Goal: Task Accomplishment & Management: Manage account settings

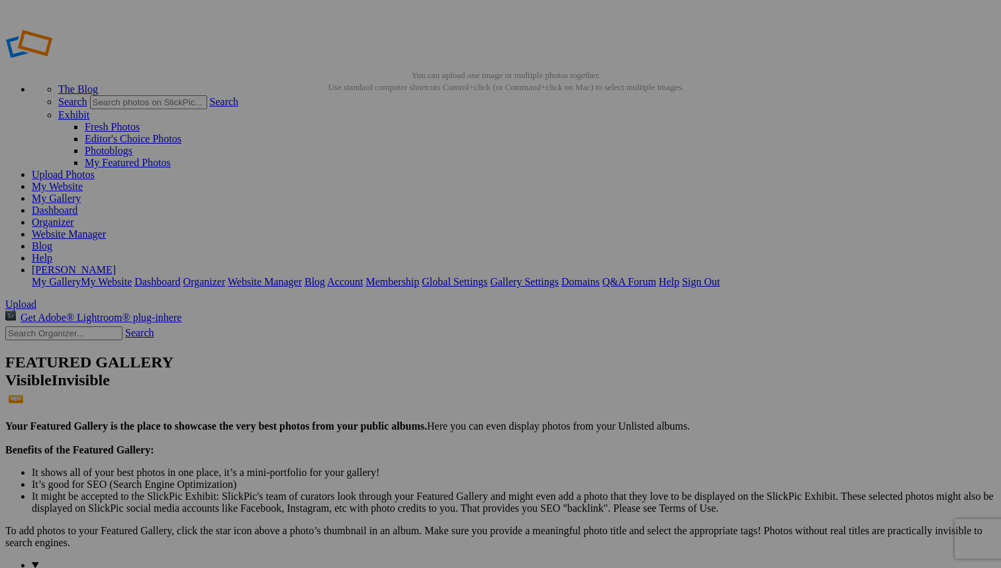
drag, startPoint x: 164, startPoint y: 136, endPoint x: 154, endPoint y: 142, distance: 11.8
drag, startPoint x: 163, startPoint y: 139, endPoint x: 154, endPoint y: 140, distance: 8.6
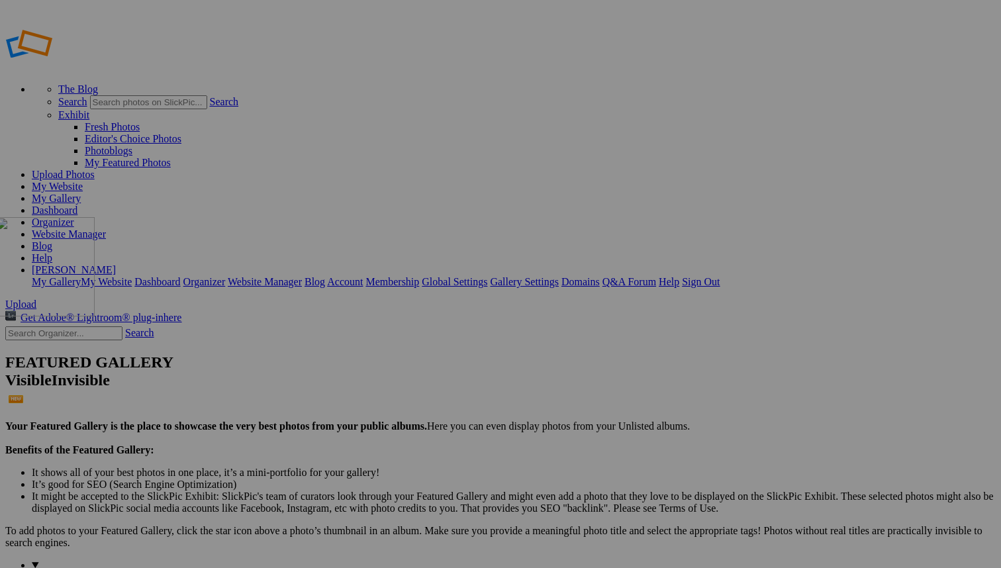
drag, startPoint x: 369, startPoint y: 165, endPoint x: 186, endPoint y: 312, distance: 234.9
drag, startPoint x: 239, startPoint y: 345, endPoint x: 799, endPoint y: 153, distance: 592.6
click at [106, 228] on link "Website Manager" at bounding box center [69, 233] width 74 height 11
drag, startPoint x: 605, startPoint y: 196, endPoint x: 333, endPoint y: 183, distance: 272.3
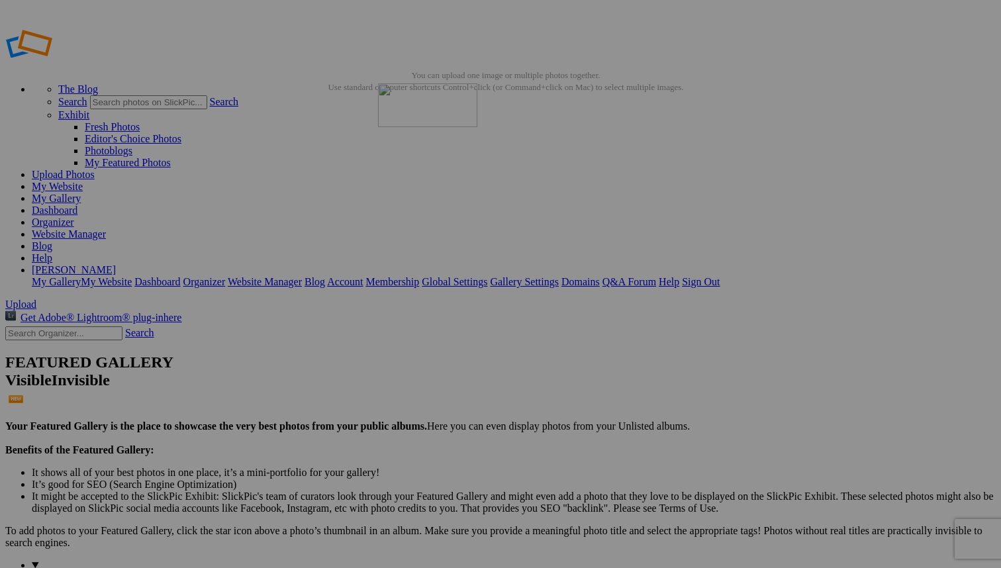
drag, startPoint x: 722, startPoint y: 199, endPoint x: 569, endPoint y: 179, distance: 154.2
drag, startPoint x: 844, startPoint y: 196, endPoint x: 439, endPoint y: 180, distance: 405.9
drag, startPoint x: 613, startPoint y: 182, endPoint x: 812, endPoint y: 166, distance: 199.2
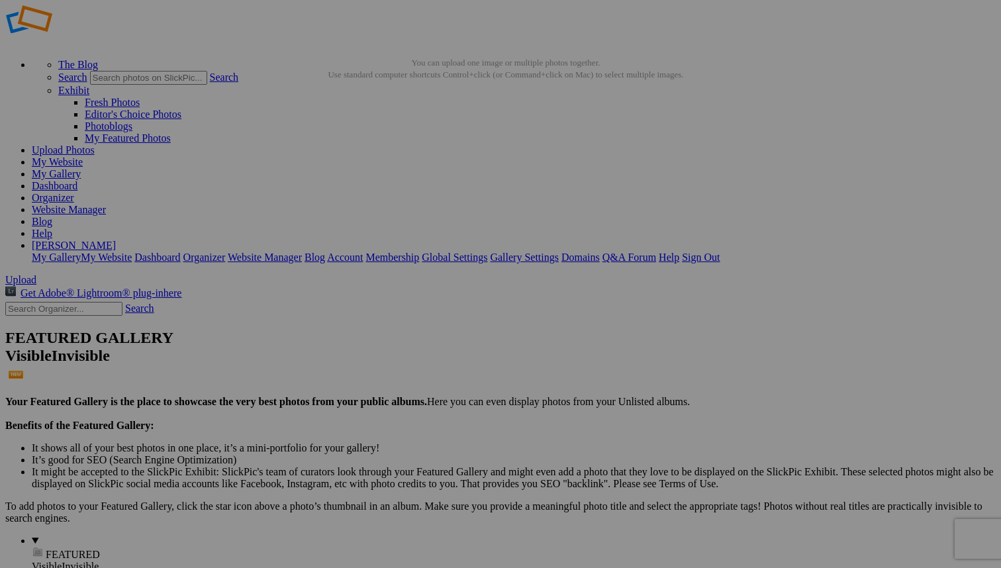
scroll to position [9, 0]
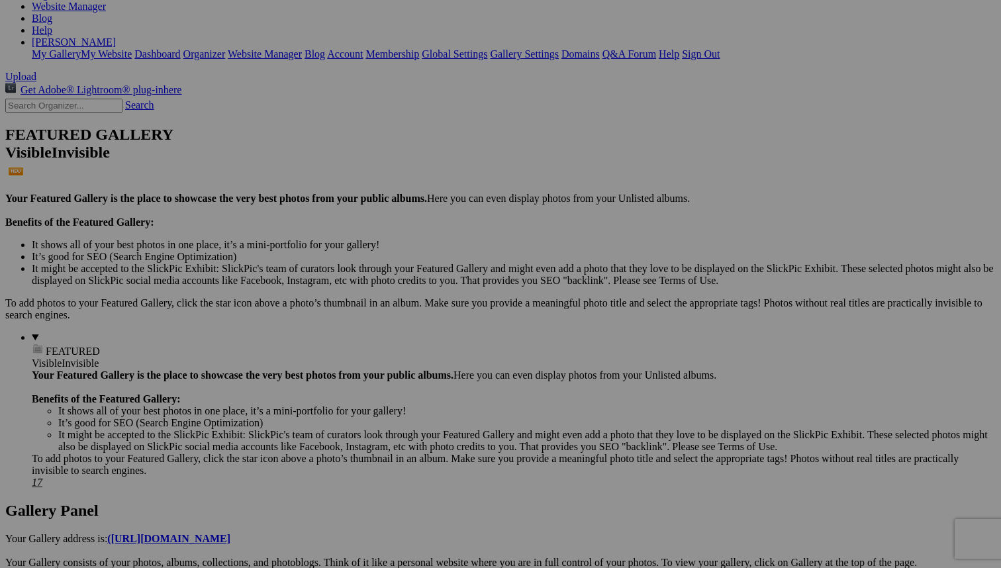
scroll to position [230, 0]
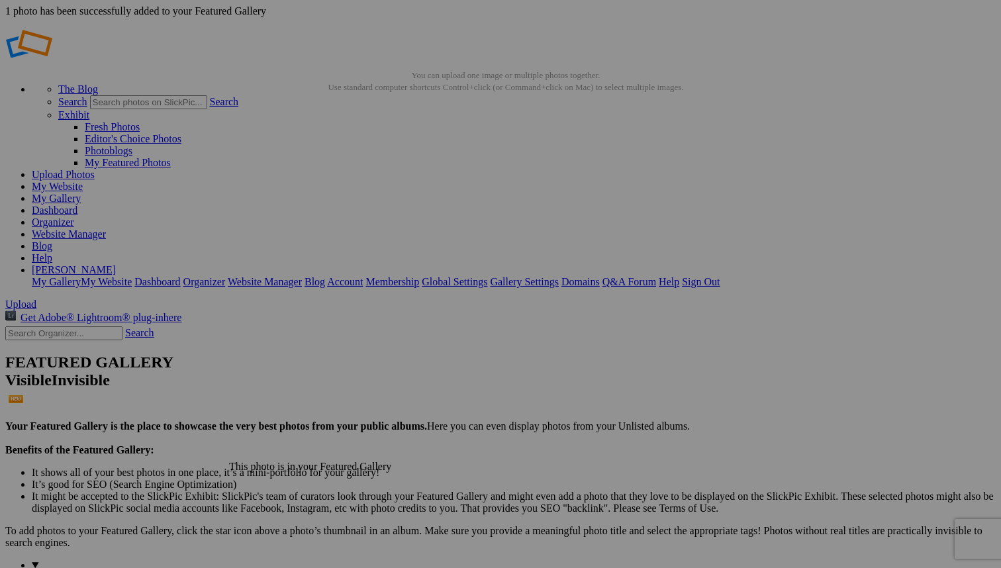
scroll to position [0, 0]
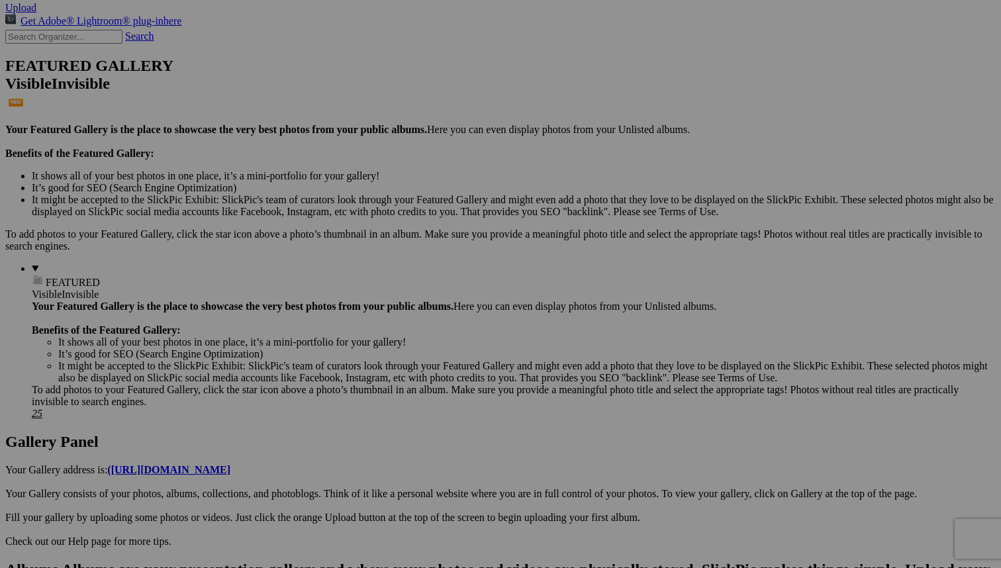
scroll to position [298, 0]
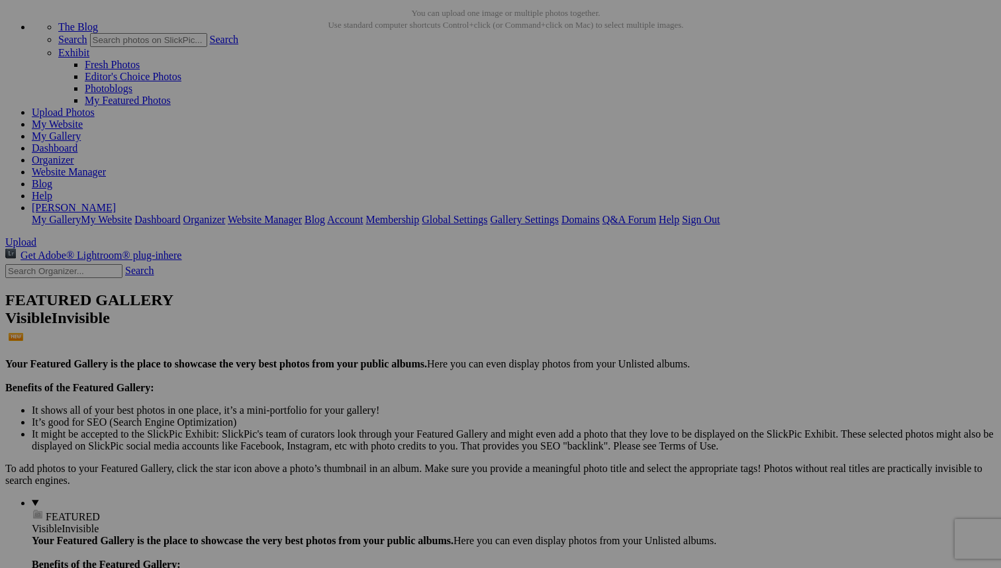
scroll to position [62, 0]
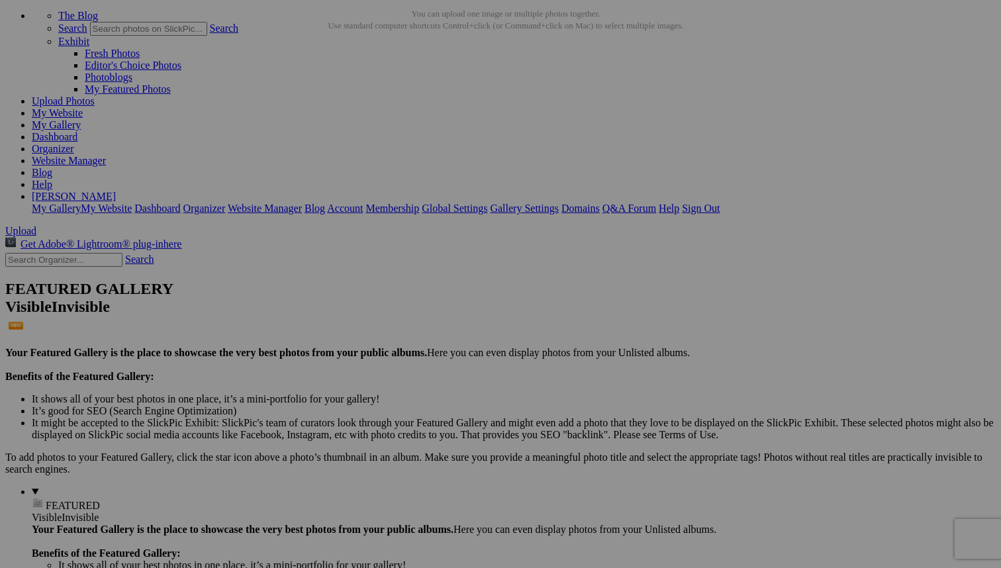
type input "Mackinaw Bridge"
type input "_"
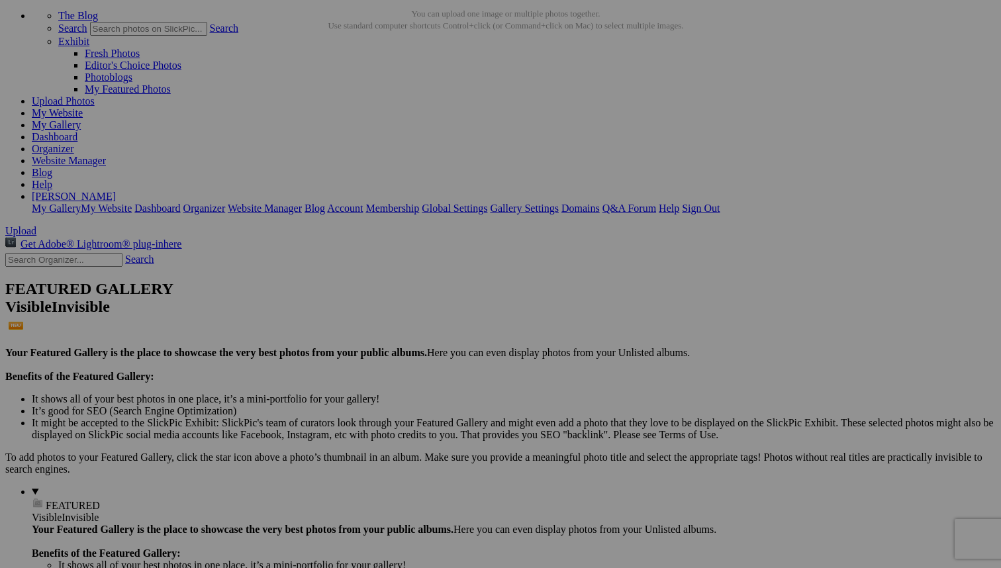
type input "Arthur Ravenel Jr Bridge"
type input "P"
type input "Puerto Vallarta Malecon Sunset"
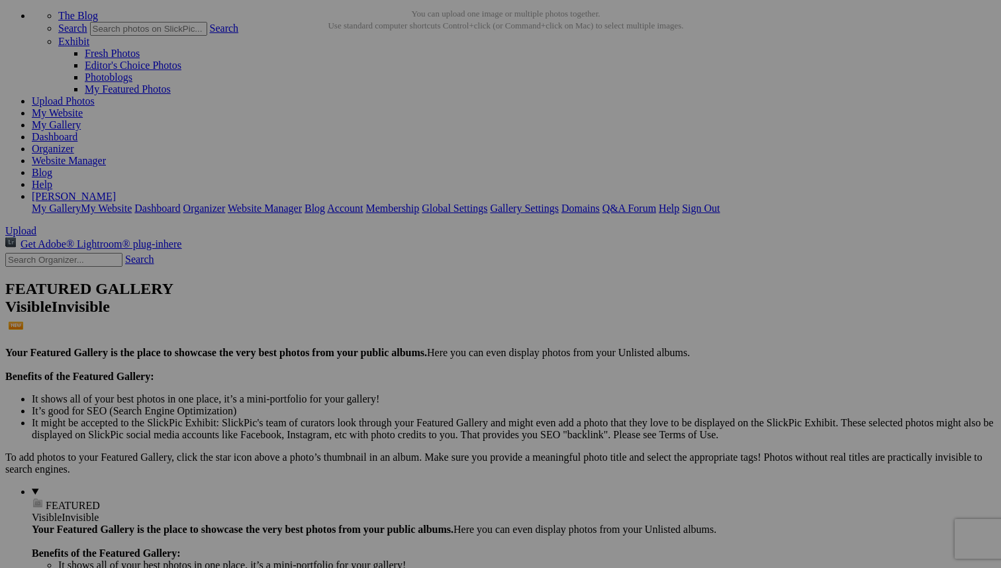
type input "_"
type input "Church of our Lady of Guadalupe"
type input "_"
type input "Puerto Vallarta Malecón"
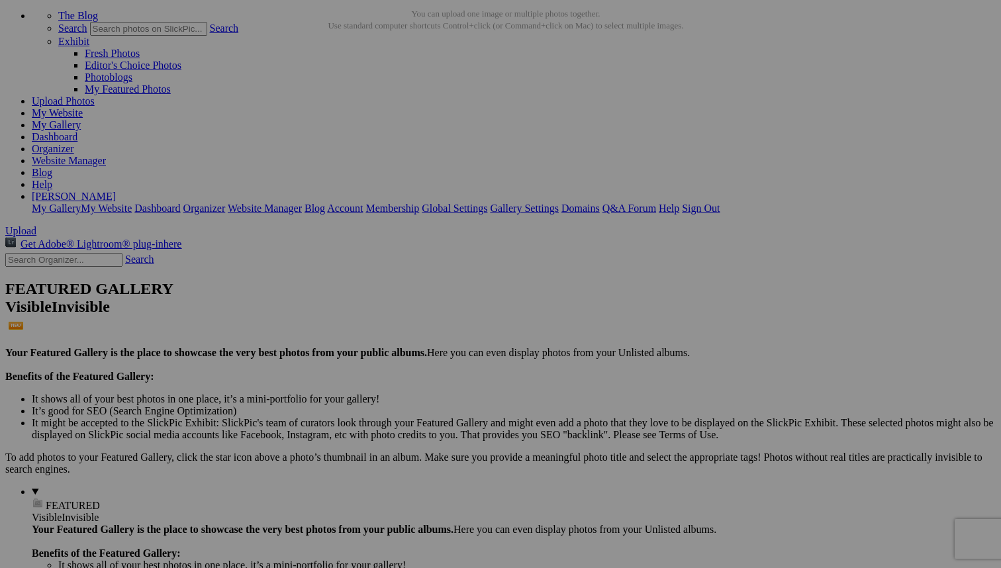
type input "Puerto Vallarta Malecón Sunset"
type input "_"
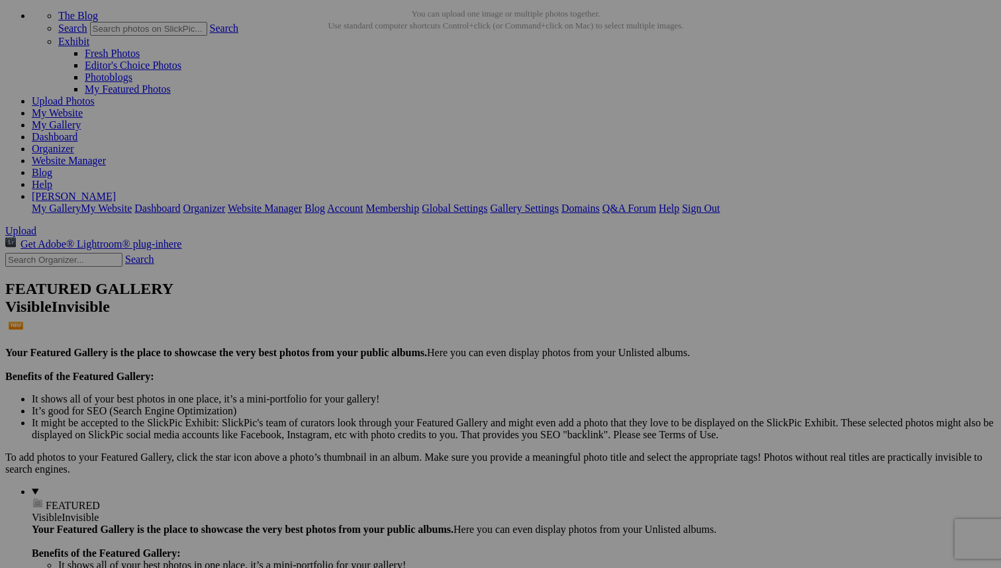
type input "Destin Beach"
type input "_"
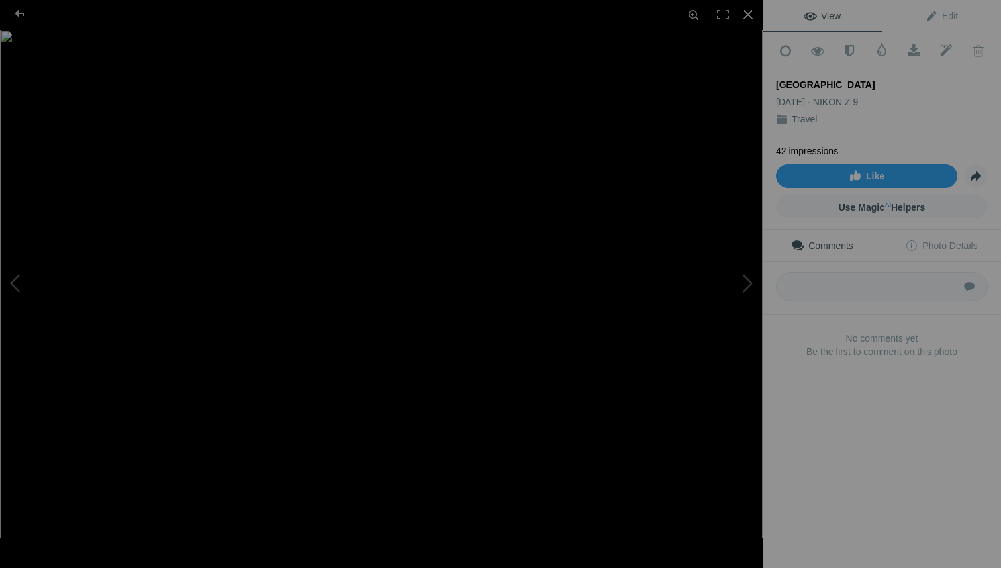
click at [384, 249] on img at bounding box center [381, 284] width 762 height 508
click at [384, 249] on img at bounding box center [379, 304] width 1208 height 806
click at [19, 14] on div at bounding box center [20, 13] width 48 height 26
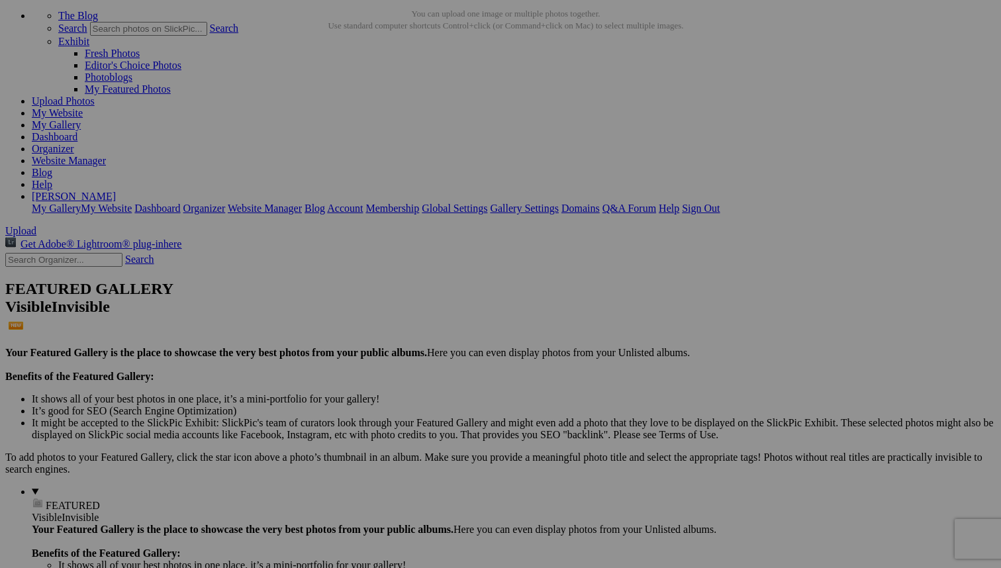
type input "Charleston - Wormsloe"
type input "G"
type input "Danube Regansburg"
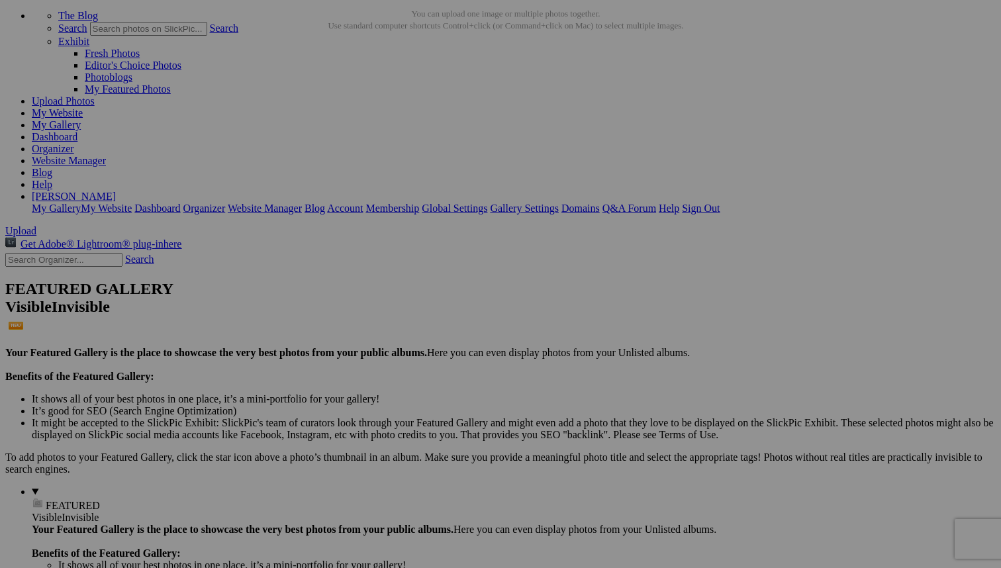
type input "I"
type input "S"
type input "Zurich"
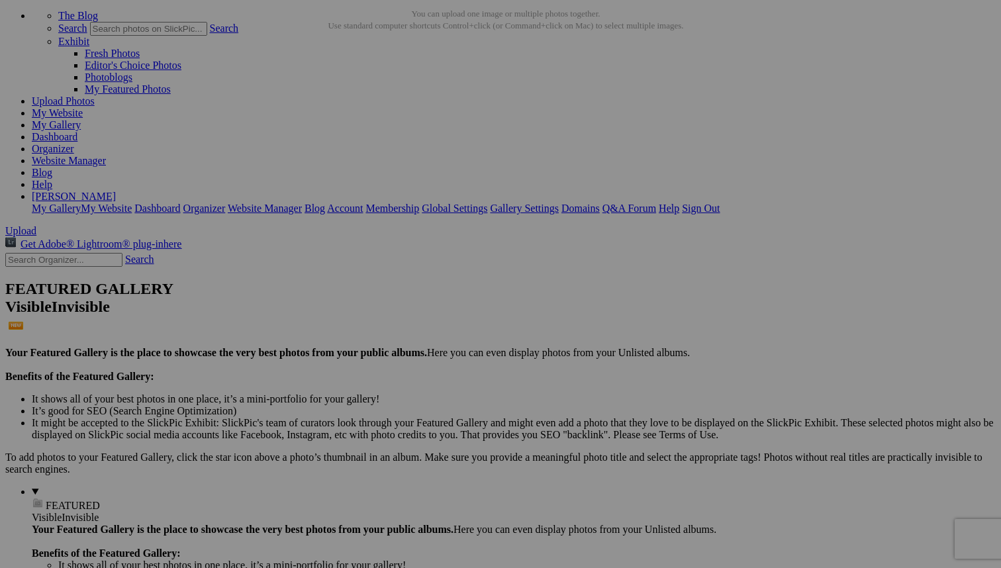
type input "J"
type input "Santorini"
type input "J"
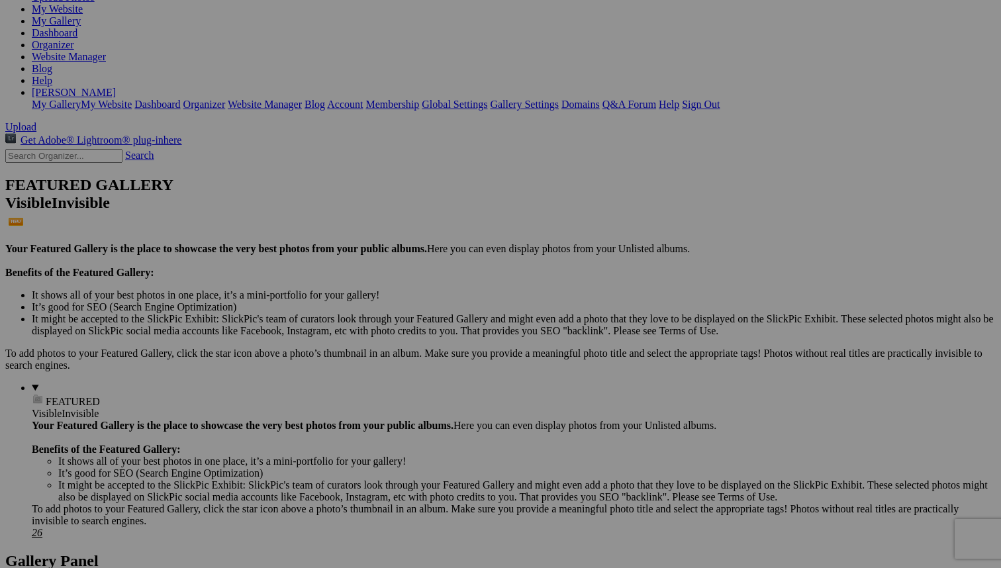
scroll to position [176, 0]
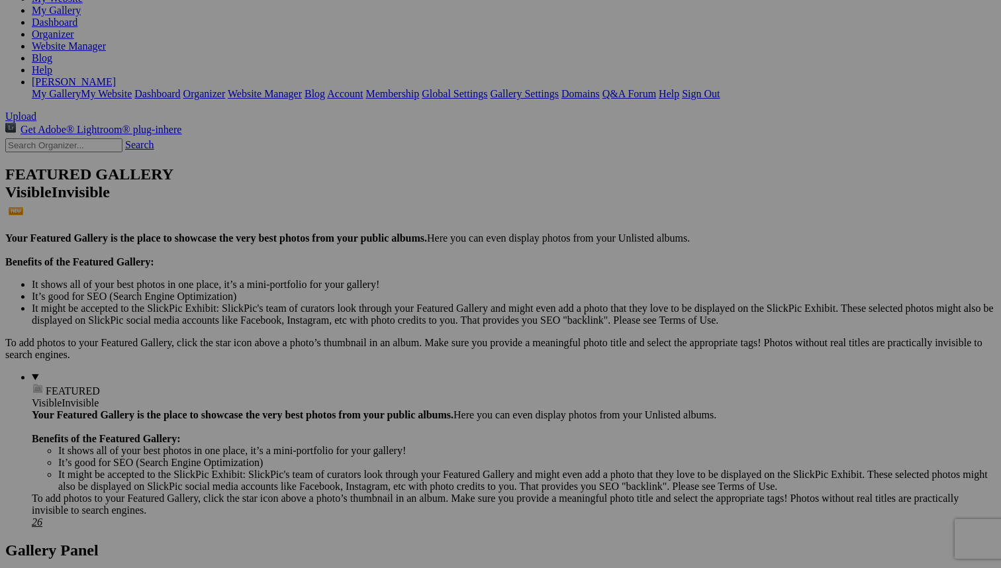
type input "Cruise View"
type input "P"
type input "San Juan Escort"
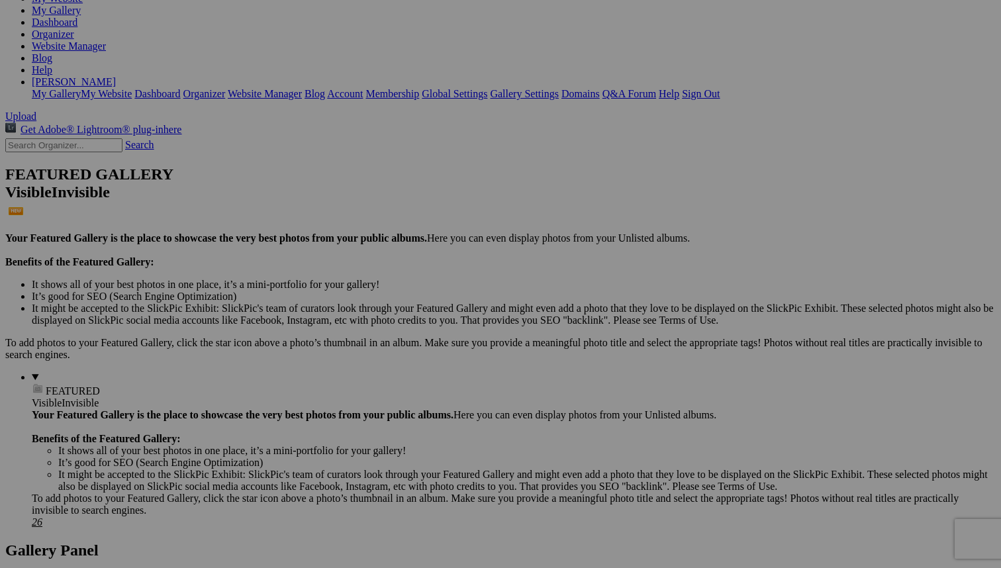
type input "P"
type input "San Juan Door"
type input "P"
type input "San Juan Door"
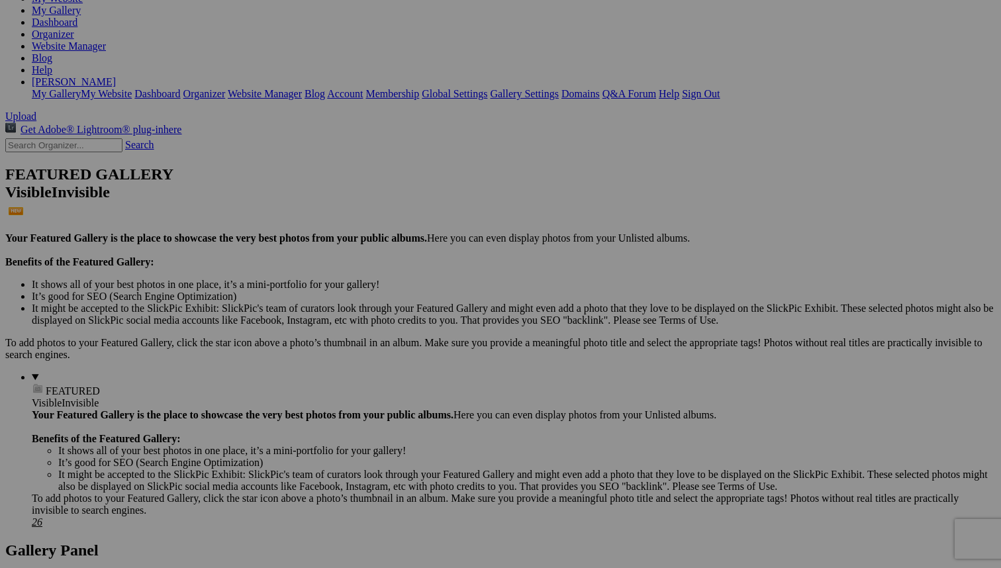
type input "P"
type input "San Juan Door"
type input "P"
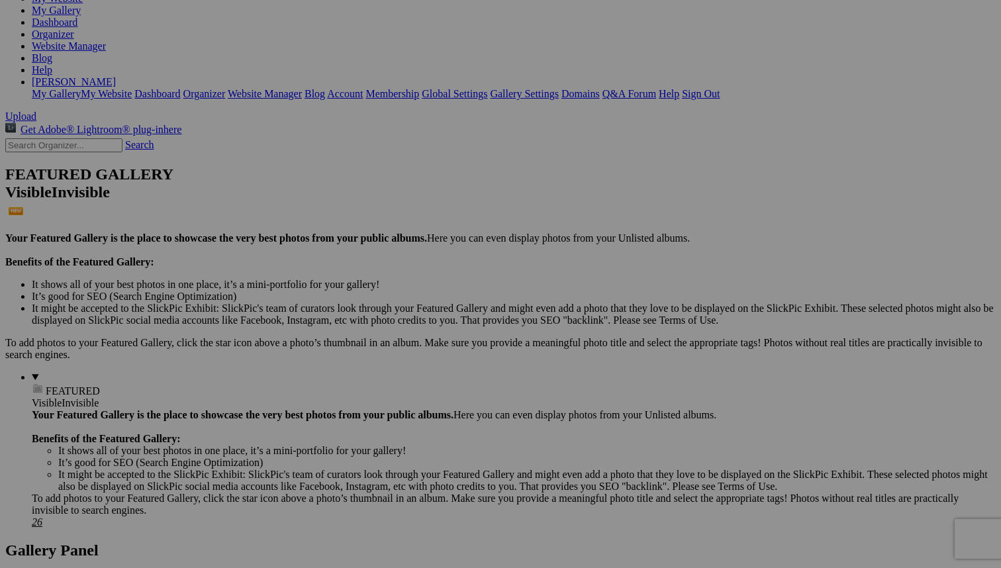
type input "San Juan Door"
type input "P"
type input "D"
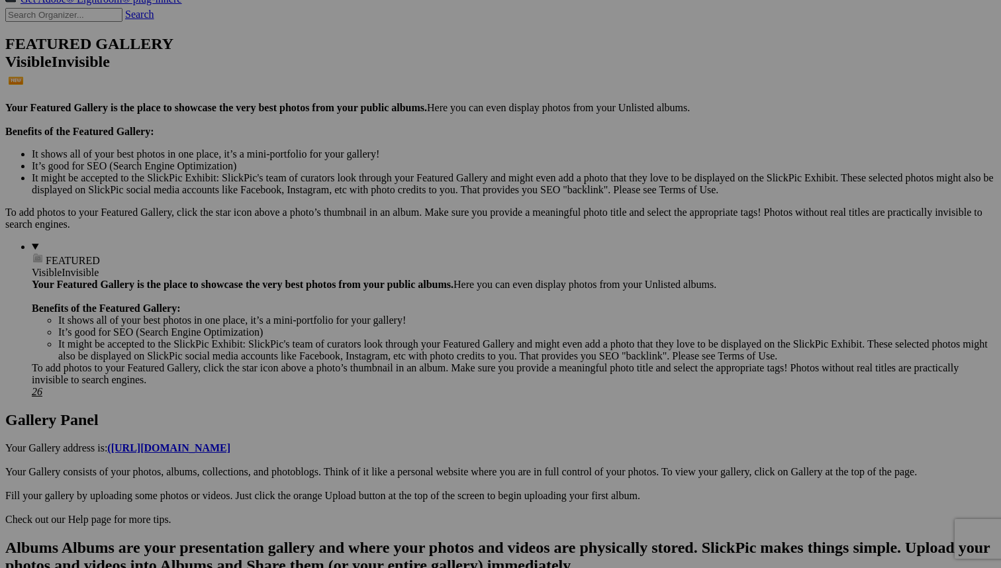
scroll to position [306, 0]
type input "Let it Rain"
type input "P"
click at [0, 0] on span "Views: 15" at bounding box center [0, 0] width 0 height 0
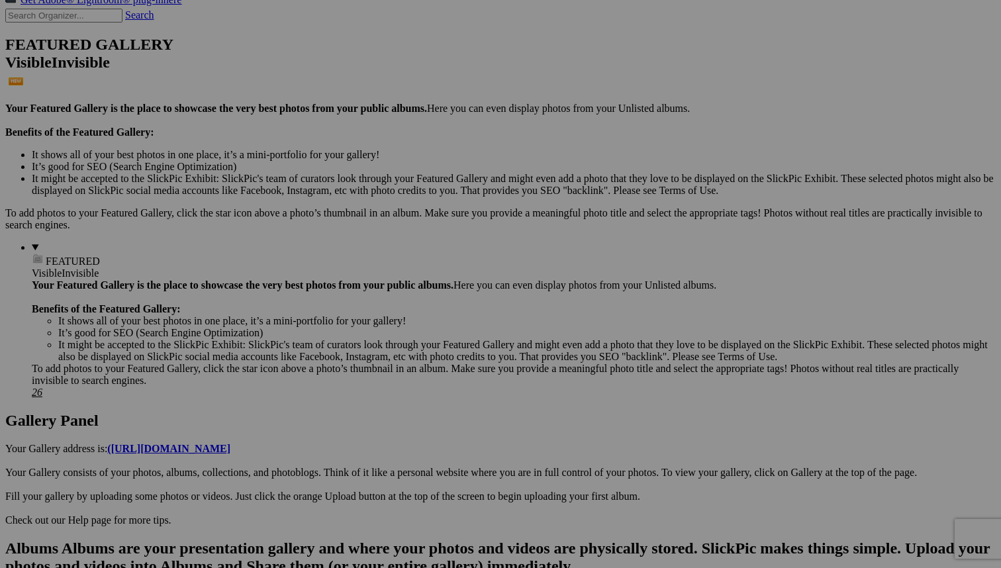
type input "Raining Sunshine"
type input "P"
type input "Puerto Vallarta Mural"
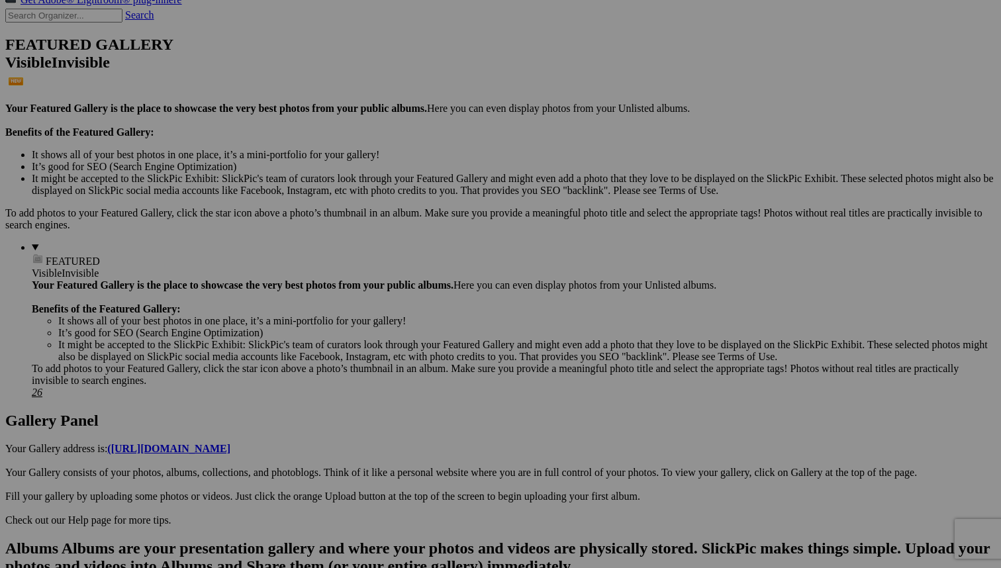
type input "P"
type input "Puerto Vallarta Dancers"
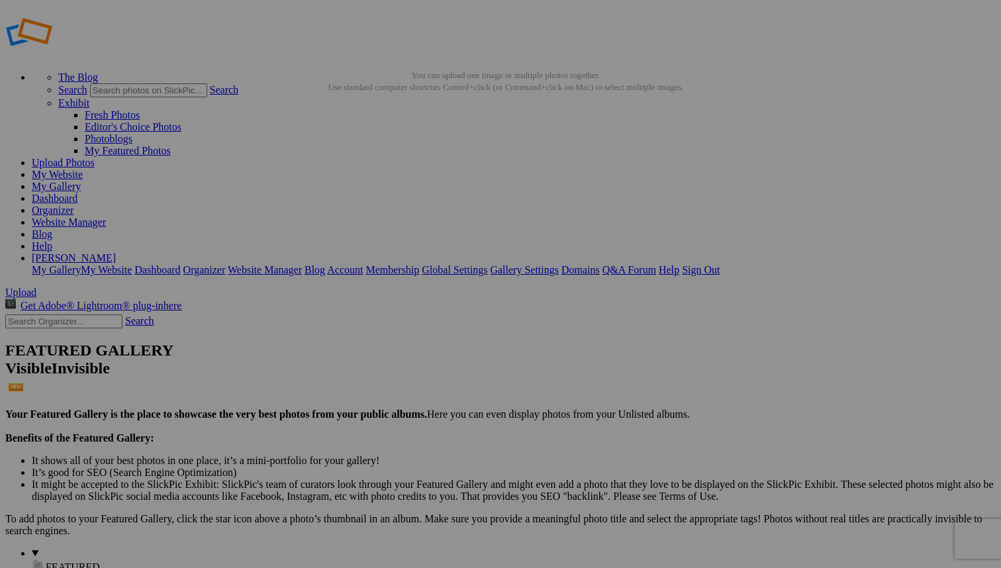
scroll to position [0, 0]
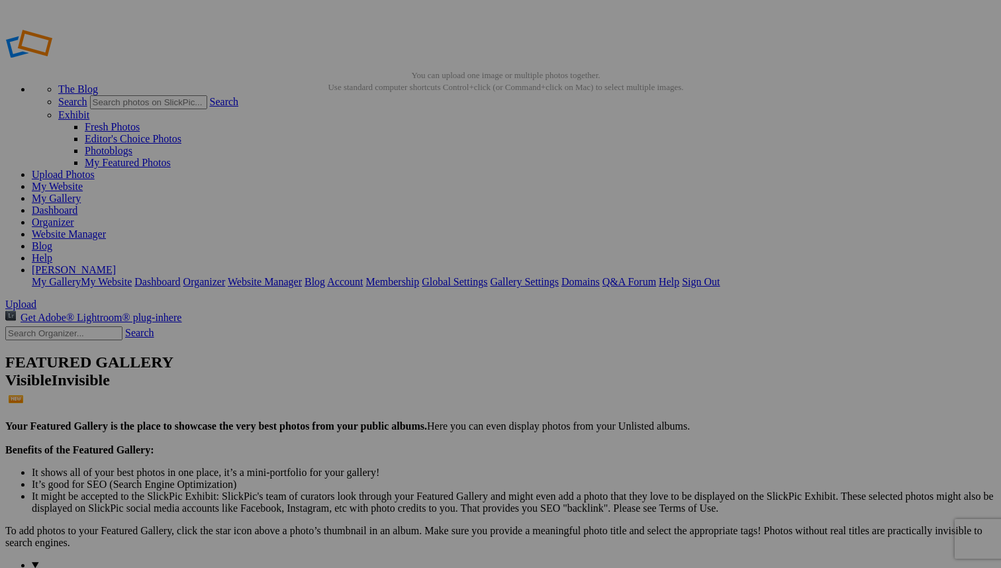
type input "_"
type input "Ural Owl"
type input "_"
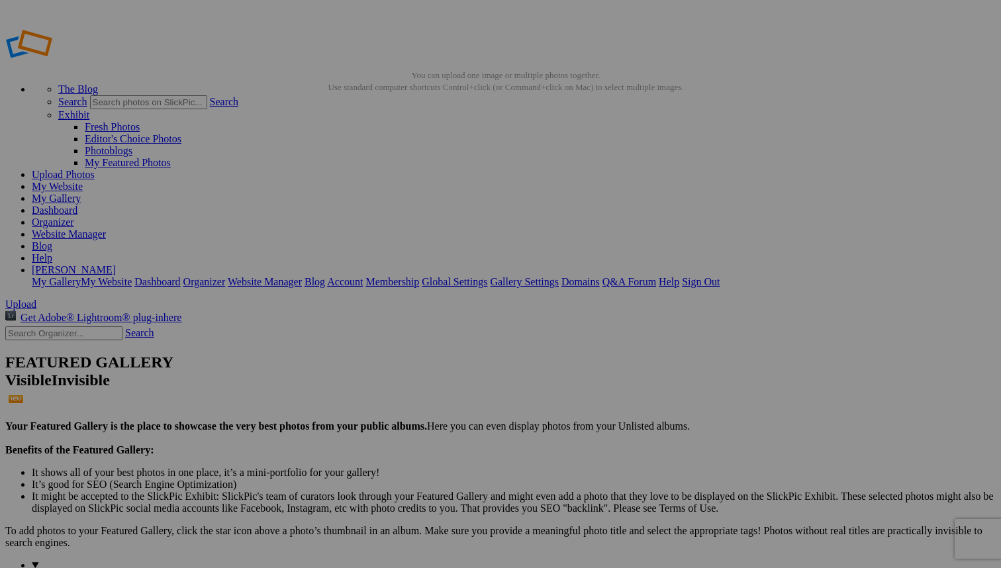
type input "Kite Hawk"
type input "_"
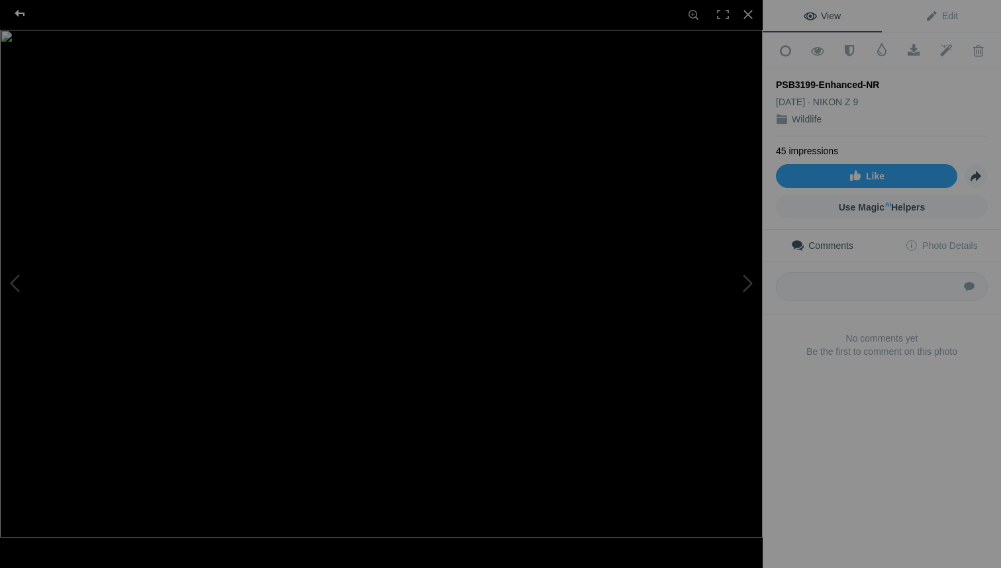
click at [22, 11] on div at bounding box center [20, 13] width 48 height 26
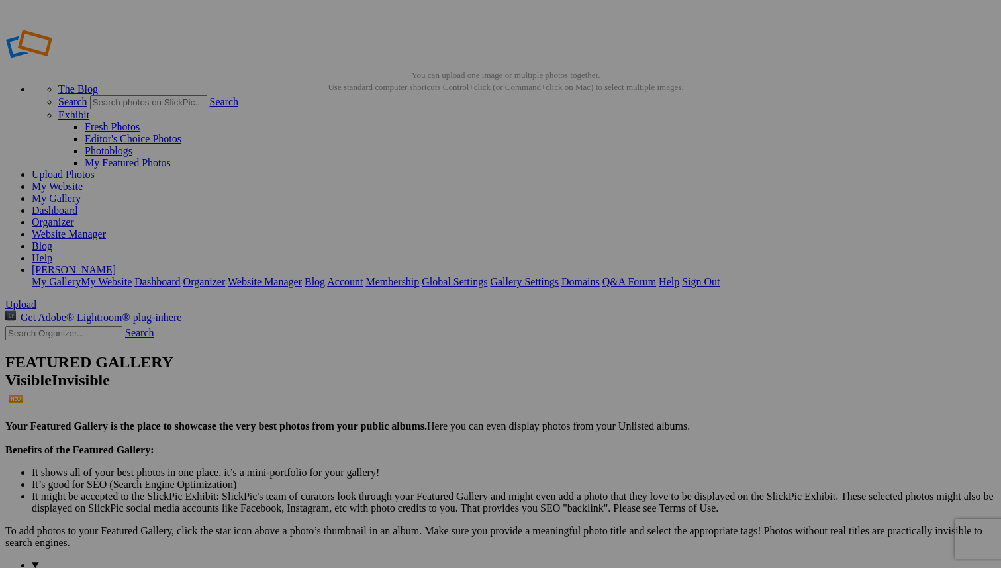
click at [0, 0] on span "Views: 44" at bounding box center [0, 0] width 0 height 0
type input "What did you say?"
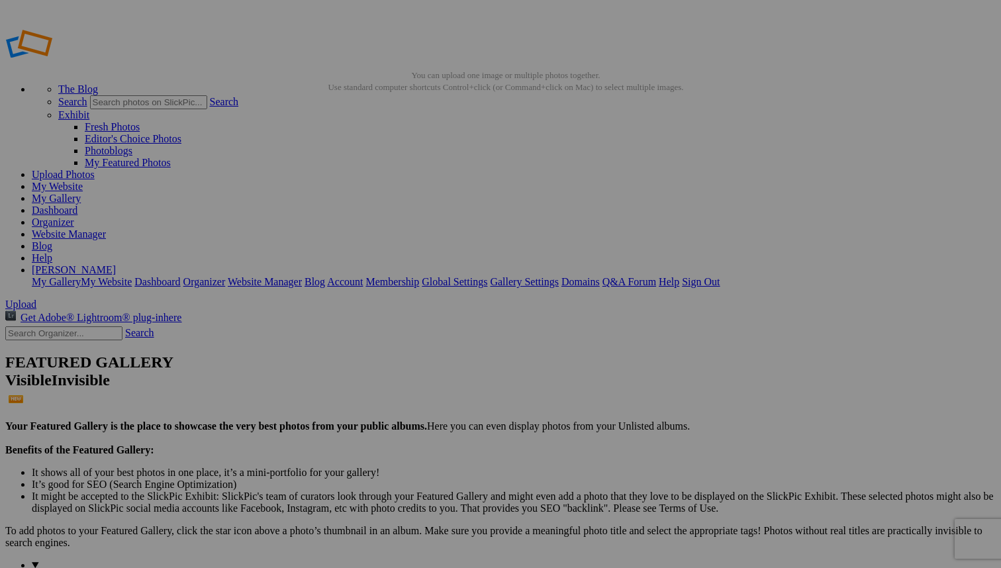
type input "_"
type input "Honey I'm Home"
type input "_"
type input "Snowy Egret"
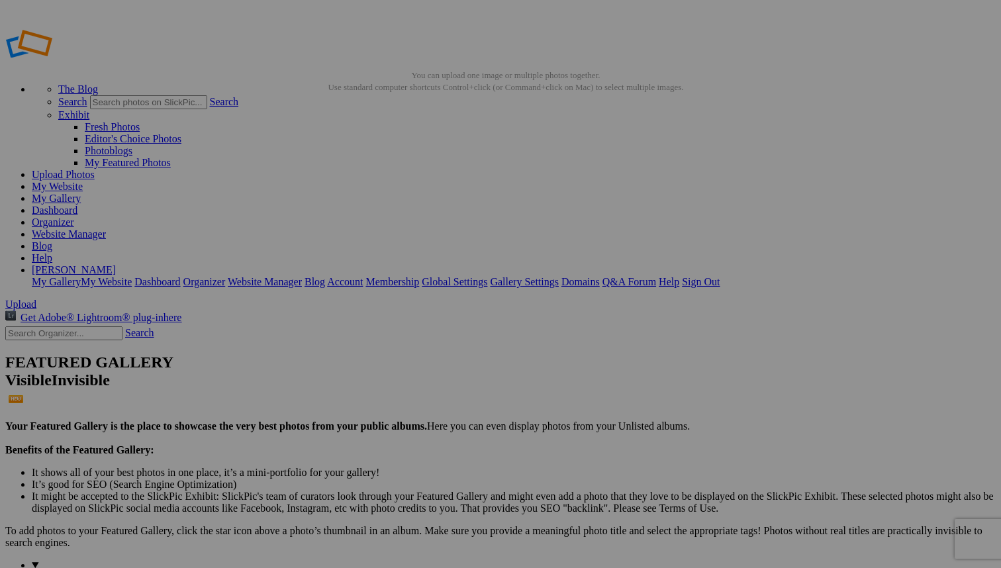
type input "_"
type input "Great Blue Heron"
type input "_"
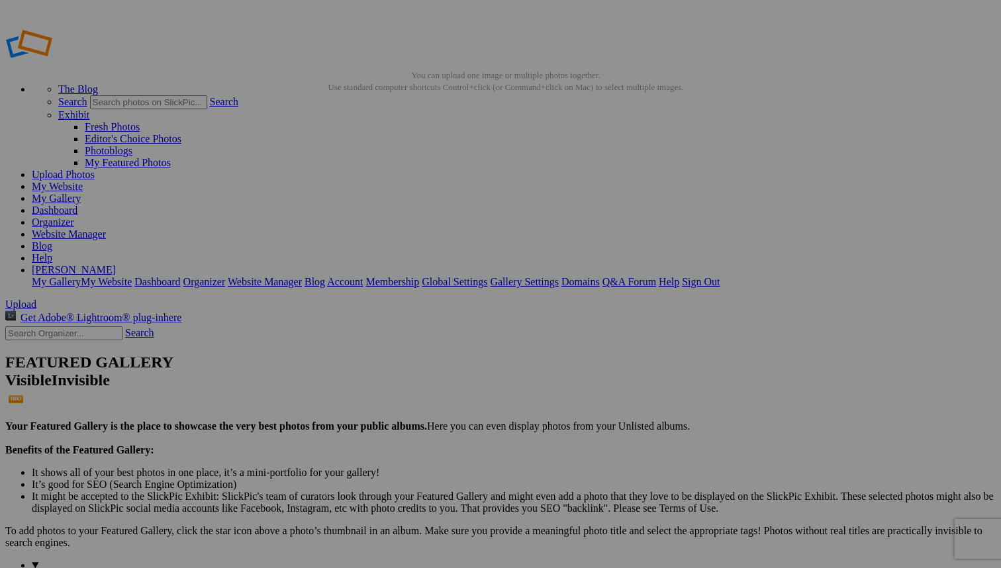
type input "Snowy Egret"
type input "_"
type input "Snowy Egret Carry"
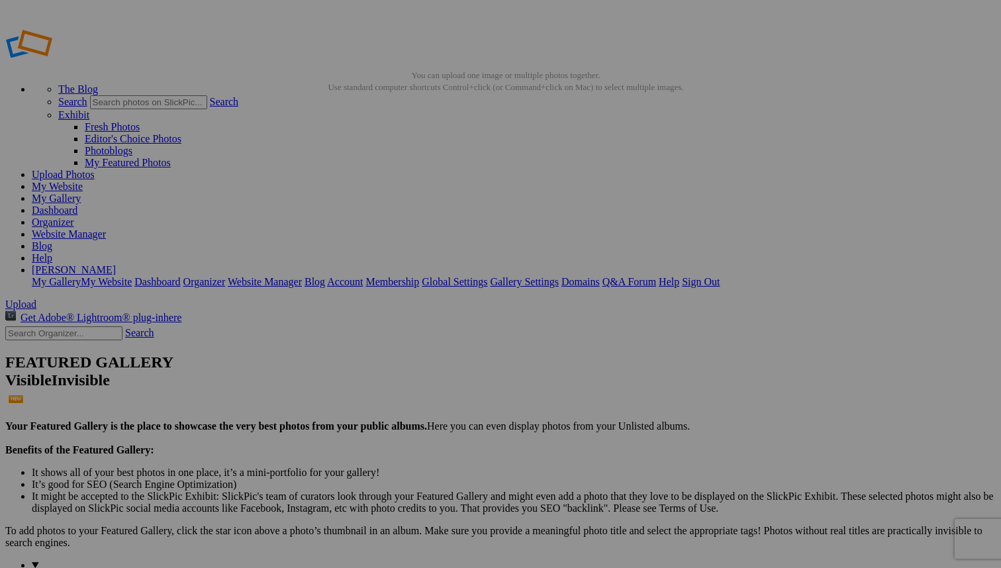
type input "P"
type input "Puerto Vallarta Humming Bird"
type input "l"
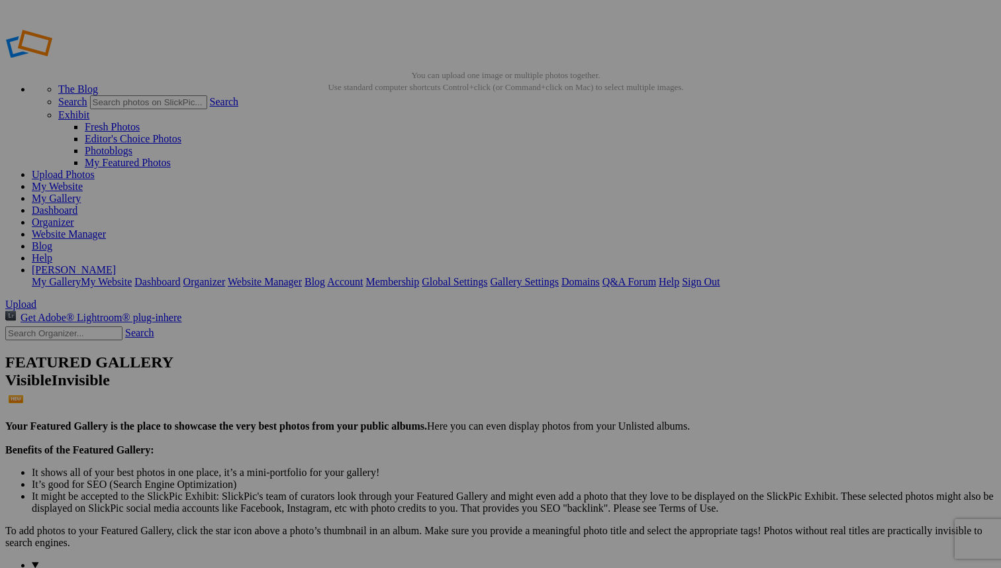
type input "Osprey Having Lunch"
type input "_"
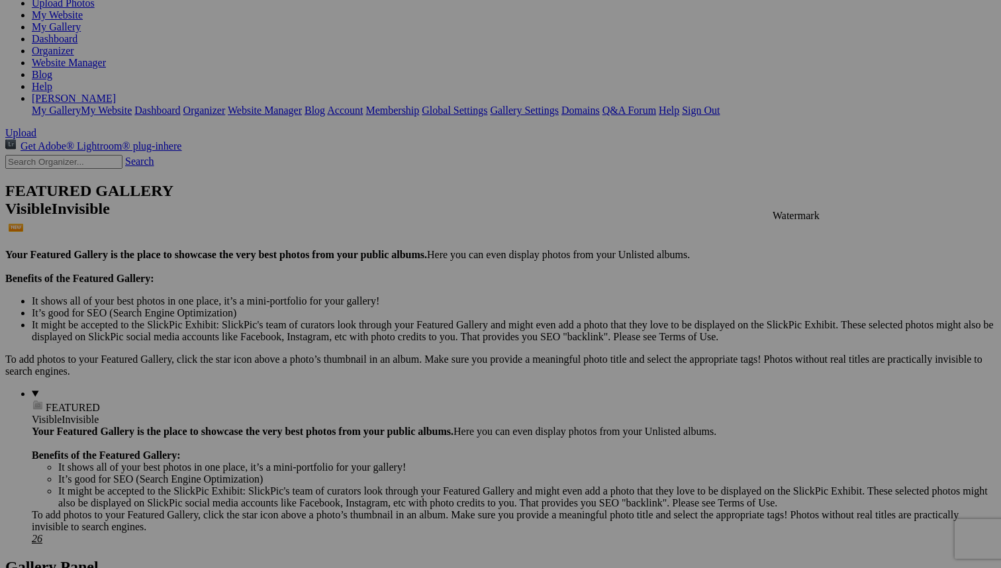
scroll to position [172, 0]
type input "Owl Up Close"
type input "_"
type input "Red Headed Woodpecker"
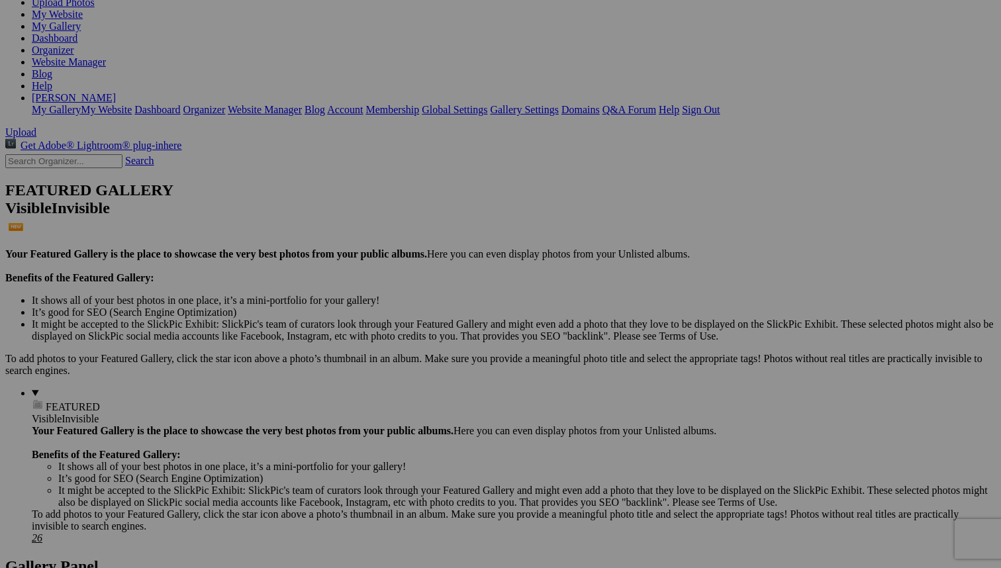
type input "J"
type input "Attach"
type input "_"
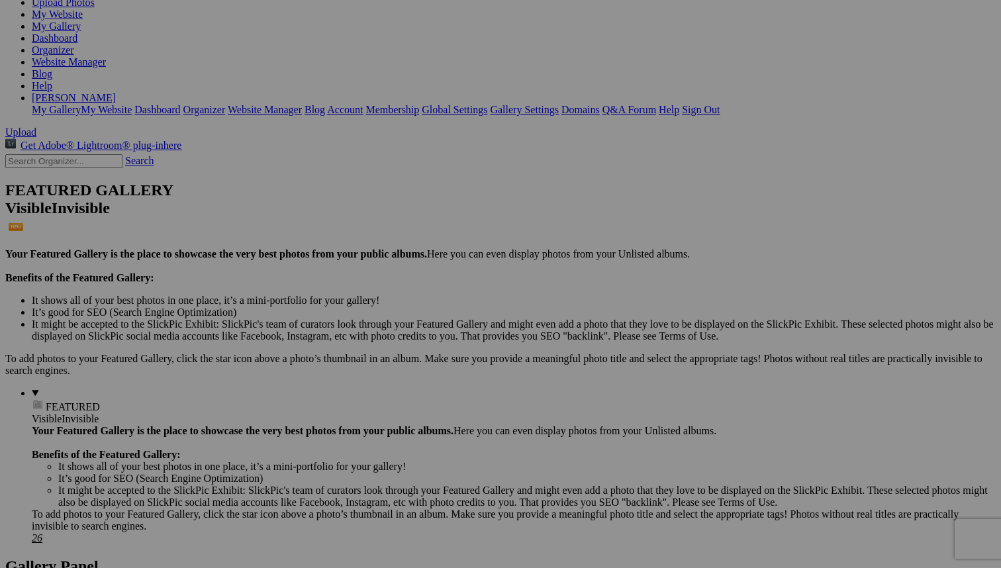
type input "Red Headed Woodpecker"
type input "_"
type input "Turkey Vulture"
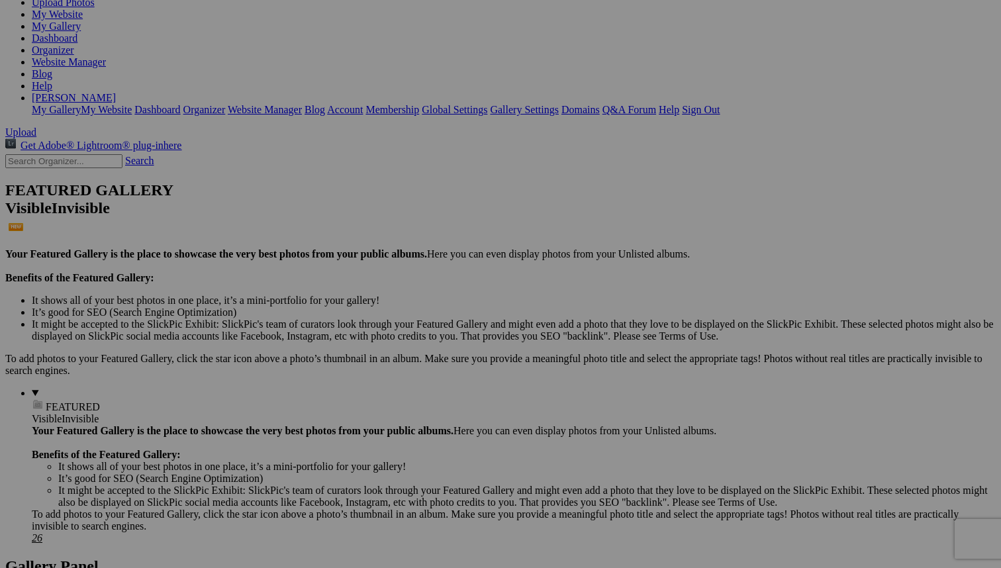
type input "_"
type input "Baby Owl"
type input "_"
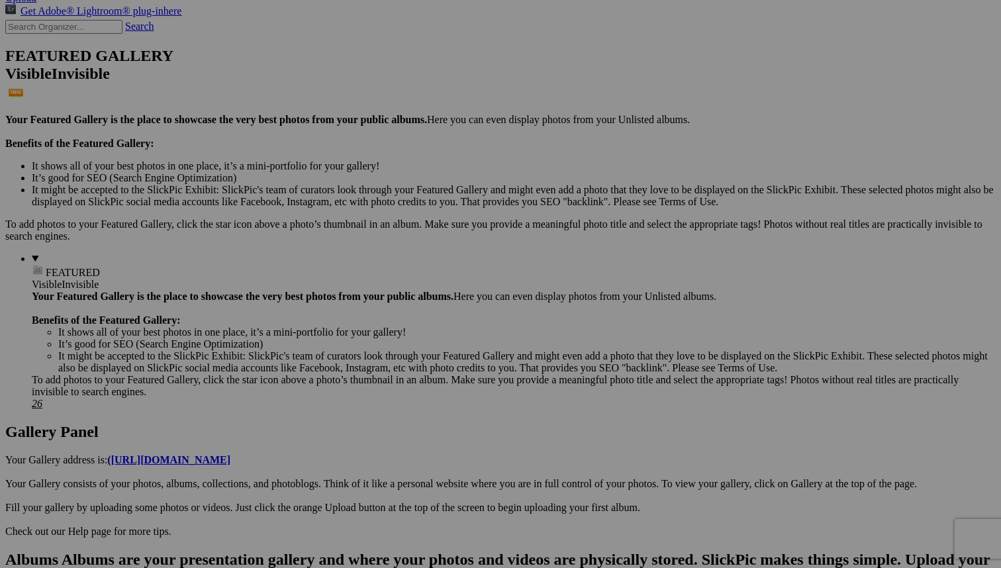
scroll to position [306, 0]
type input "Owl in for landing"
type input "P"
type input "Humpback Whale Tale"
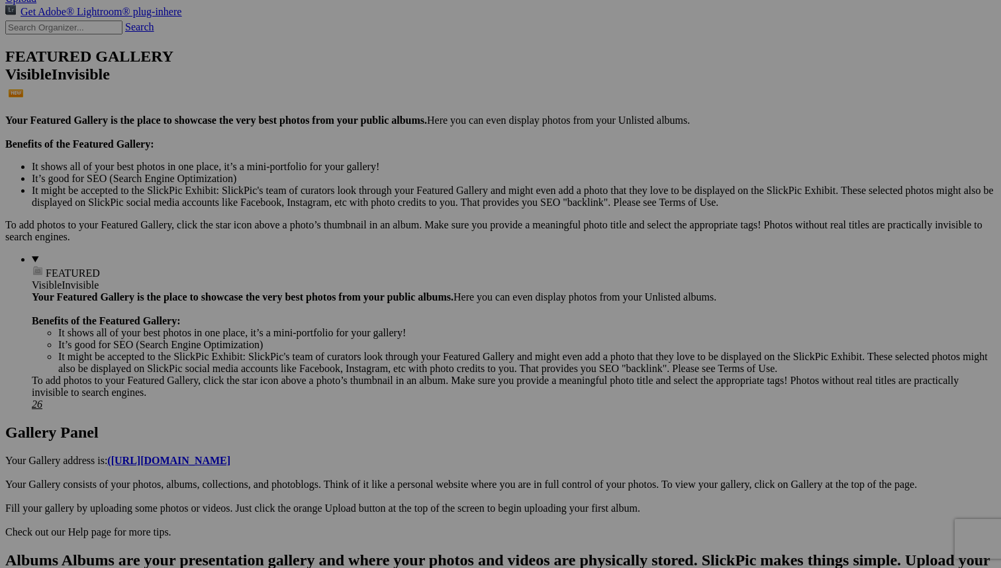
type input "P"
type input "Iquana"
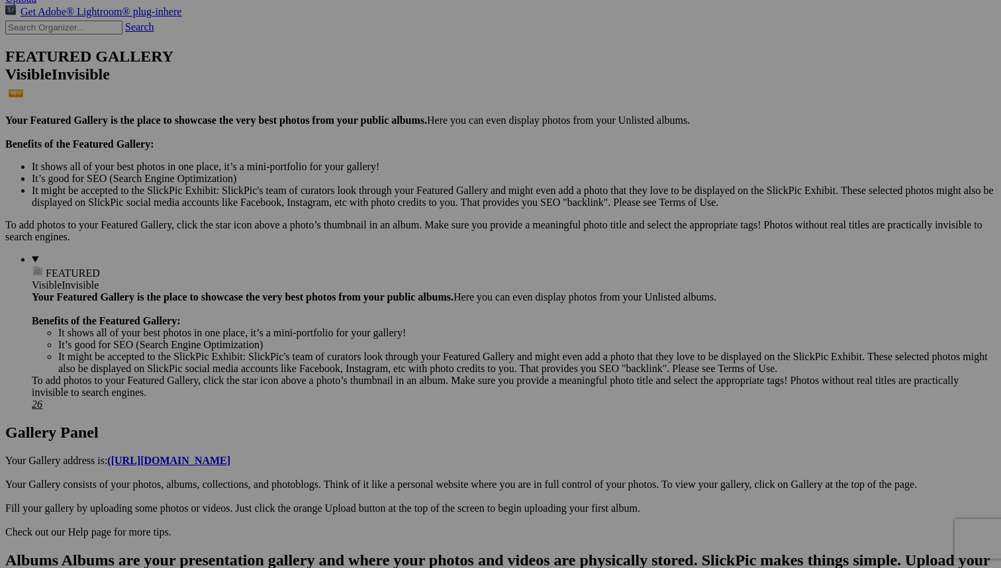
type input "J"
type input "K"
type input "Snow Owl"
type input "_"
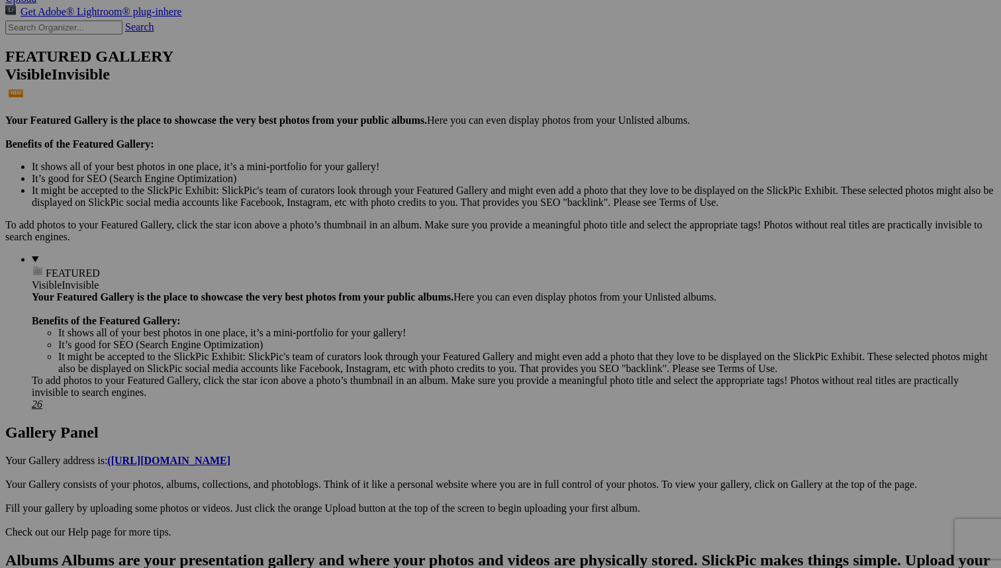
type input "Snowy Egret Glide"
type input "_"
type input "Wood Duck"
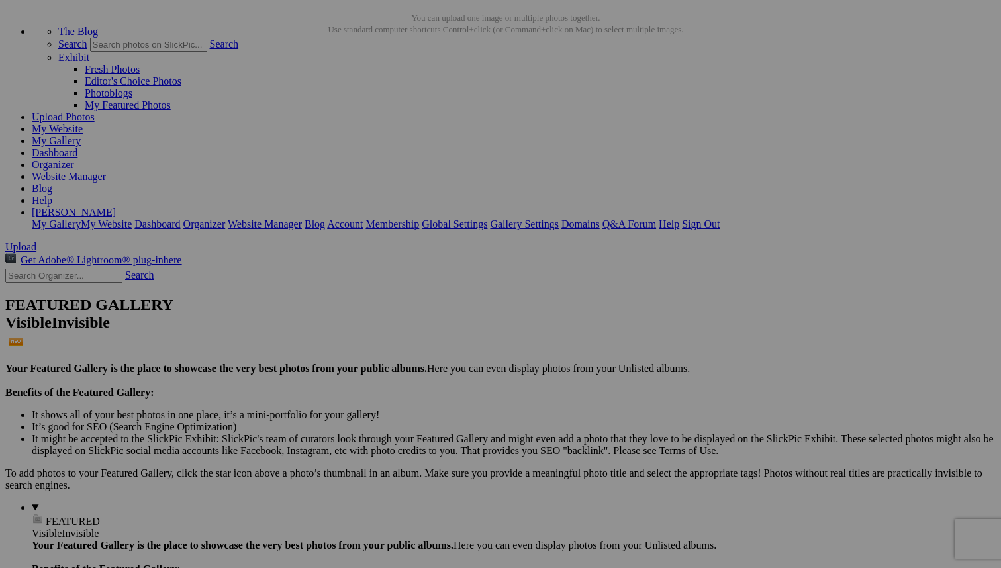
scroll to position [56, 0]
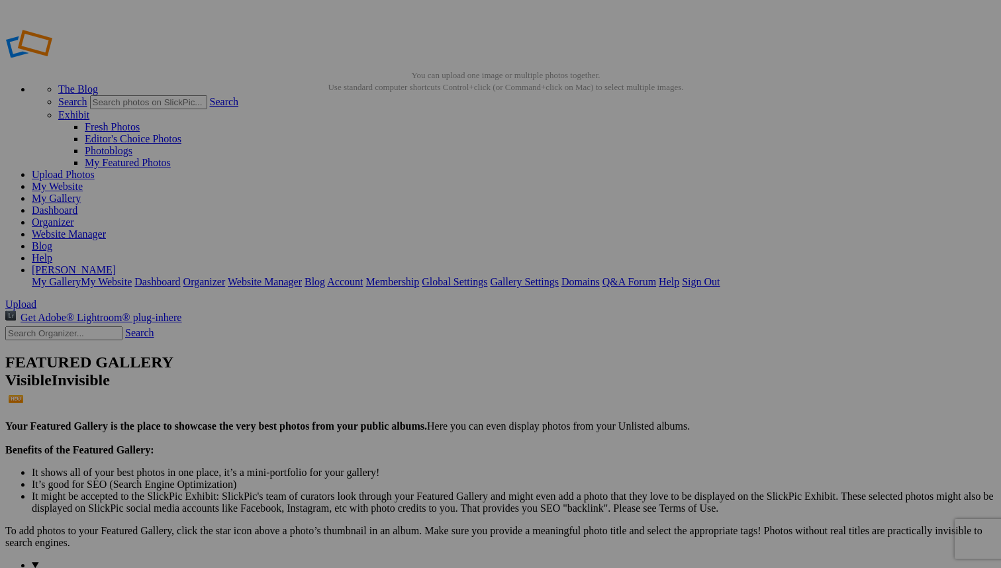
type input "P"
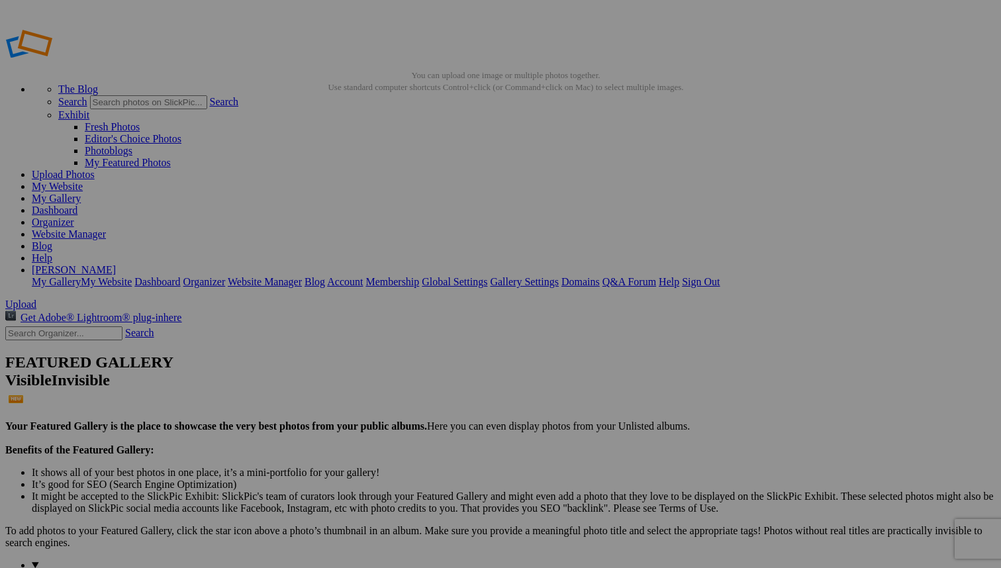
type input "Terror on Tillson"
type input "H"
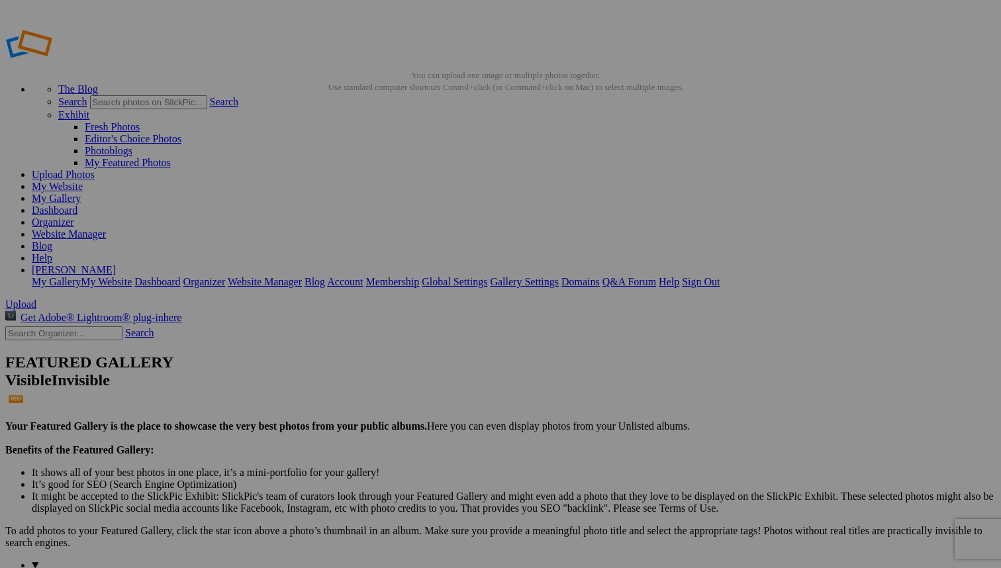
type input "Cannon Beach Creperie"
drag, startPoint x: 649, startPoint y: 242, endPoint x: 762, endPoint y: 239, distance: 113.2
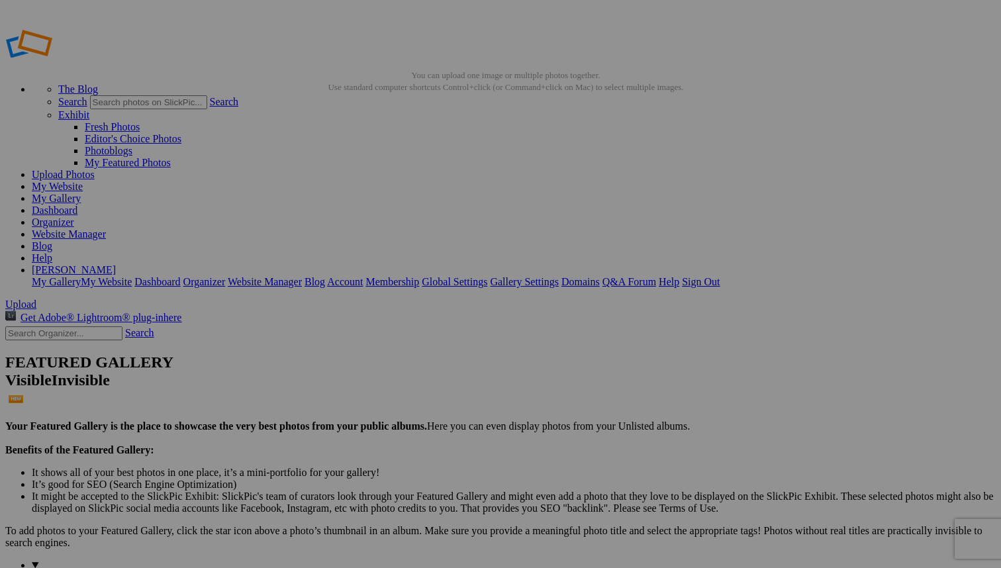
type input "P"
type input "Ann Arbor Reflection"
type input "1"
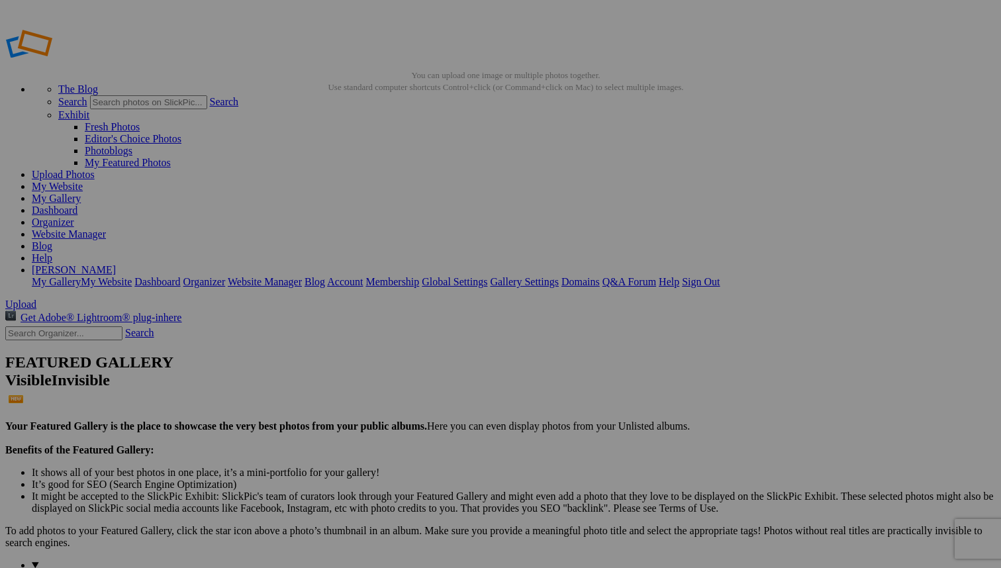
type input "Grafitti Alley Dancer"
type input "P"
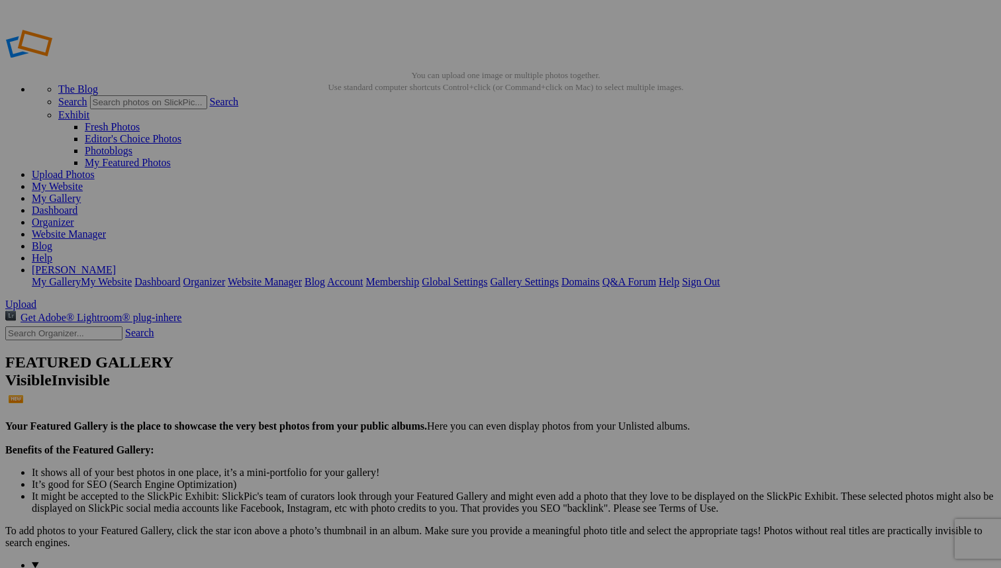
type input "Grand Rapids Portrait"
type input "1"
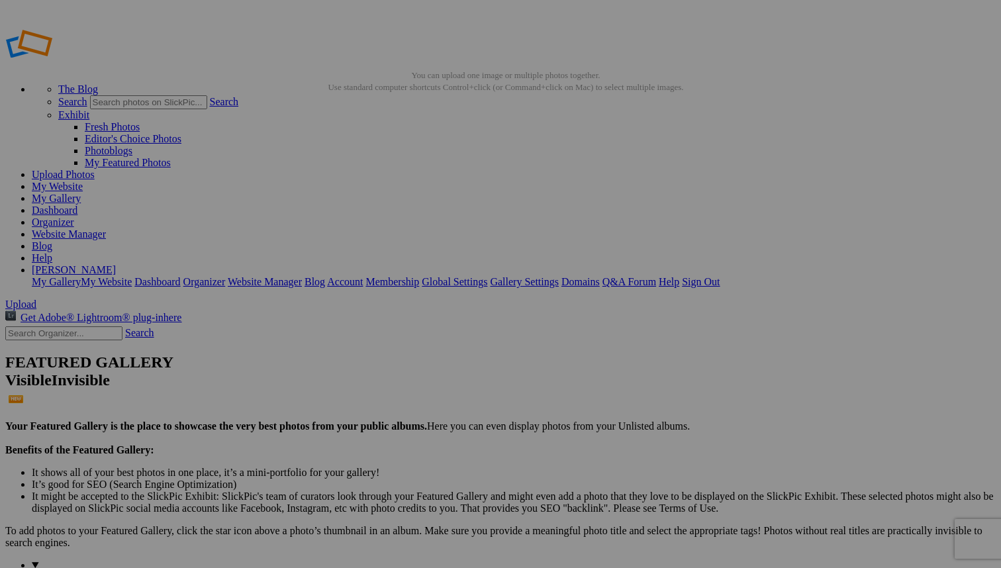
type input "Grafitti Alley Artist"
type input "0"
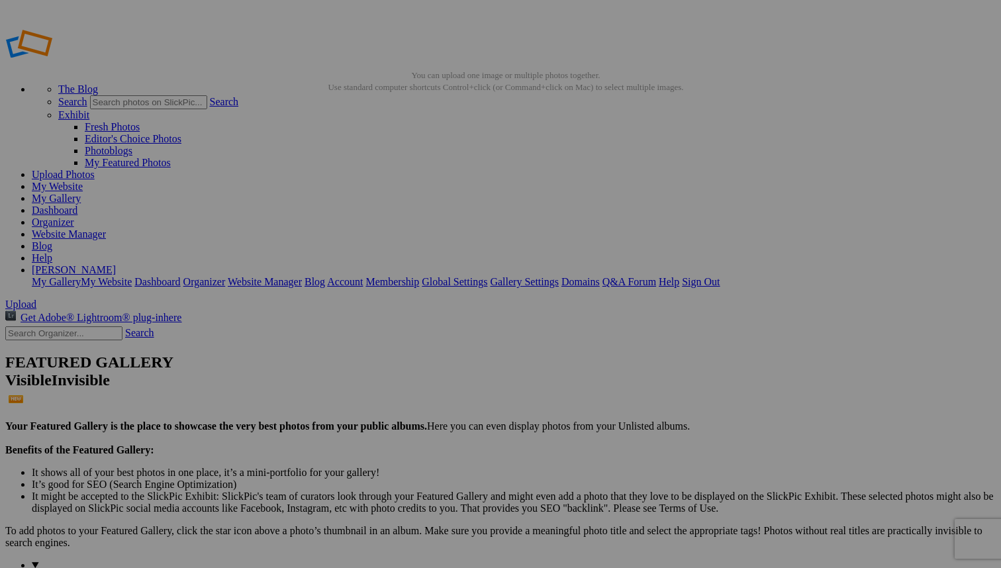
type input "Kelby One Summit Portrait"
paste input "Kelby One Summit Portrait"
type input "Kelby One Summit Portrait"
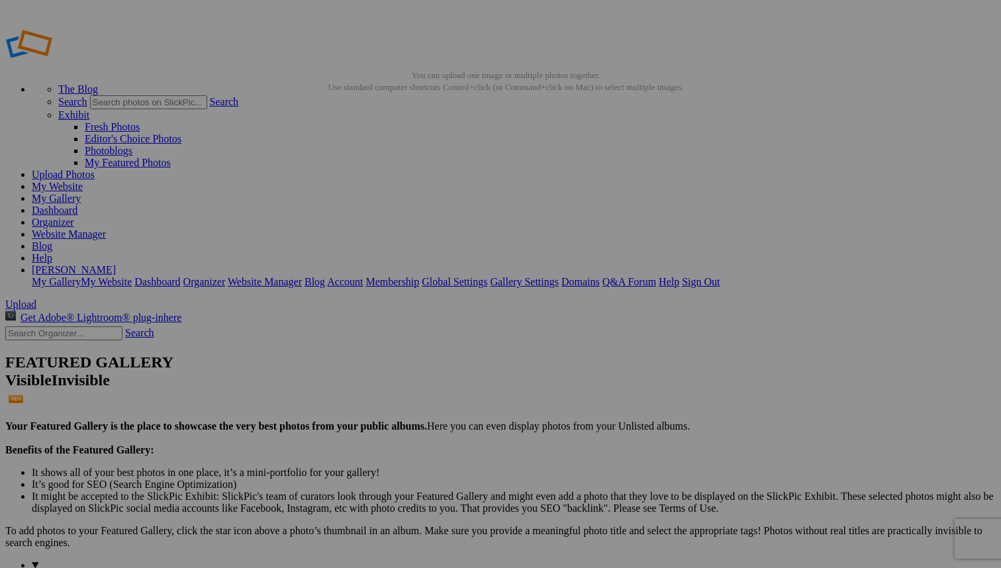
paste input "Kelby One Summit Portrait"
type input "Kelby One Summit Portrait-Enhanced-NR"
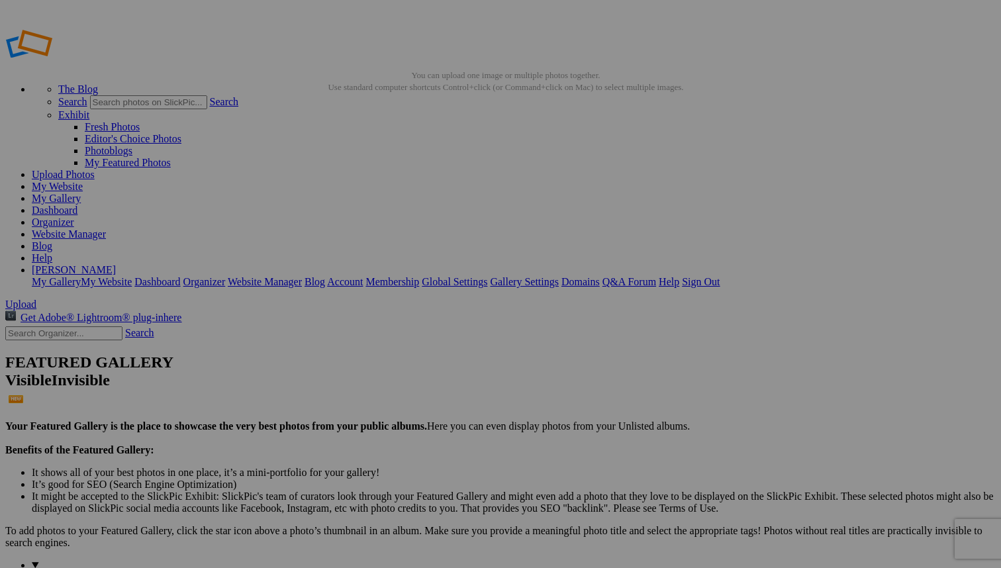
paste input "Kelby One Summit Portrait"
type input "Kelby One Summit Portrait- Anna"
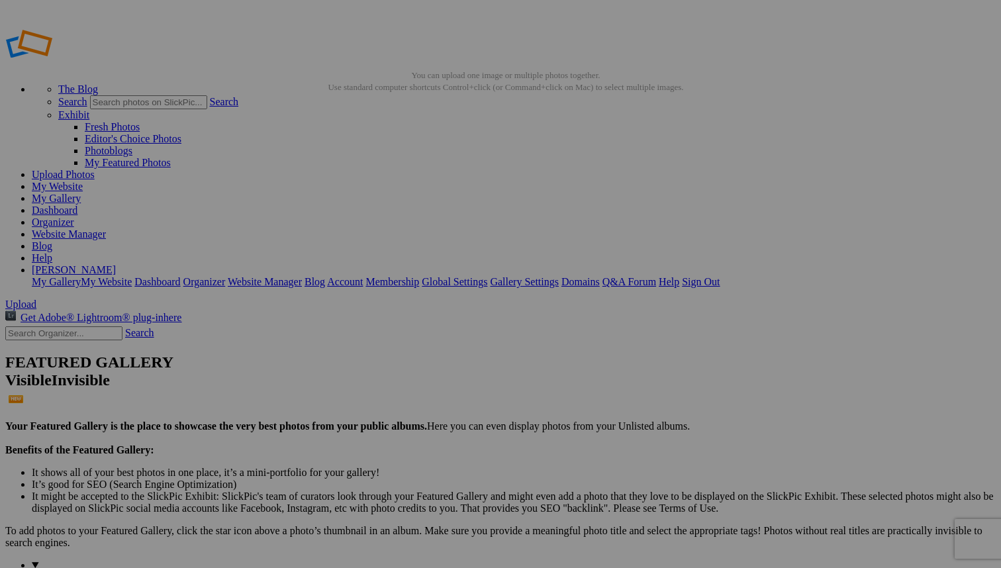
paste input "Kelby One Summit Portrait"
type input "Kelby One Summit Portrait- Anna"
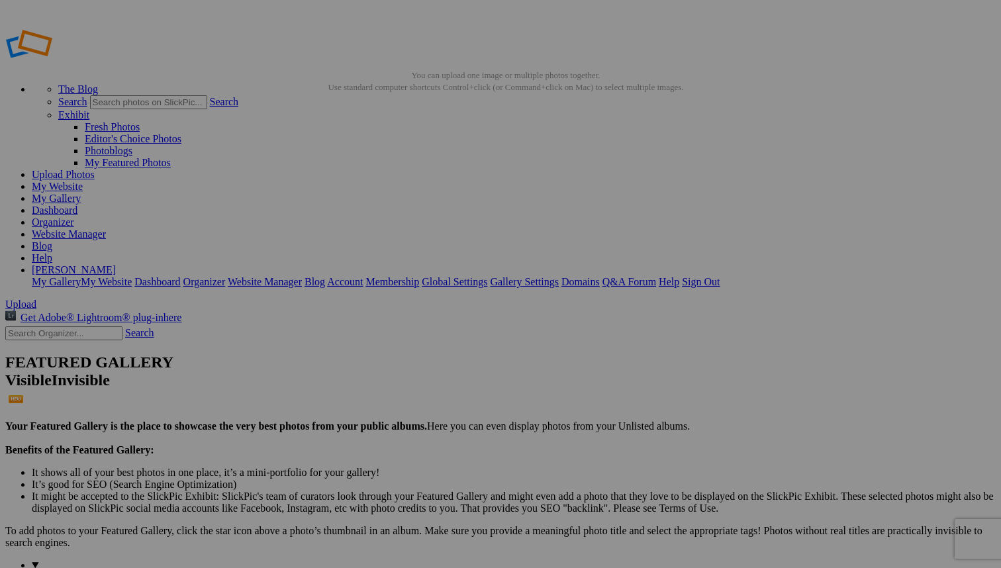
paste input "Kelby One Summit Portrait"
type input "Kelby One Summit Portrait- Sarah"
paste input "Kelby One Summit Portrait"
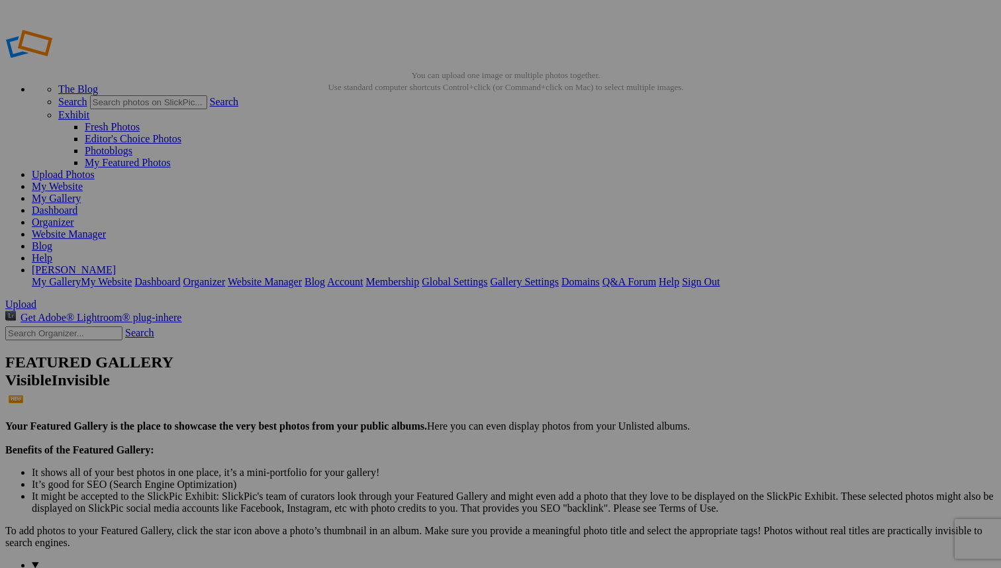
type input "Kelby One Summit Portrait- Sarah"
paste input "Kelby One Summit Portrait"
type input "Kelby One Summit Portrait- Sarah"
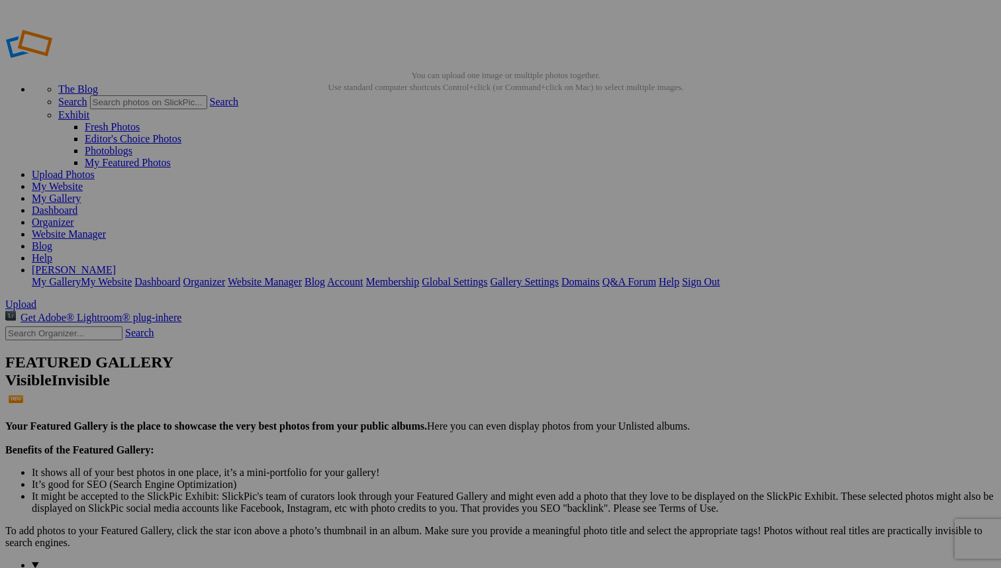
type input "P"
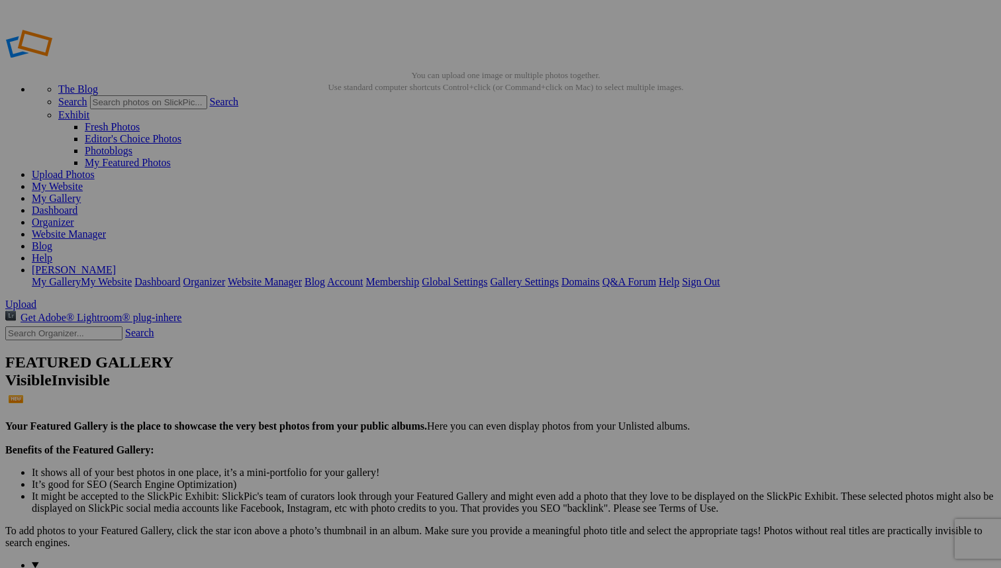
type input "Janet"
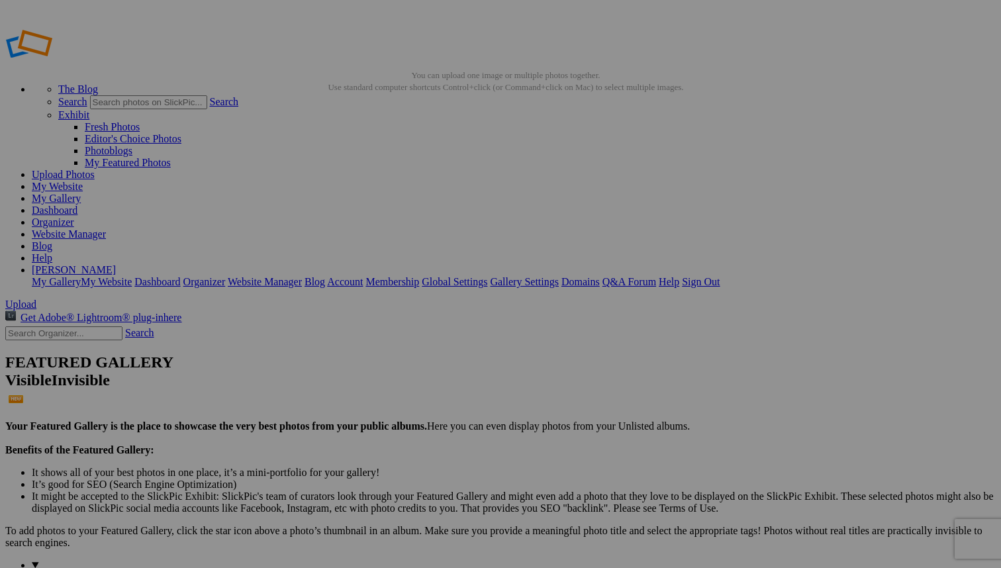
type input "2"
type input "Scottsdale Stairway"
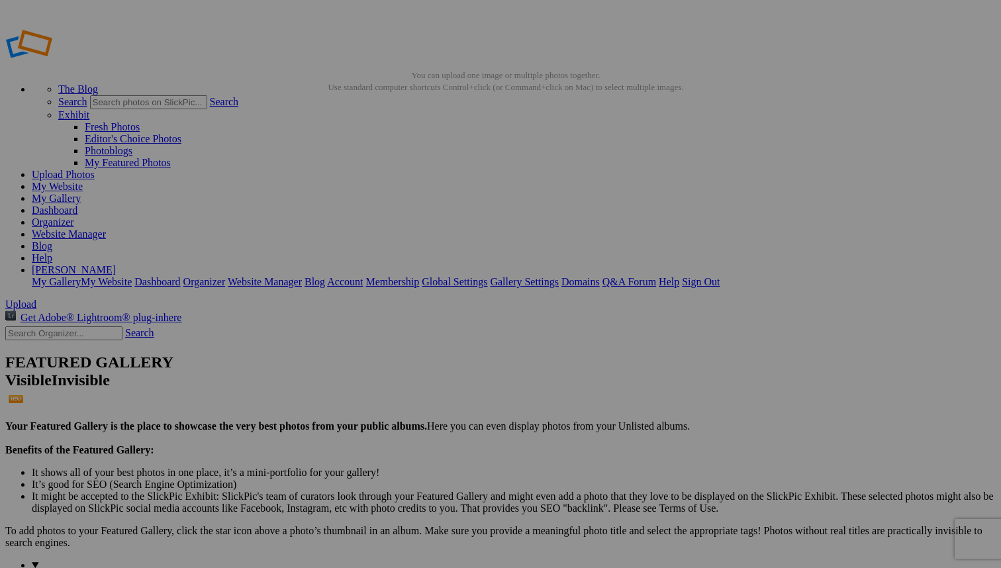
type input "2"
type input "White Mountains Golden Hour"
type input "Little River Railroad"
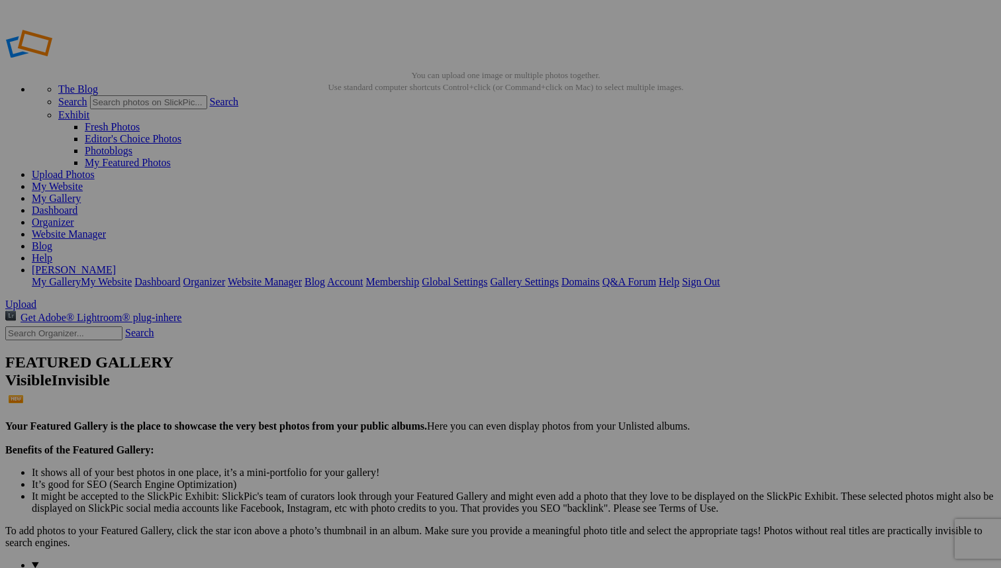
click at [77, 204] on link "Dashboard" at bounding box center [55, 209] width 46 height 11
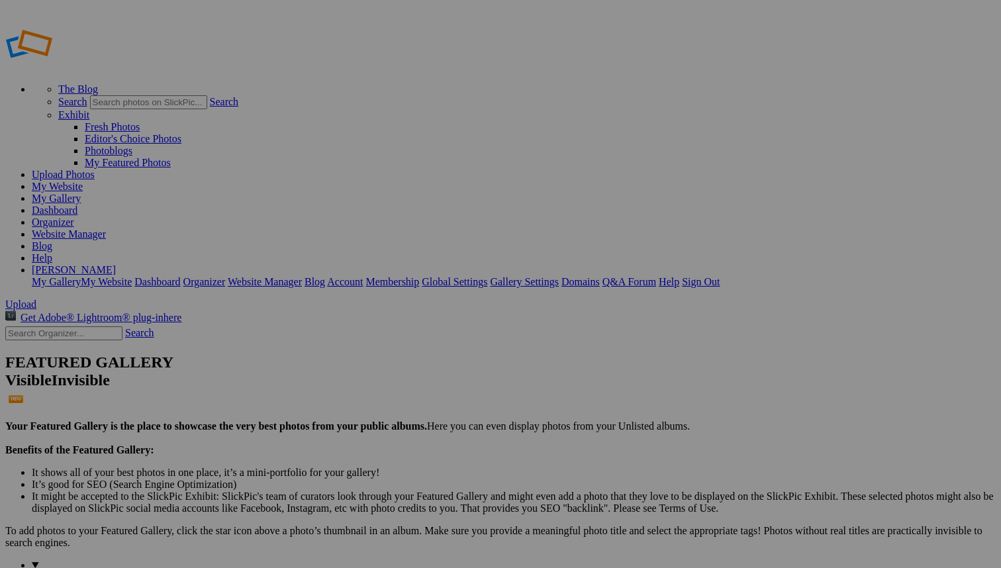
click at [106, 228] on link "Website Manager" at bounding box center [69, 233] width 74 height 11
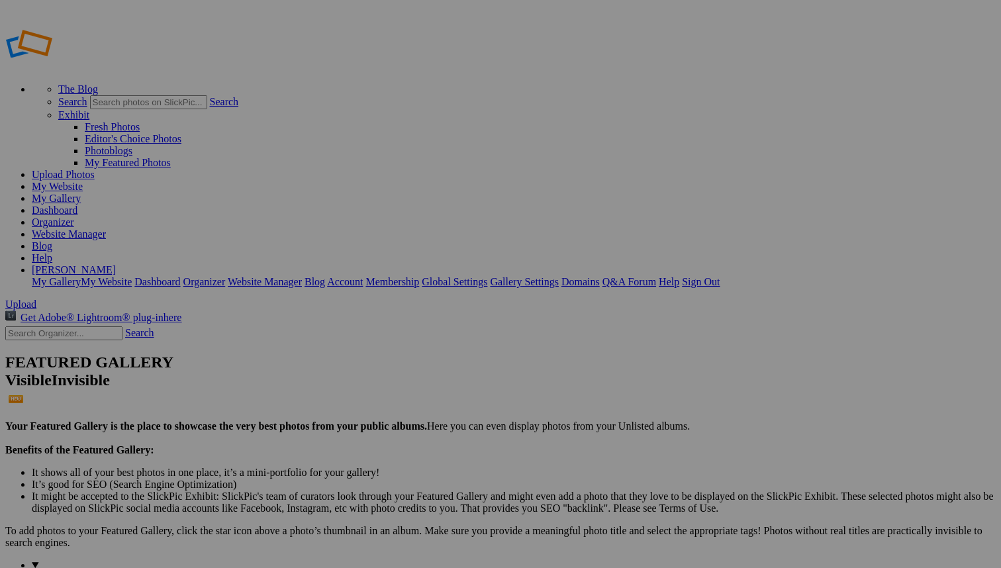
type input "P"
type input "F35"
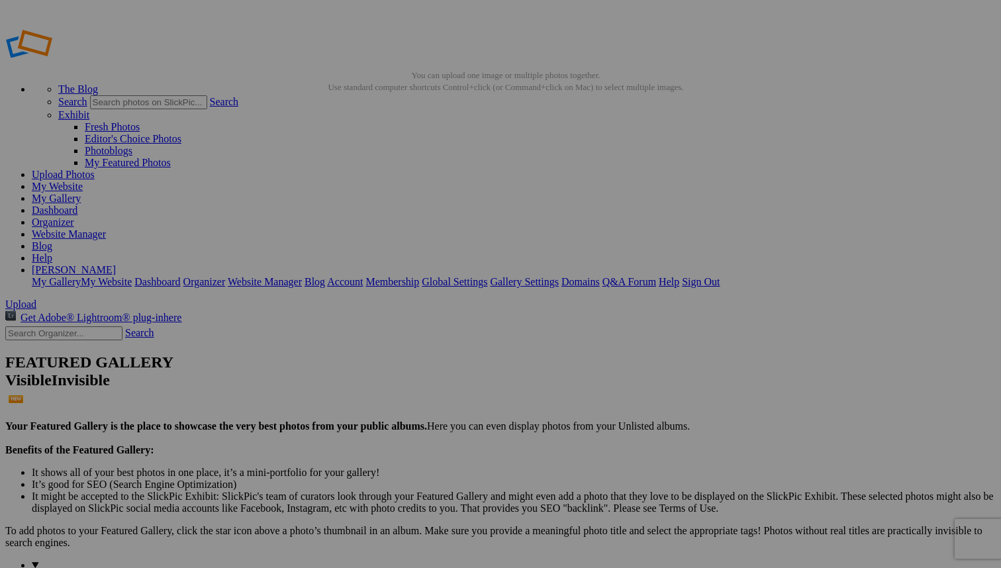
type input "W"
type input "Thunderbird"
type input "D"
type input "Blue Angels"
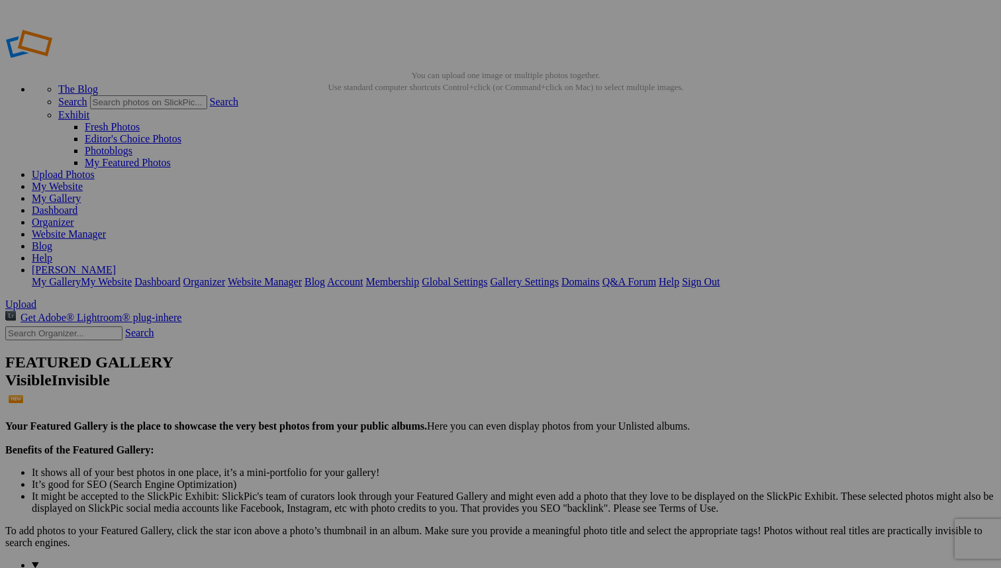
type input "P"
type input "Mig"
type input "P"
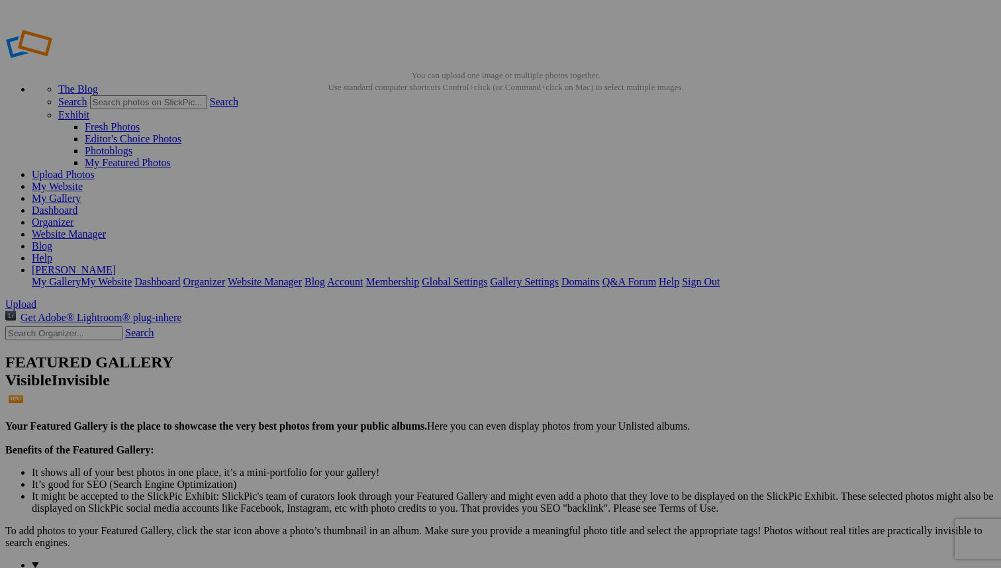
type input "F35"
type input "T"
type input "Blue Angels"
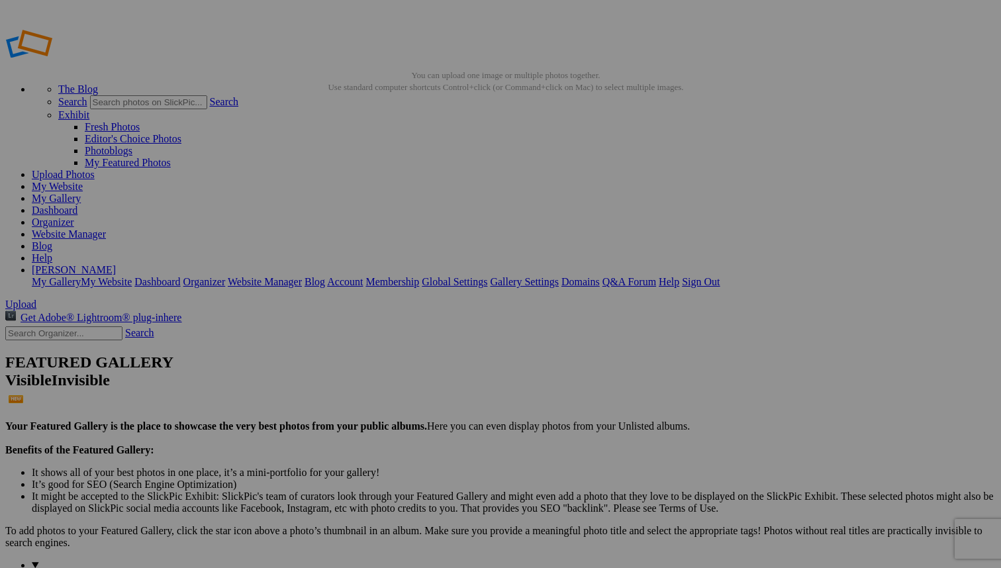
type input "T"
type input "Blue Angels"
type input "T"
type input "Blue Angels"
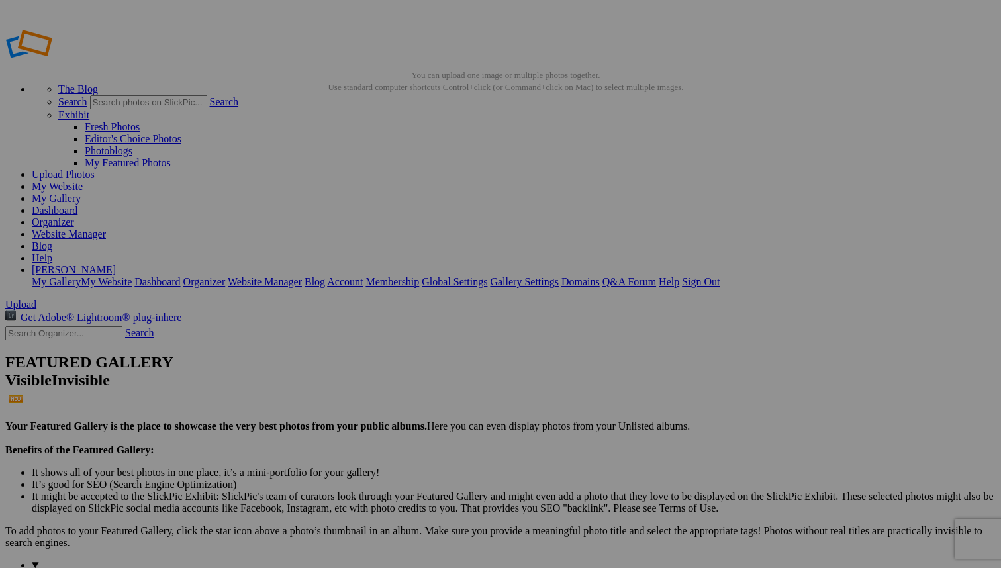
type input "T"
type input "B"
type input "I"
type input "Oracle Bi-plane"
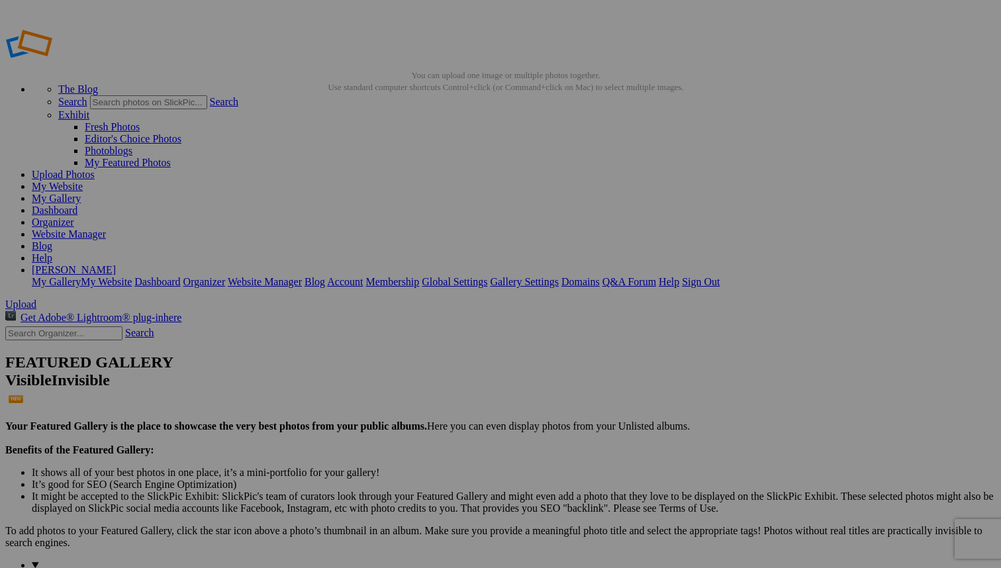
type input "T"
type input "Blue Angels"
type input "T"
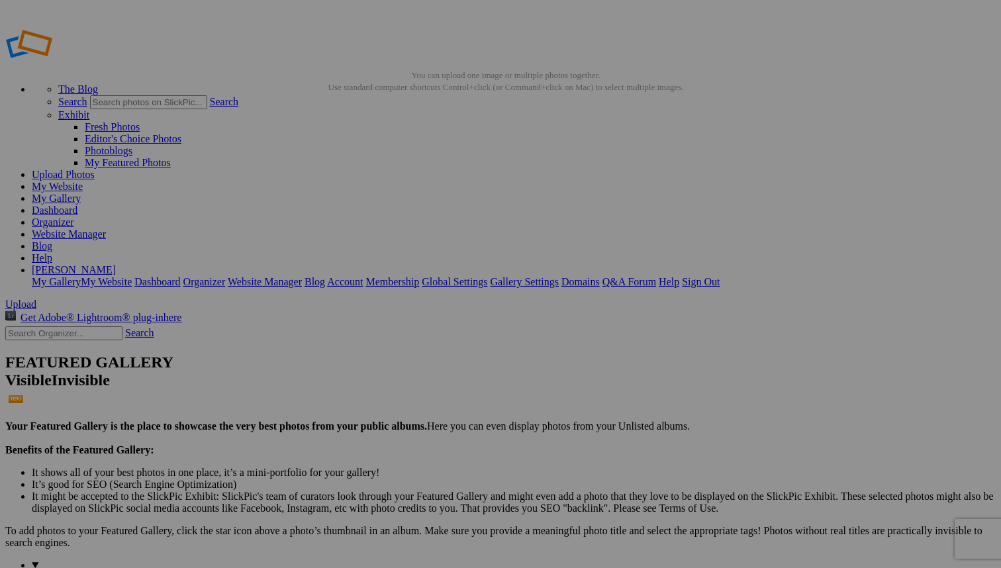
type input "Oracle Bi-Plane"
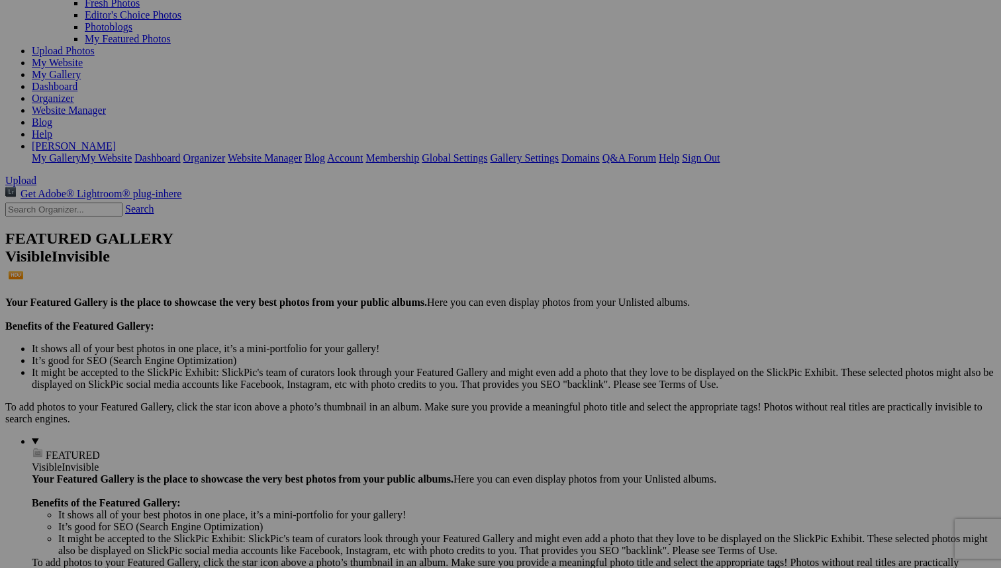
scroll to position [148, 0]
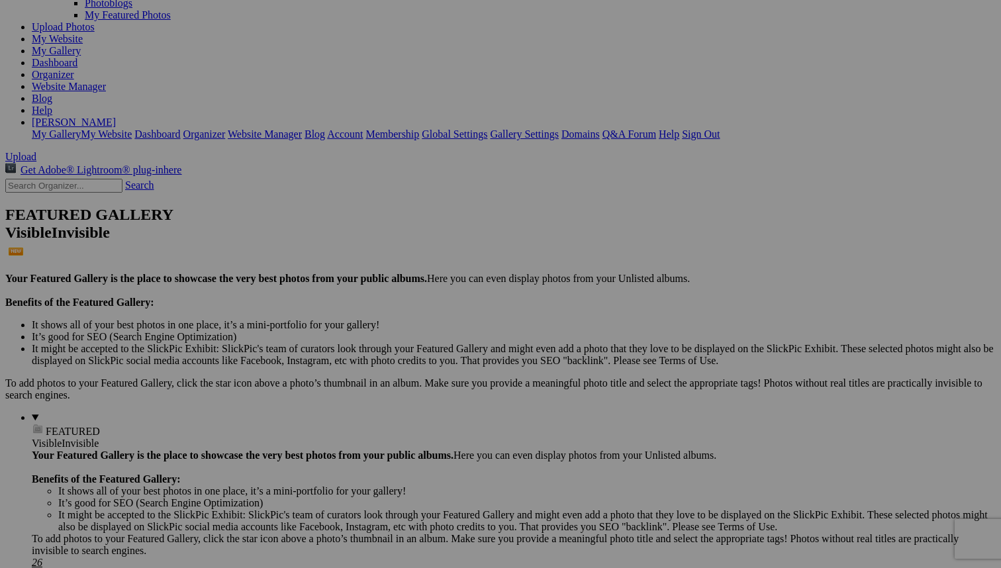
type input "Oracle Bi-Plane"
type input "T"
type input "Blue Angels"
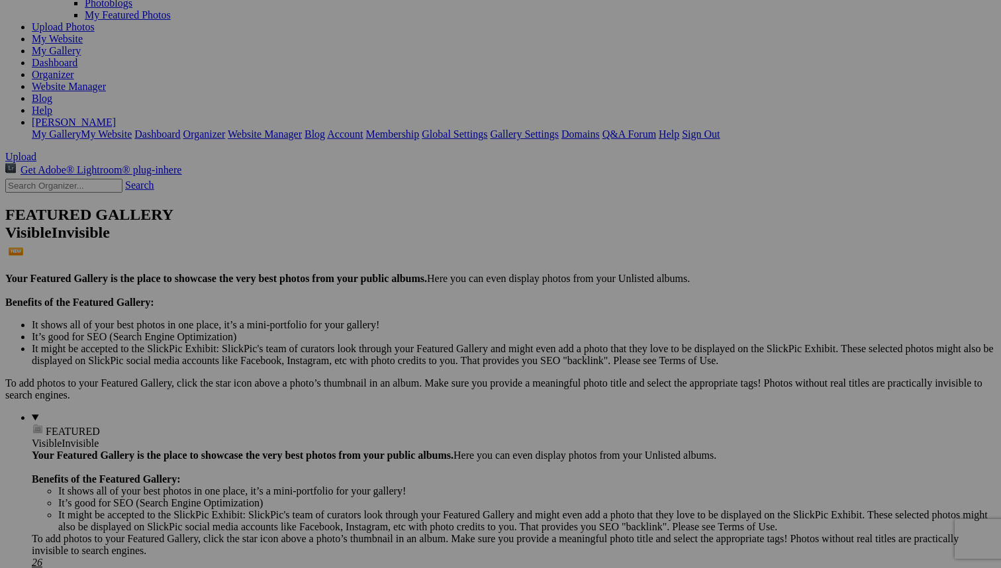
type input "T"
type input "Oracle Close Turn"
type input "T"
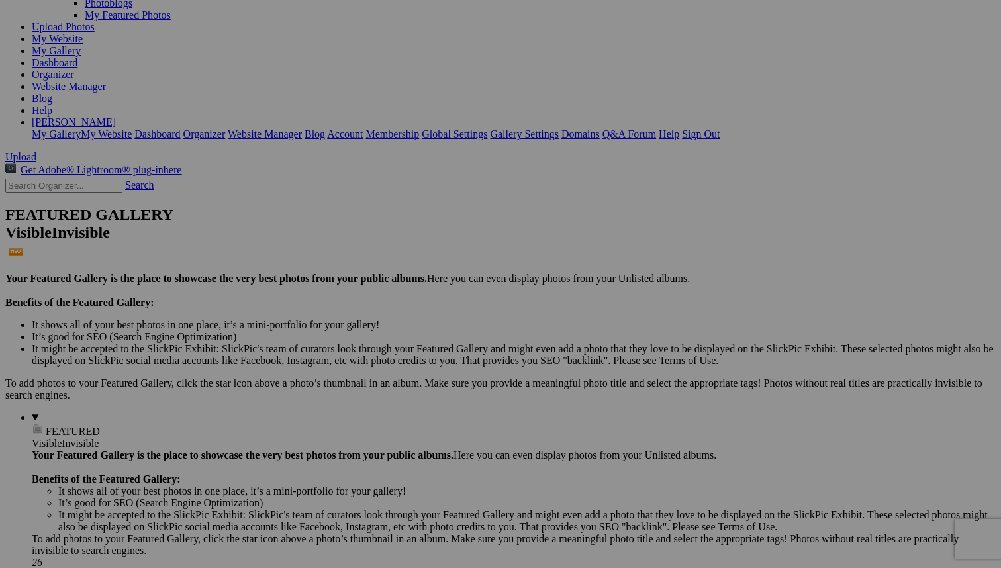
type input "Blue Angels"
type input "T"
type input "Blue Angels"
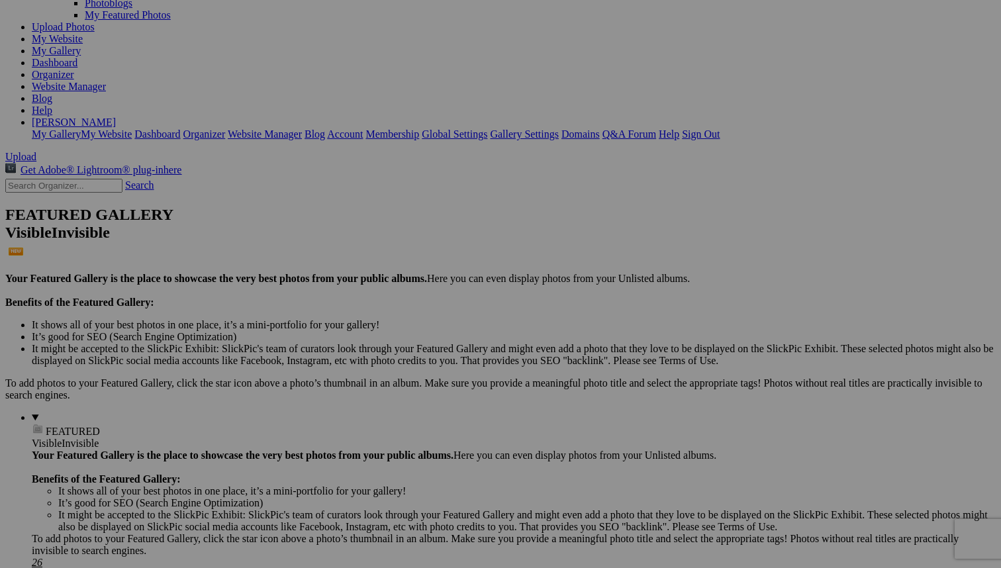
type input "T"
type input "Thunderbolt"
type input "T"
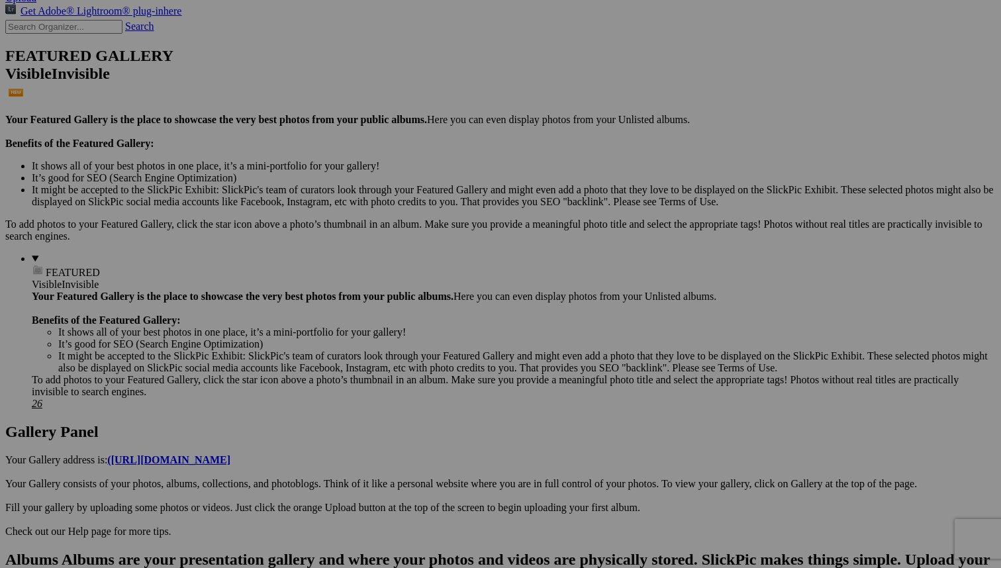
scroll to position [306, 0]
type input "Mustang"
type input "W"
drag, startPoint x: 279, startPoint y: 458, endPoint x: 196, endPoint y: 460, distance: 82.7
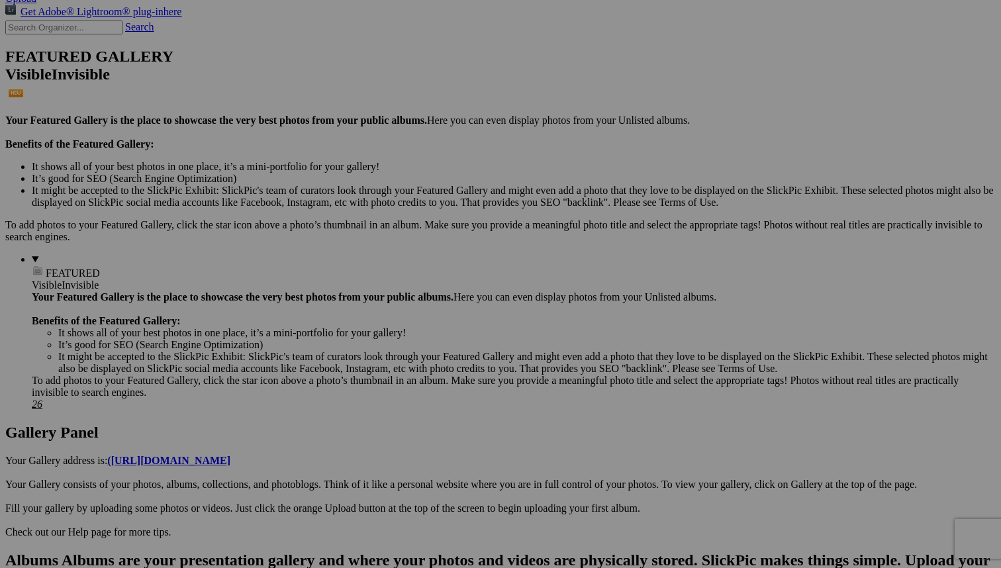
type input "Thunderbirds"
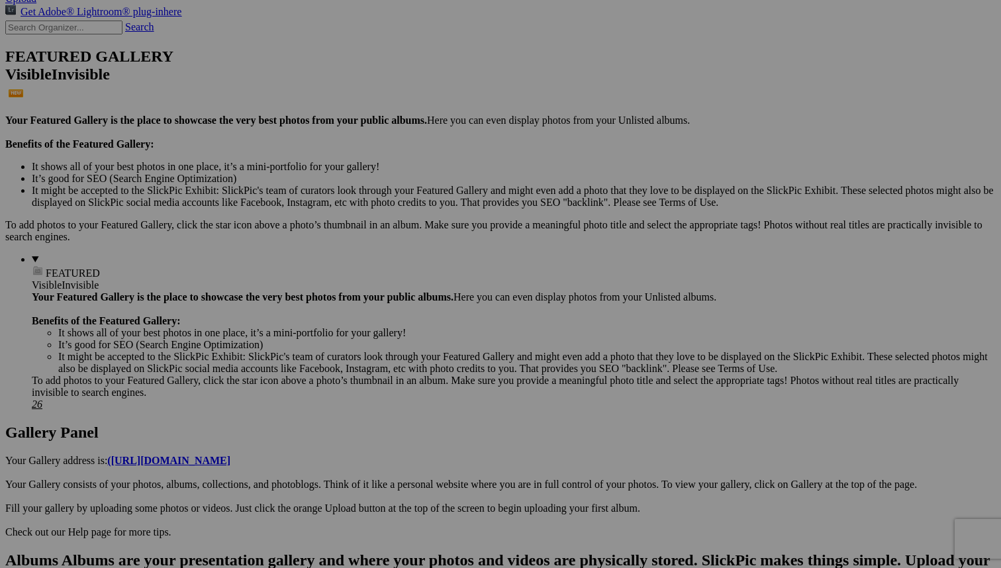
paste input "Thunderbirds"
type input "Thunderbirds"
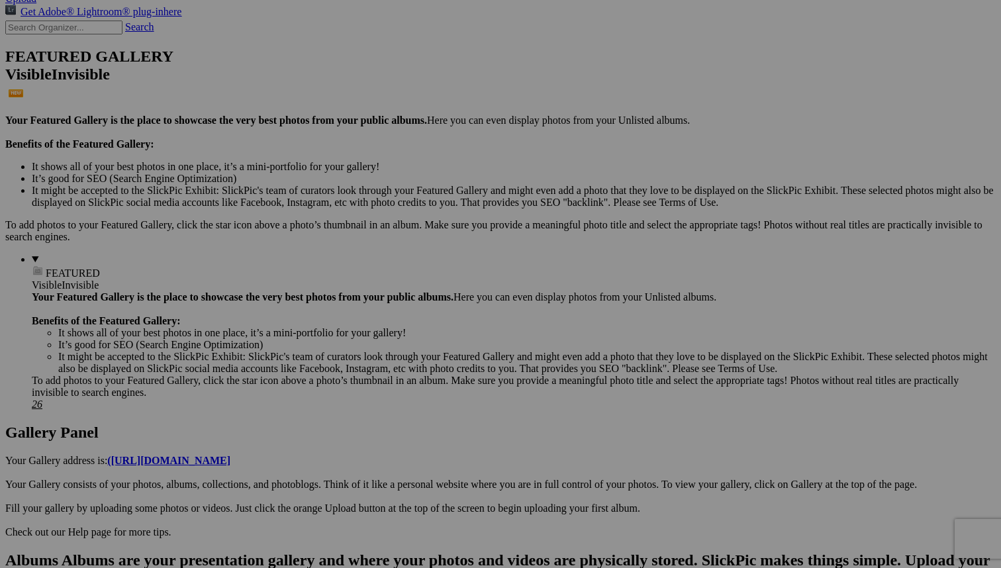
paste input "Thunderbirds"
type input "Thunderbirds"
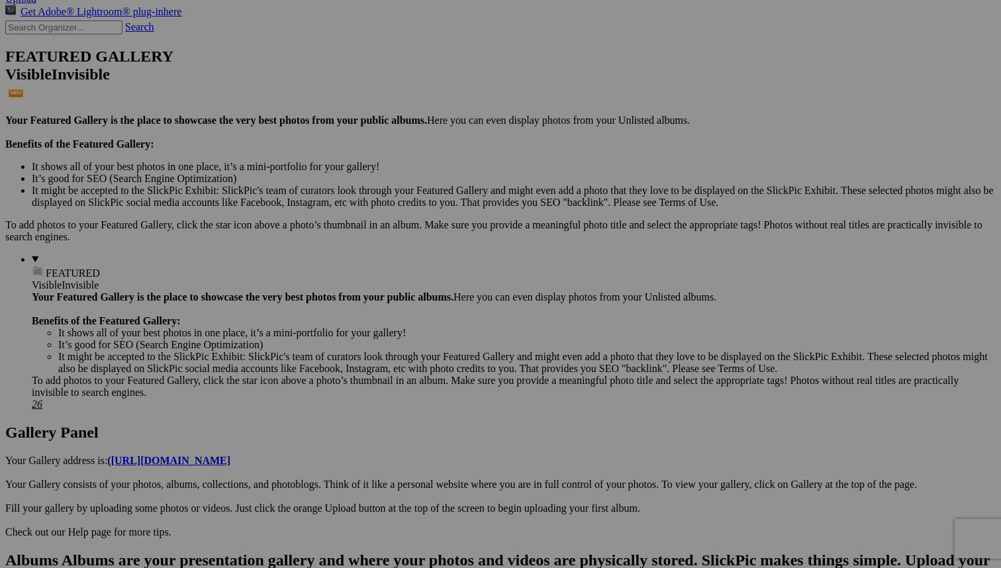
paste input "Thunderbirds"
type input "Thunderbirds"
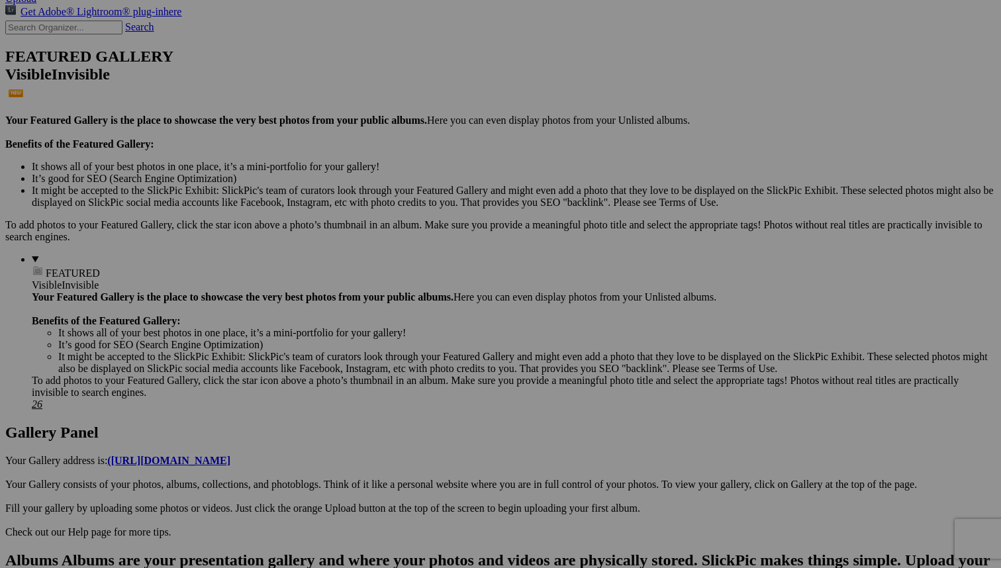
paste input "Thunderbirds"
type input "Thunderbirds"
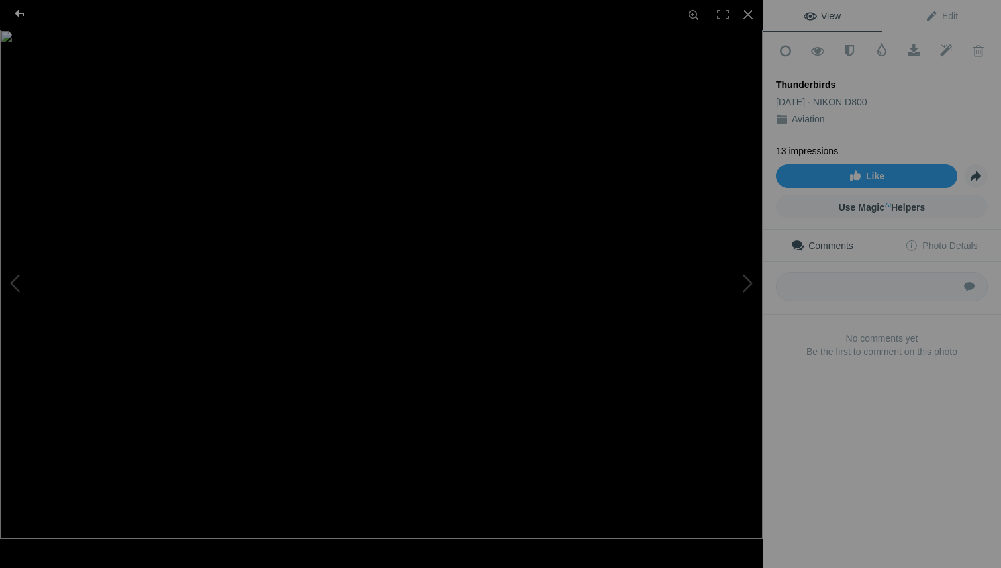
click at [19, 14] on div at bounding box center [20, 13] width 48 height 26
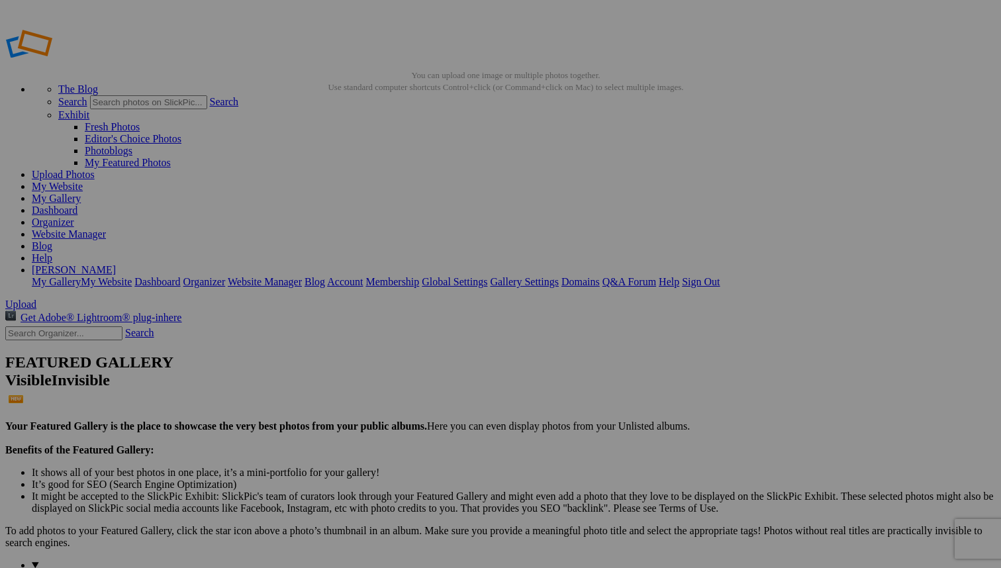
scroll to position [0, 0]
type input "ICM Christmas Tree"
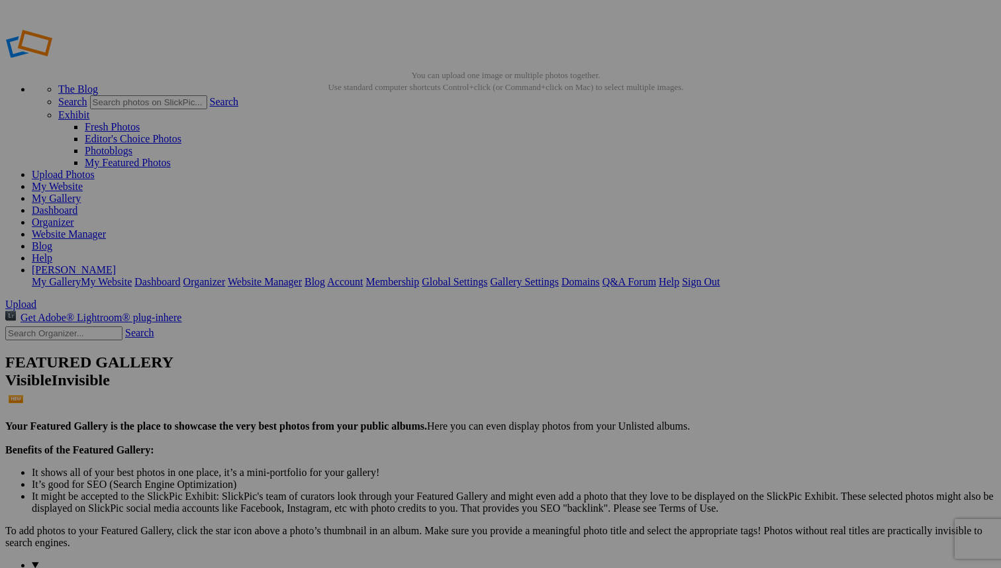
type input "P"
type input "k"
type input "Kellogg Fountain Watercolor Photo"
type input "P"
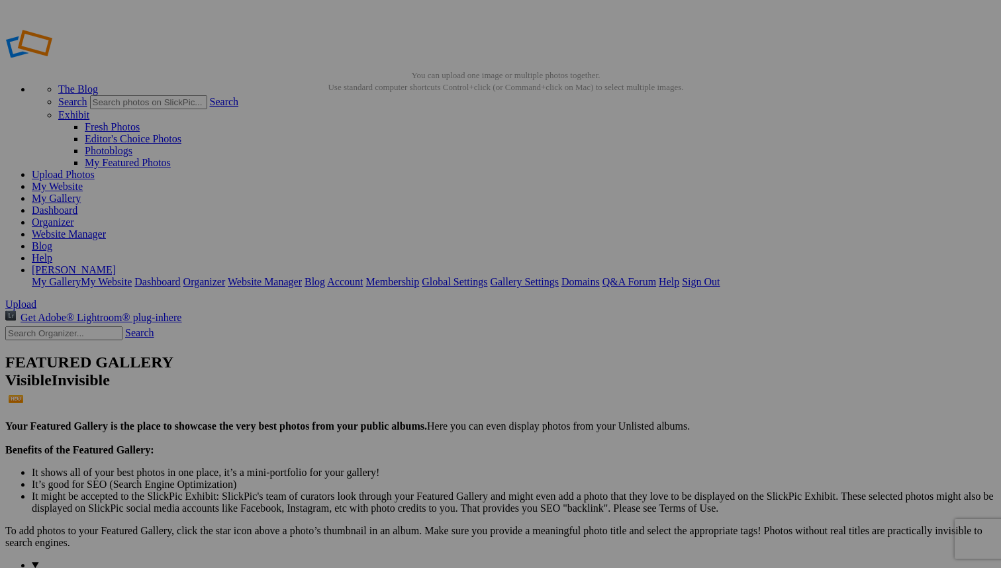
type input "Ann Arbor Street Oil Photo"
type input "0"
type input "Tulip Watercolor Photo"
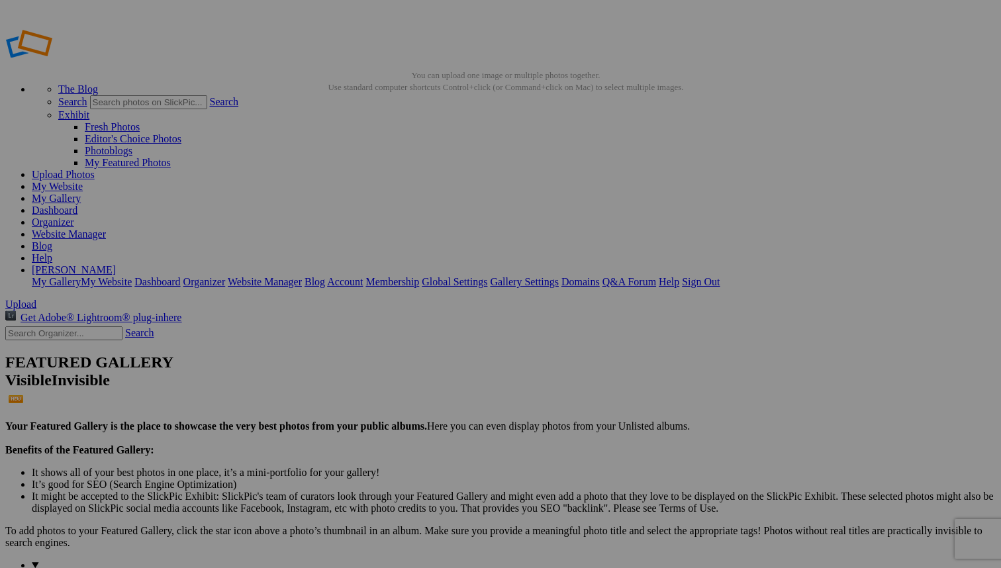
type input "P"
type input "Peony Oil Photo"
type input "p"
type input "Water Lilley Watercolor Photo"
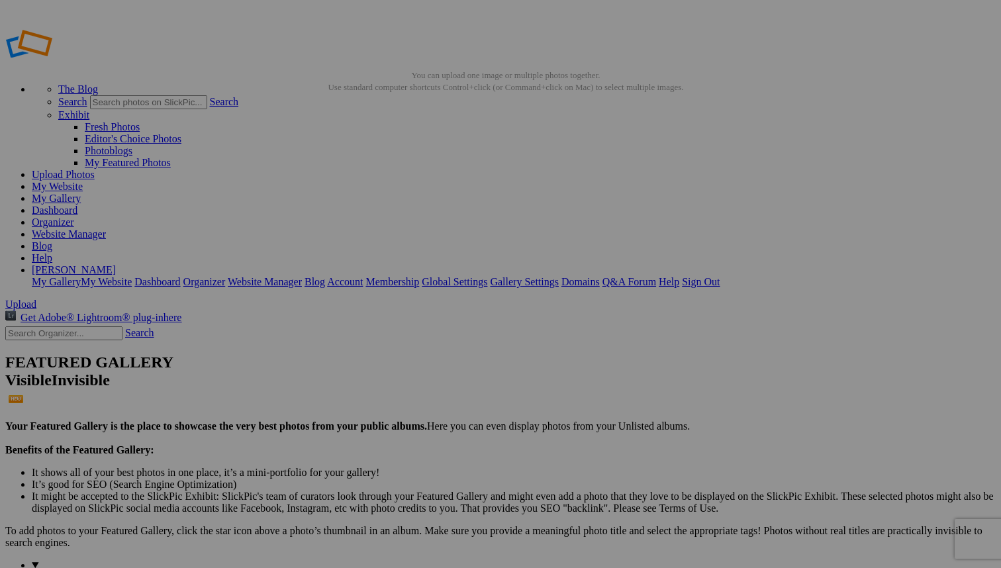
type input "Northridge In [GEOGRAPHIC_DATA]"
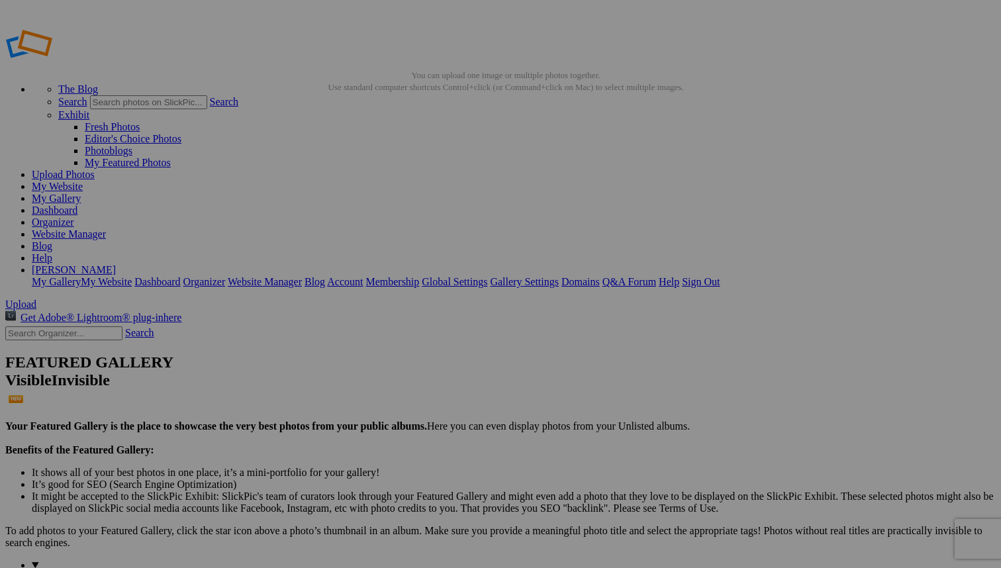
paste input "In The Park"
type input "Northridge In The Park"
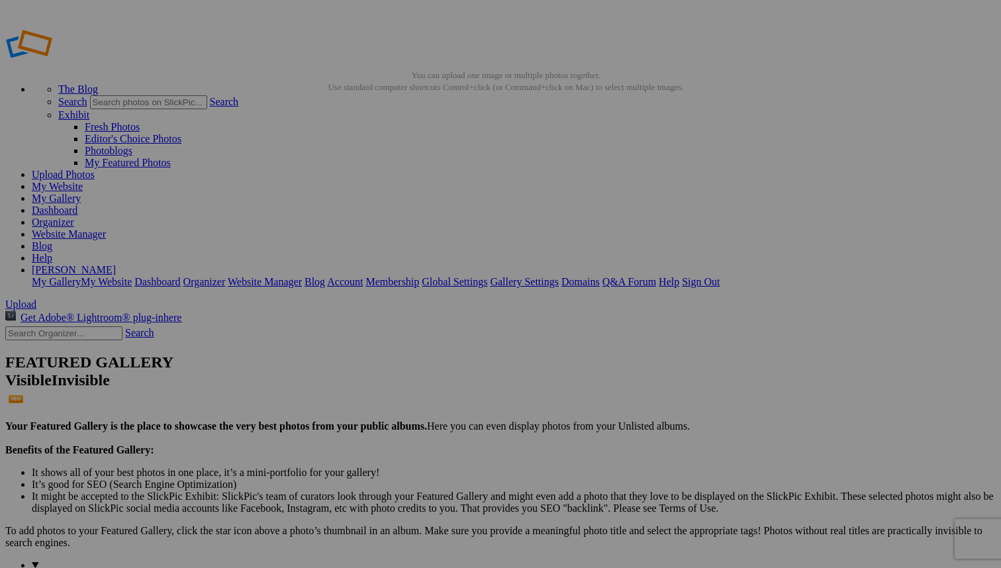
paste input "In The Park"
type input "Northridge In The Park"
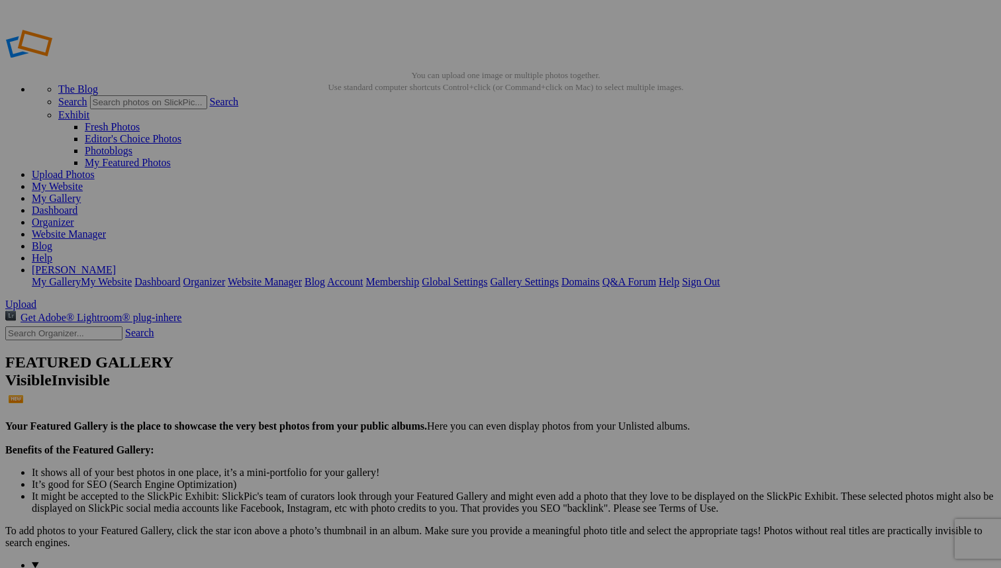
paste input "In The Park"
type input "Northridge In The Park"
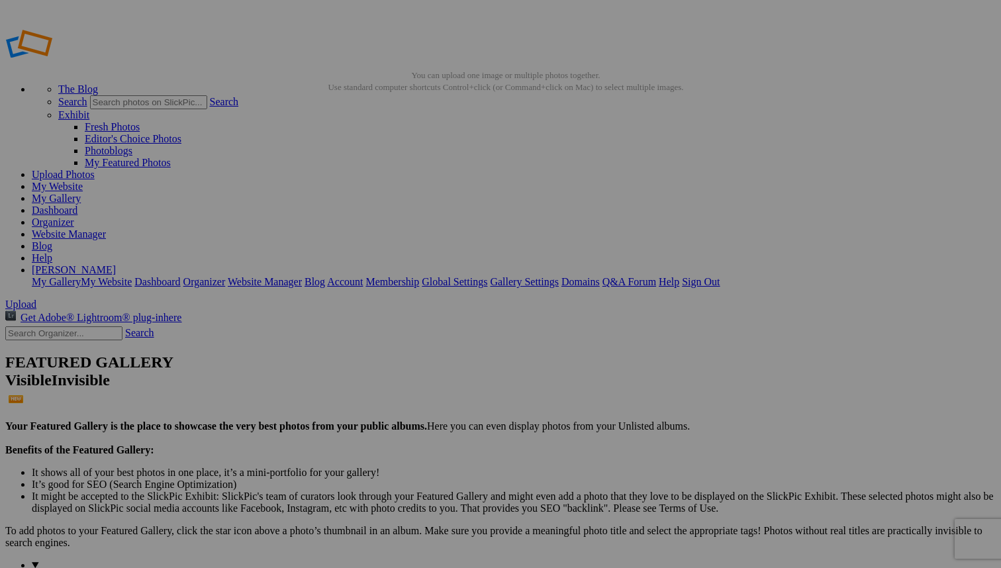
paste input "In The Park"
type input "Northridge In The Park"
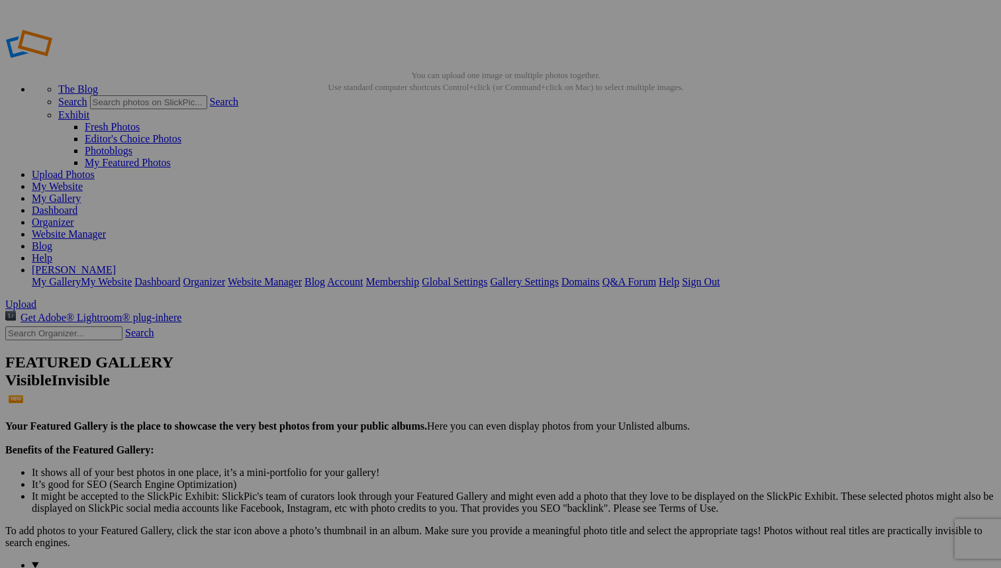
paste input "In The Park"
type input "Northridge In The Park"
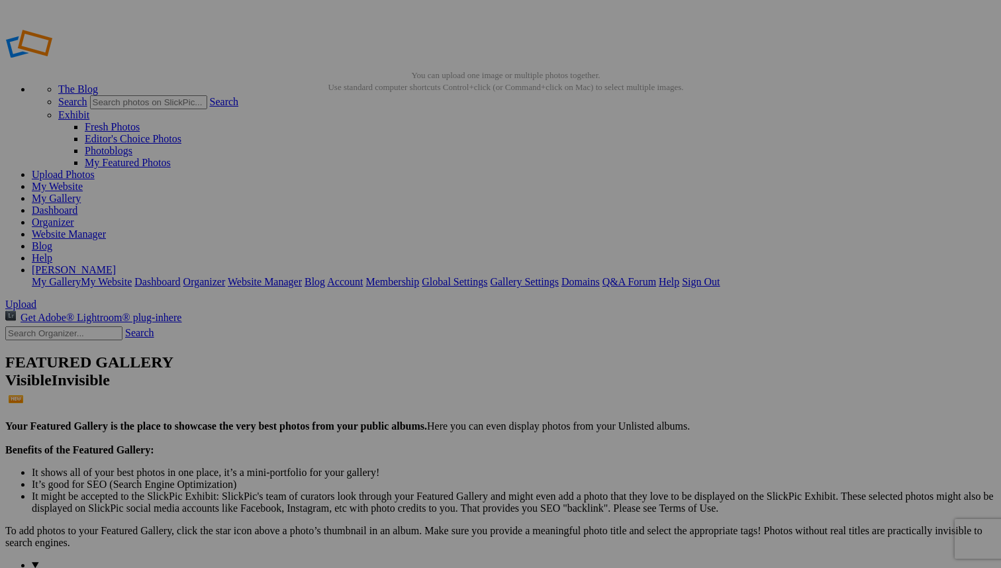
paste input "In The Park"
type input "Northridge In The Park"
type input "N"
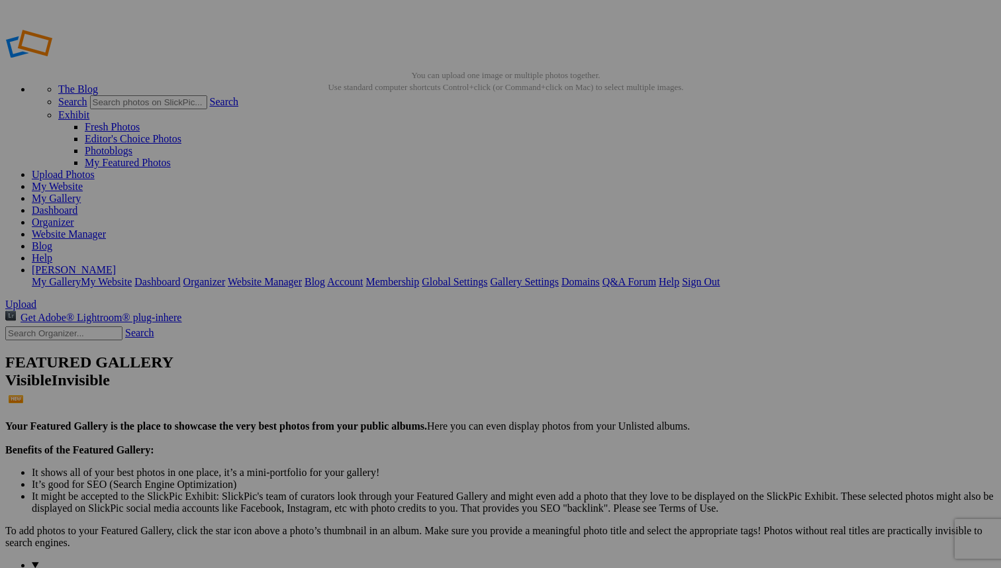
type input "Earth Harp"
type input "u"
type input "Glory of Christmas"
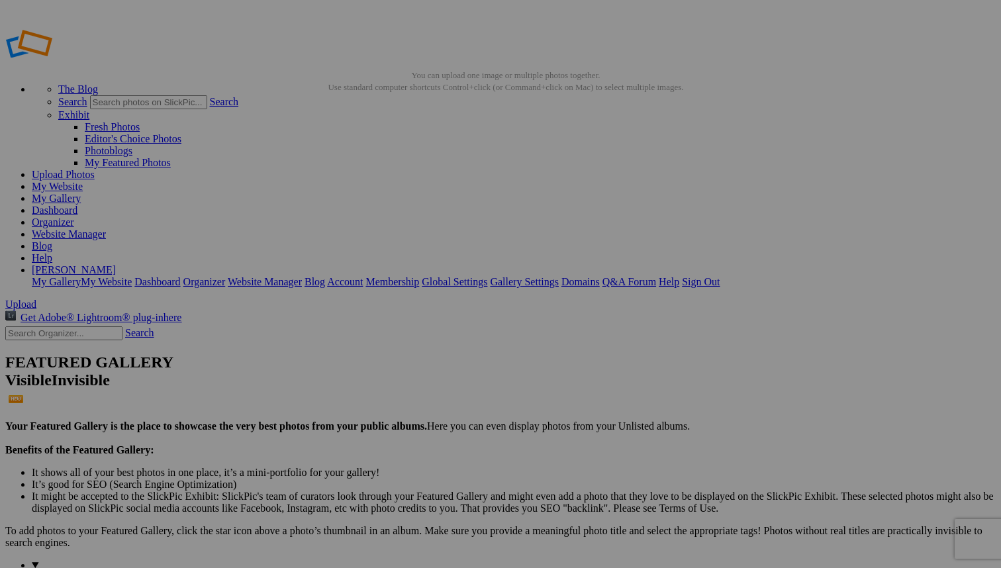
type input "u"
type input "Glory of Christmas"
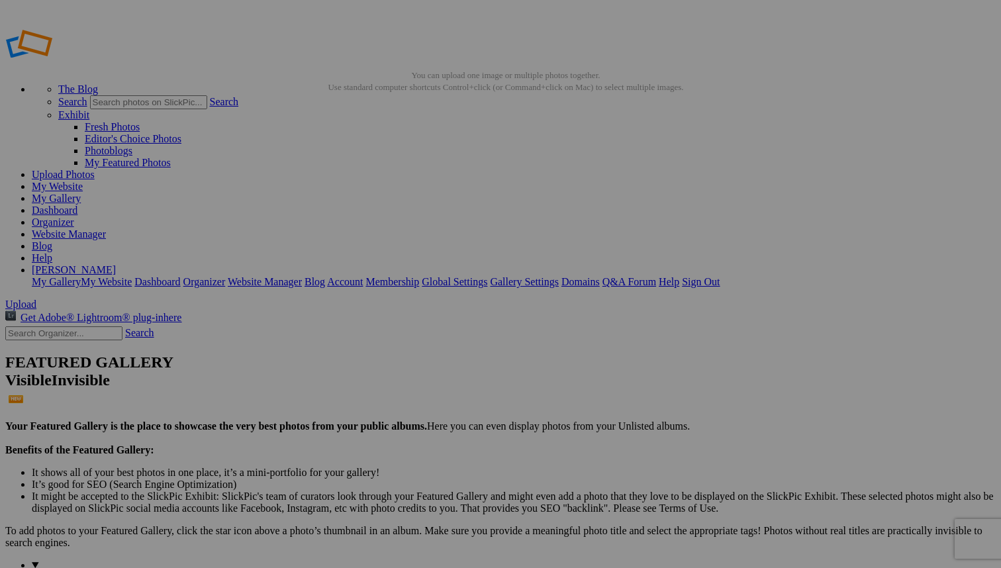
type input "2"
type input "d"
type input "Death Valley"
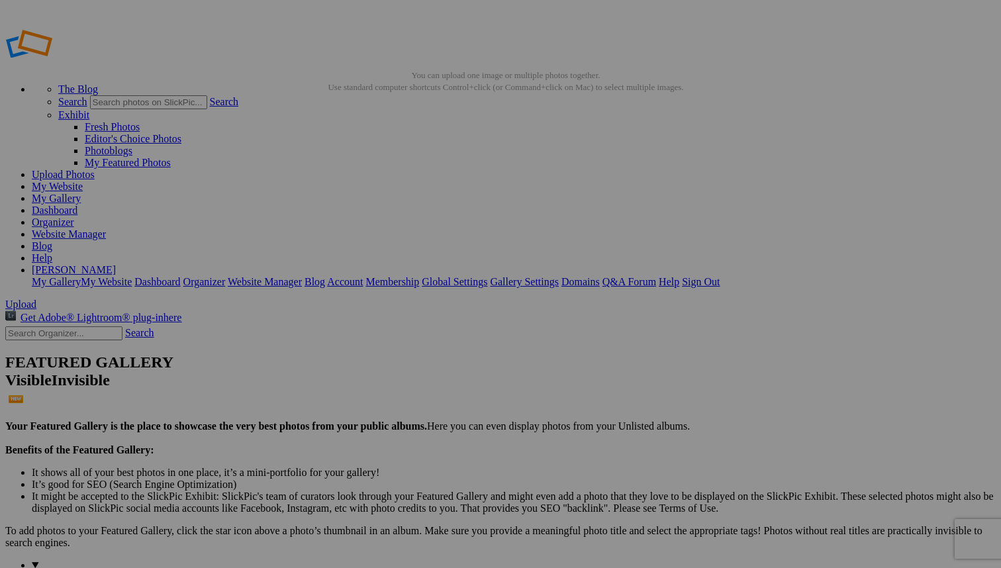
type input "-"
type input "D"
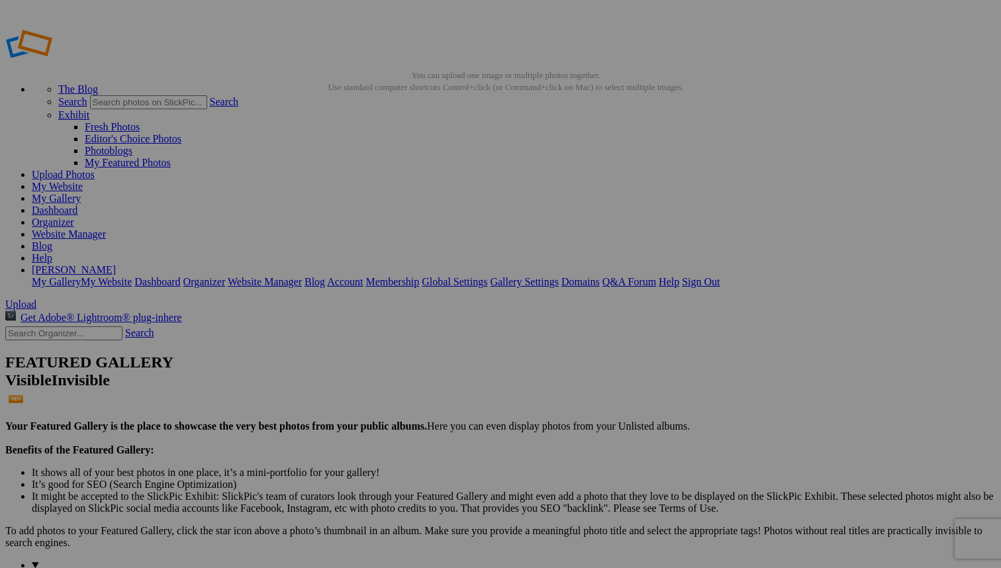
type input "D"
type input "[PERSON_NAME] Point"
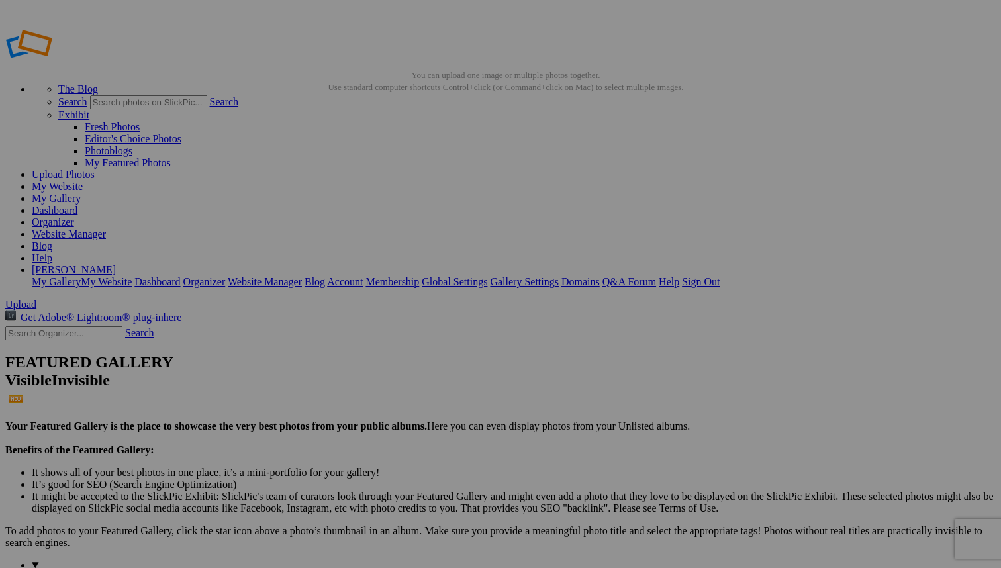
type input "Painted"
type input "[GEOGRAPHIC_DATA] Malecón Sunset"
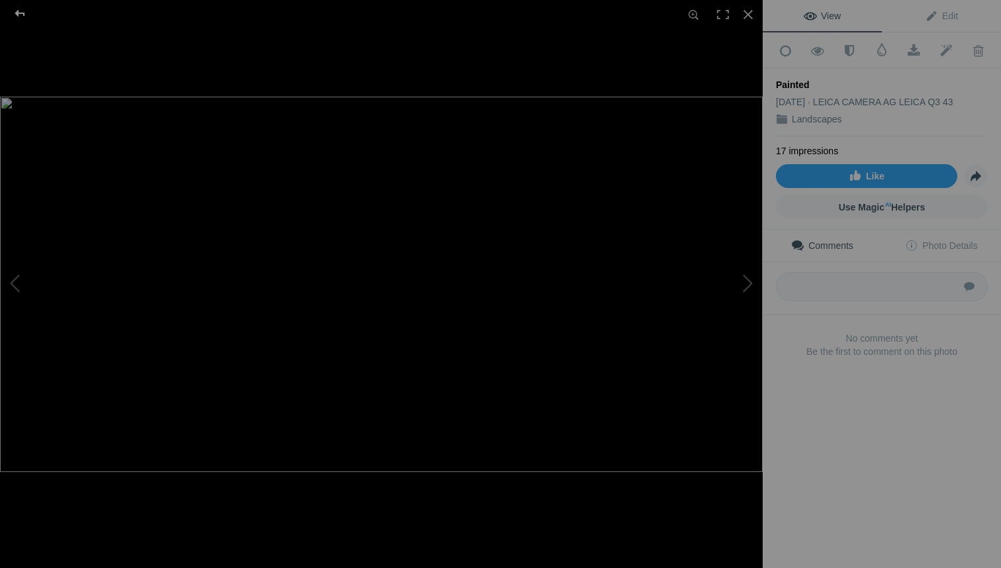
click at [19, 12] on div at bounding box center [20, 13] width 48 height 26
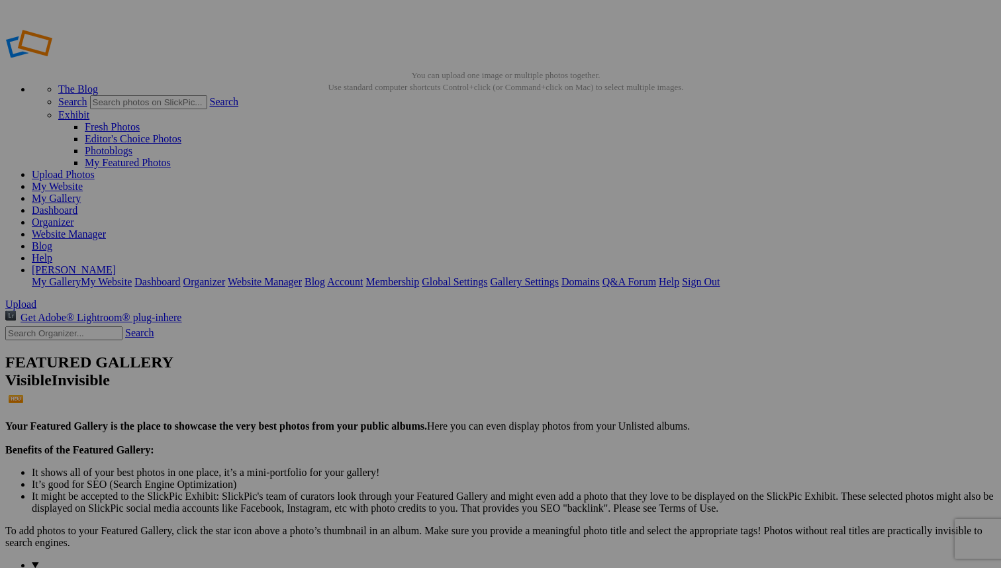
type input "P"
type input "Artists Palatte"
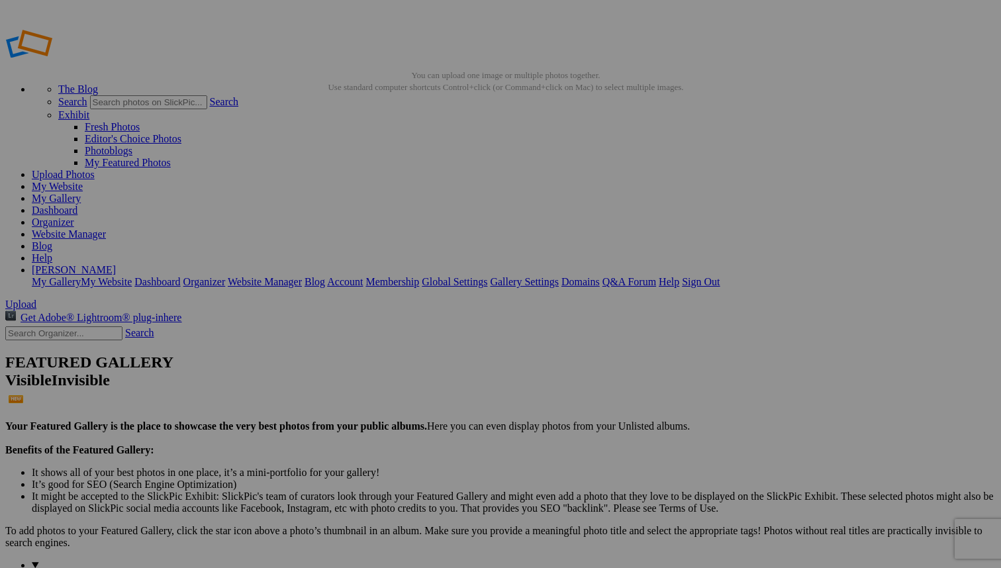
type input "Astoria Megler Bridge"
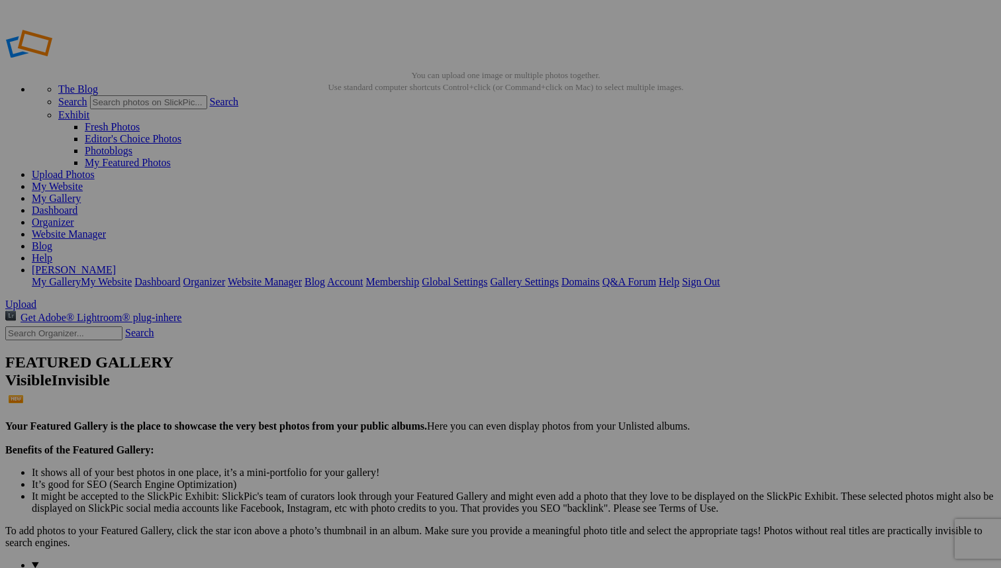
type input "Charleston Plantation"
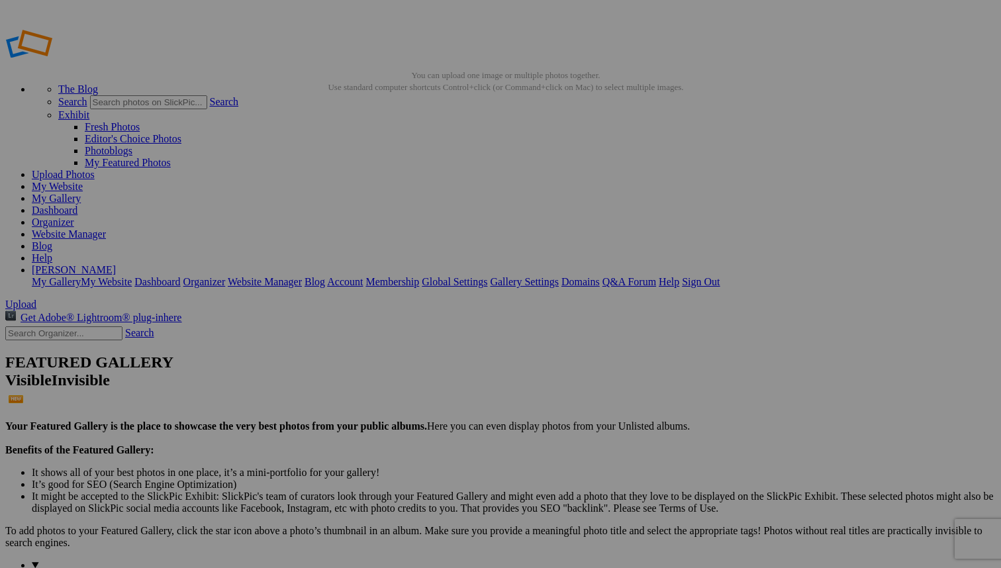
type input "Green Flash Sunset"
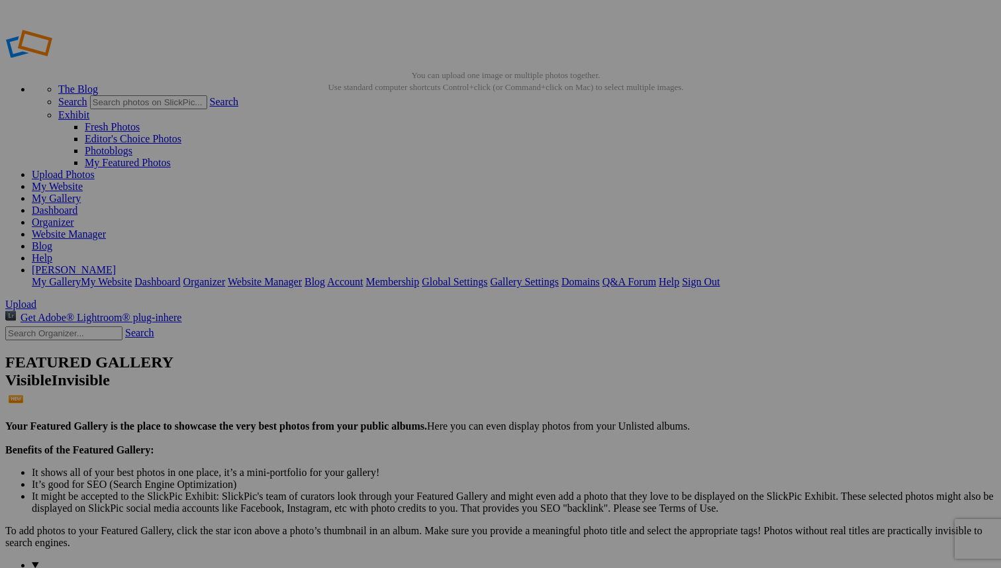
type input "Puerto Vallarta Malecón Sunset"
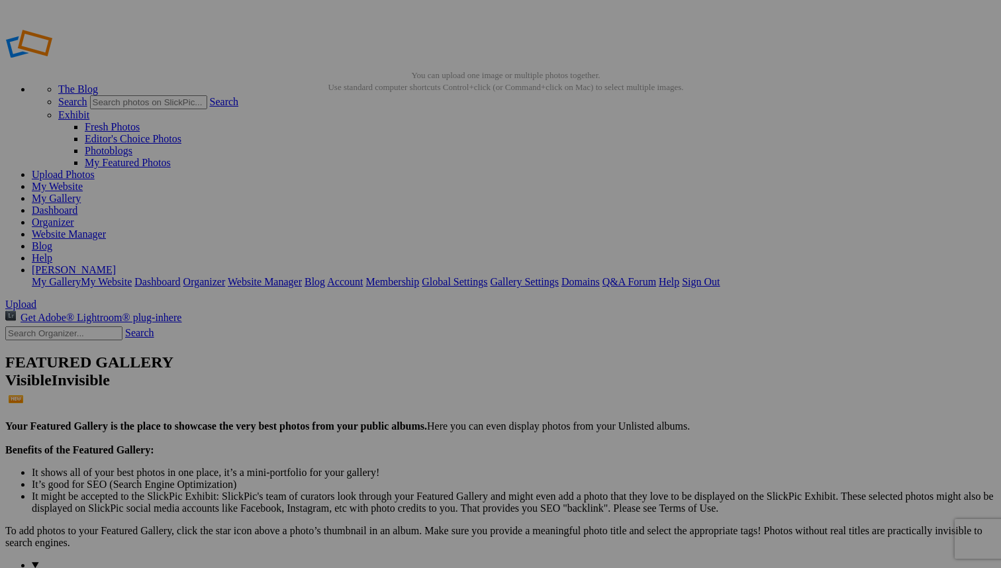
type input "Gulf of America Sunset"
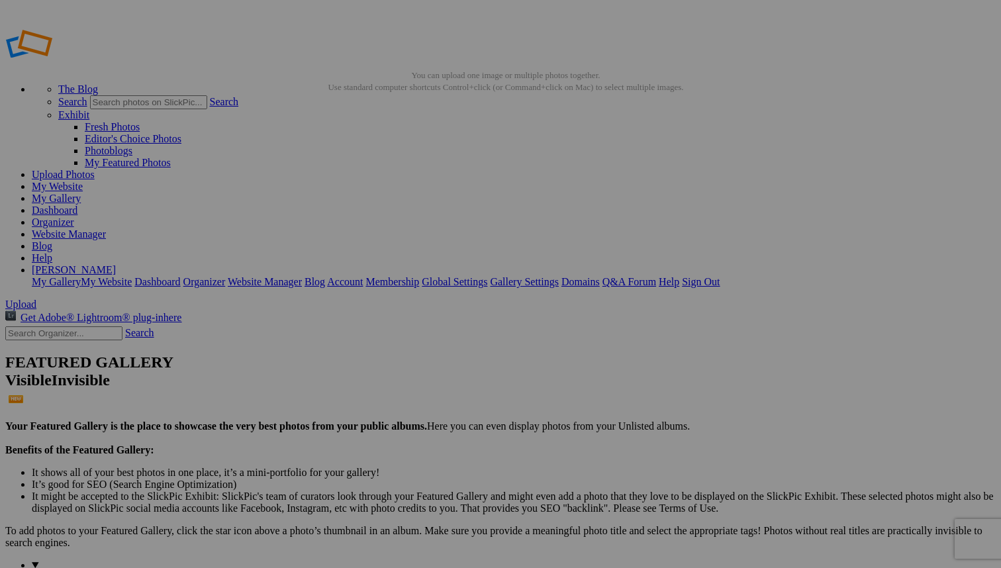
type input "Bay of Banderas Sunset"
type input "P"
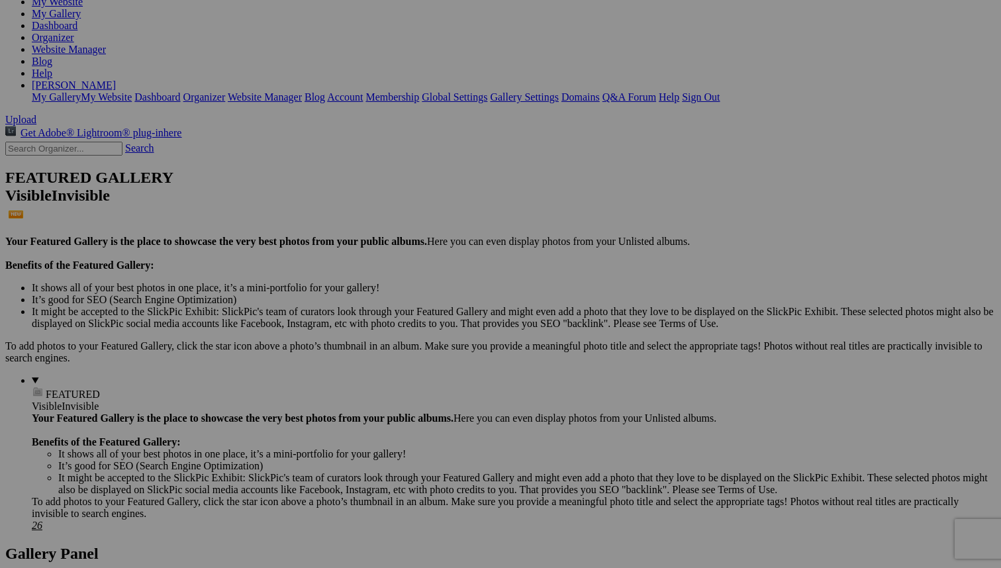
scroll to position [188, 0]
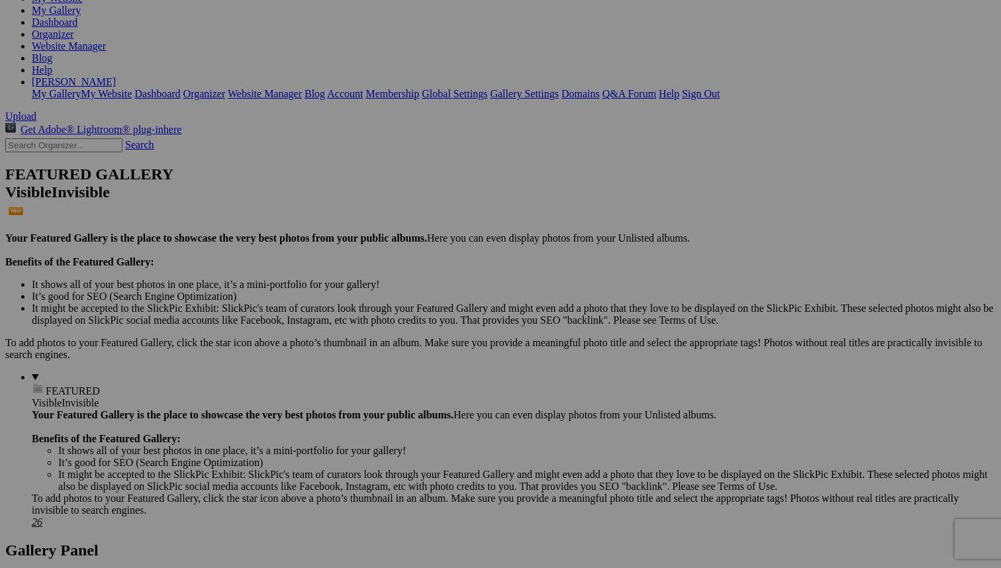
type input "Gulf Sunset"
type input "C"
type input "Caribbean Sunset"
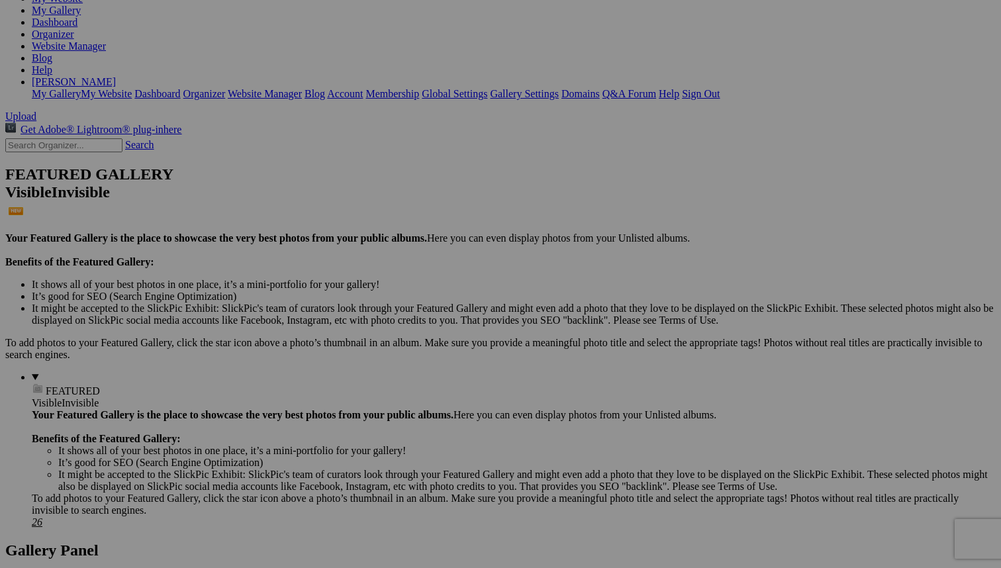
drag, startPoint x: 401, startPoint y: 416, endPoint x: 319, endPoint y: 411, distance: 82.2
type input "Gulf Sands"
type input "I"
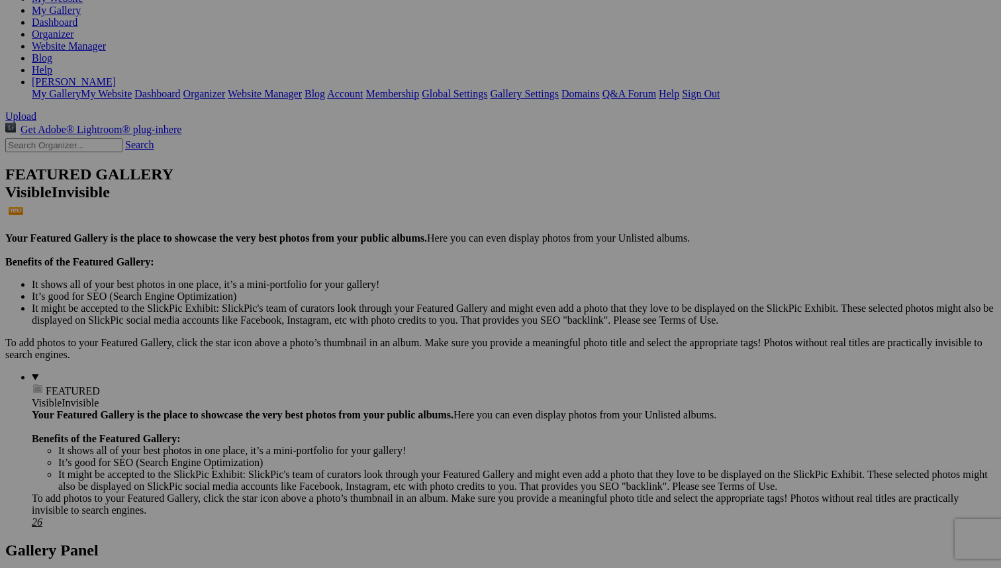
type input "Longboat Key Beach"
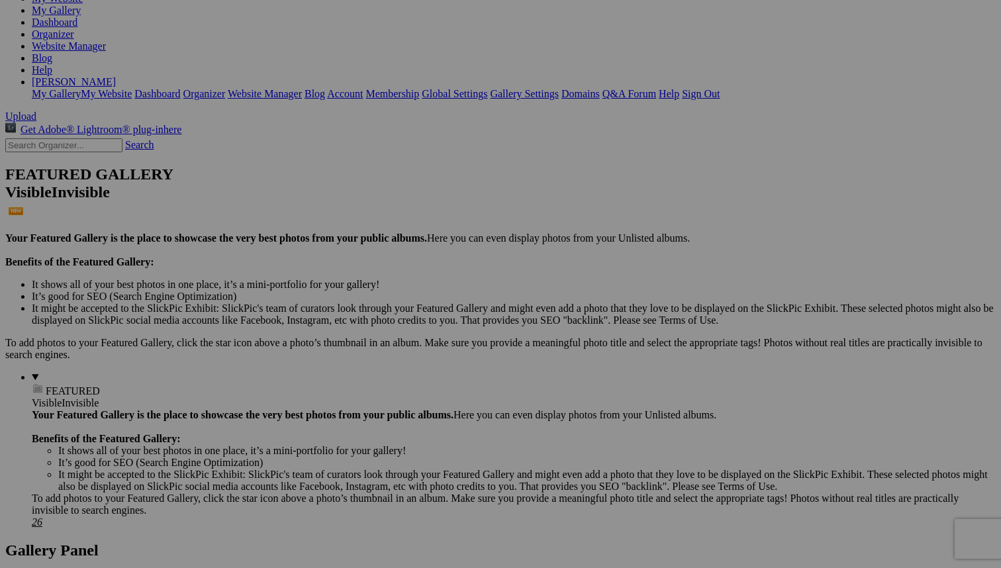
type input "Lake Michigan Sunset"
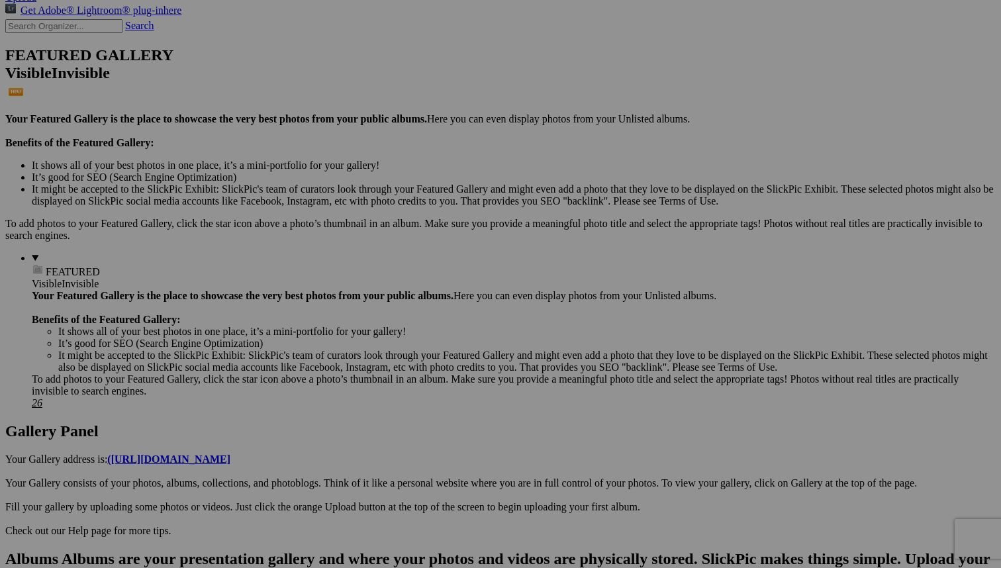
scroll to position [306, 0]
type input "Charleston Plantation"
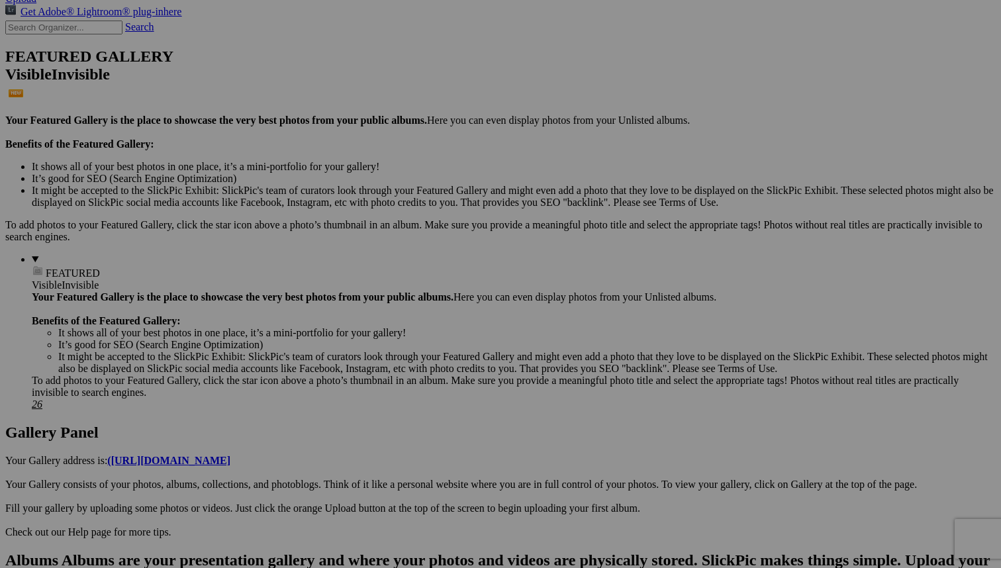
paste input "Charleston Plantation"
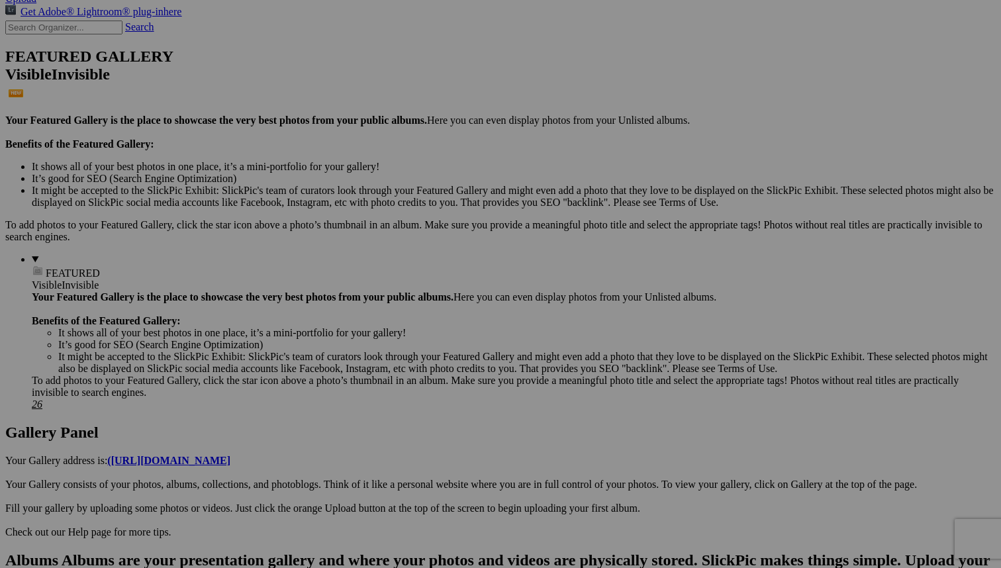
type input "Charleston Plantation"
paste input "Charleston Plantation"
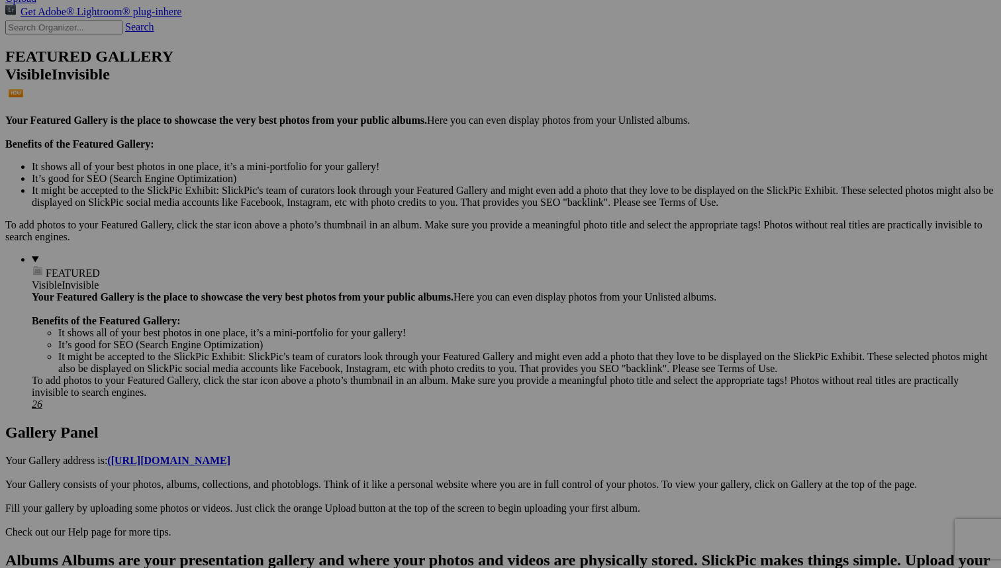
type input "Charleston Plantation"
type input "-"
type input "Michigan Field"
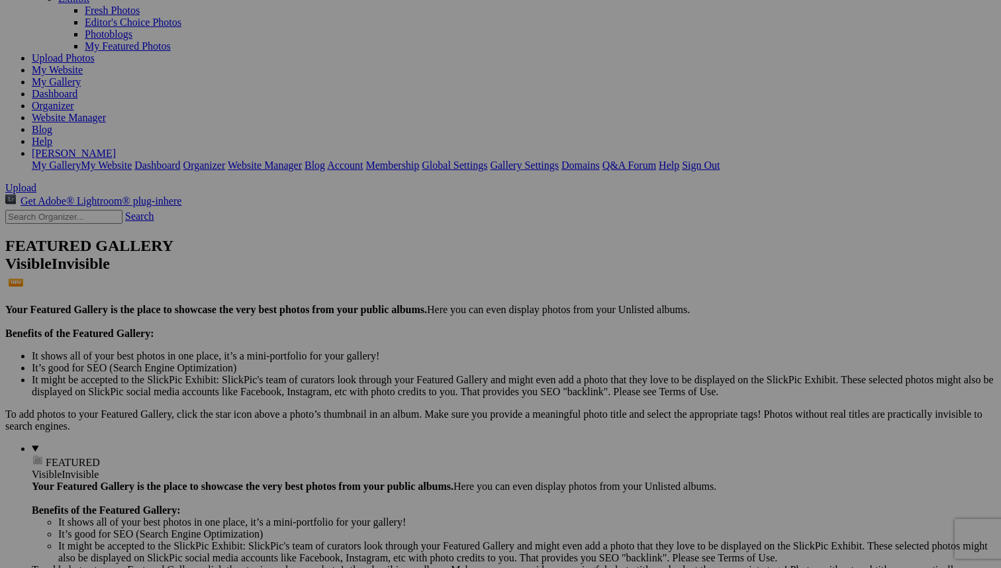
scroll to position [114, 0]
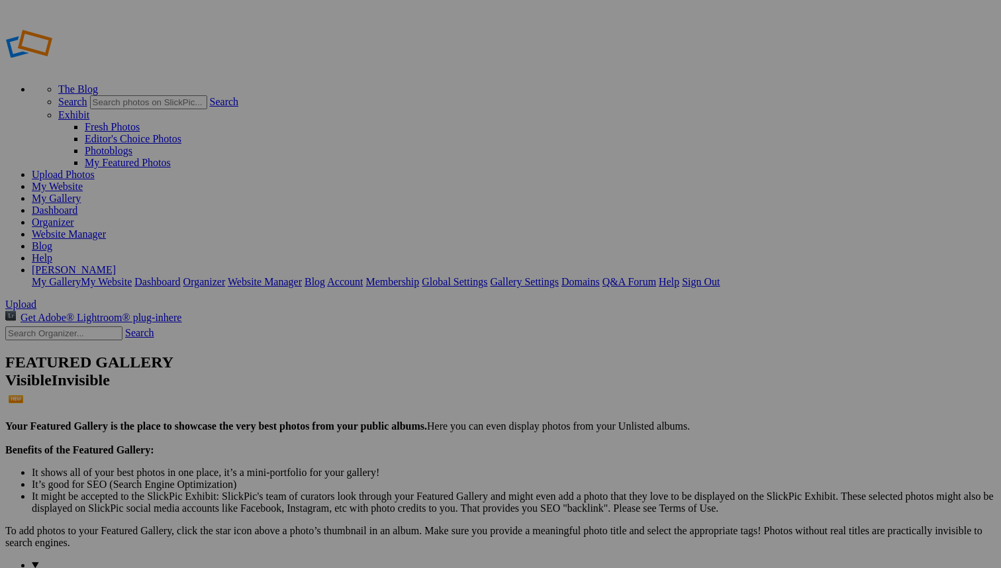
click at [106, 228] on link "Website Manager" at bounding box center [69, 233] width 74 height 11
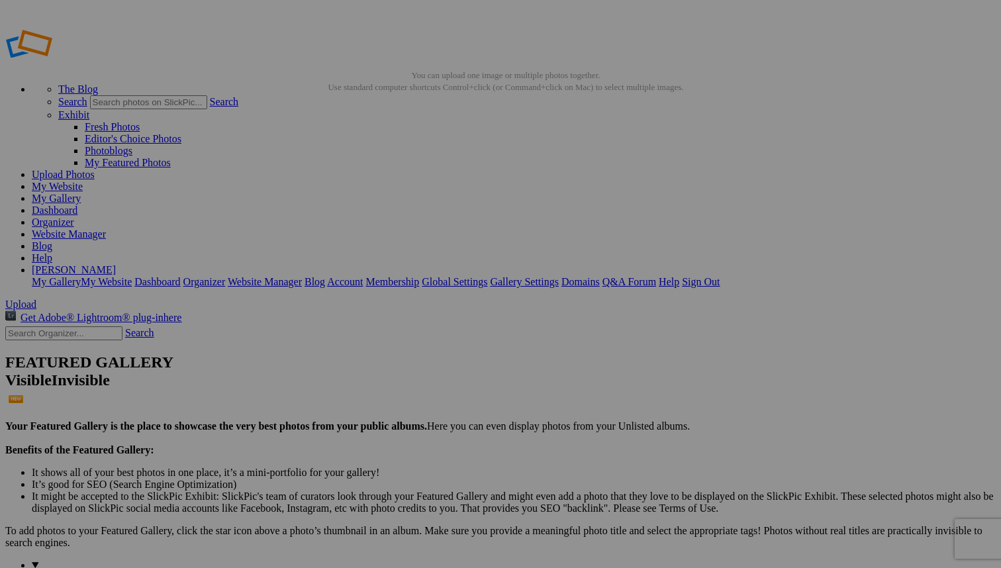
click at [81, 193] on link "My Gallery" at bounding box center [56, 198] width 49 height 11
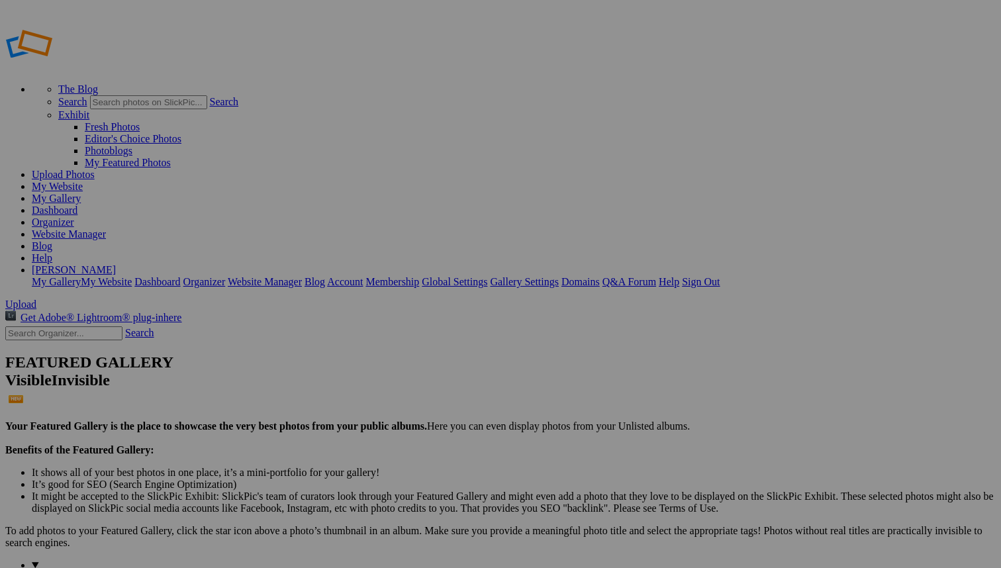
click at [106, 228] on link "Website Manager" at bounding box center [69, 233] width 74 height 11
